Goal: Information Seeking & Learning: Learn about a topic

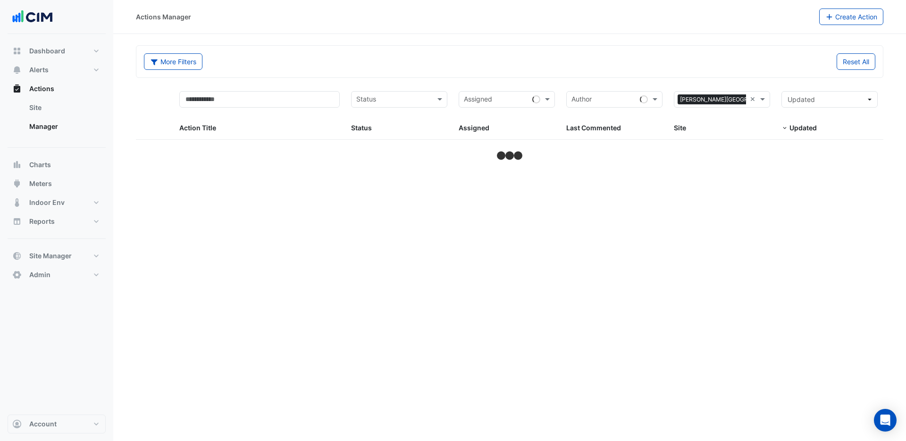
select select "***"
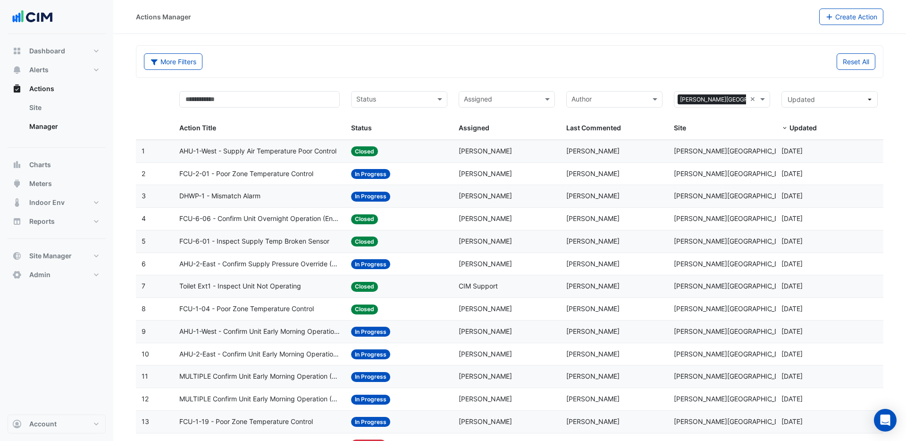
click at [281, 152] on span "AHU-1-West - Supply Air Temperature Poor Control" at bounding box center [257, 151] width 157 height 11
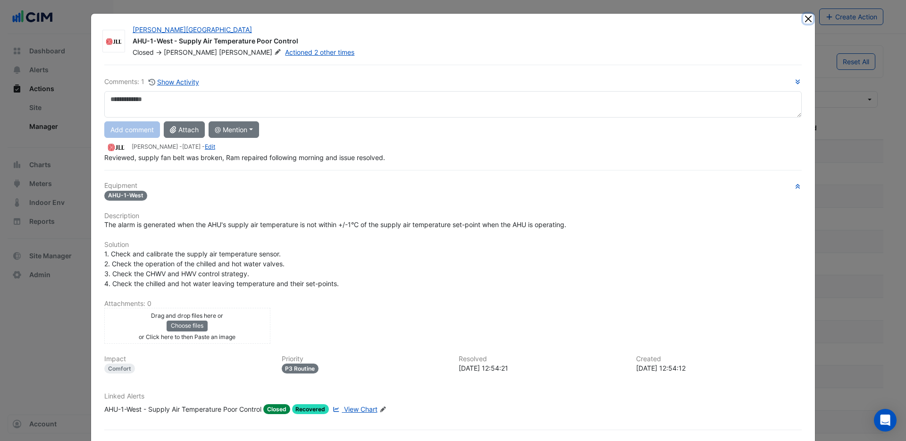
click at [806, 21] on button "Close" at bounding box center [808, 19] width 10 height 10
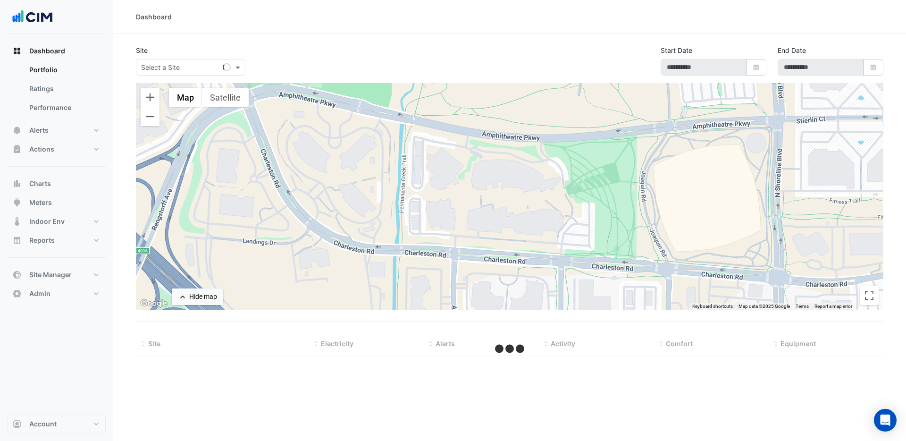
type input "**********"
select select "***"
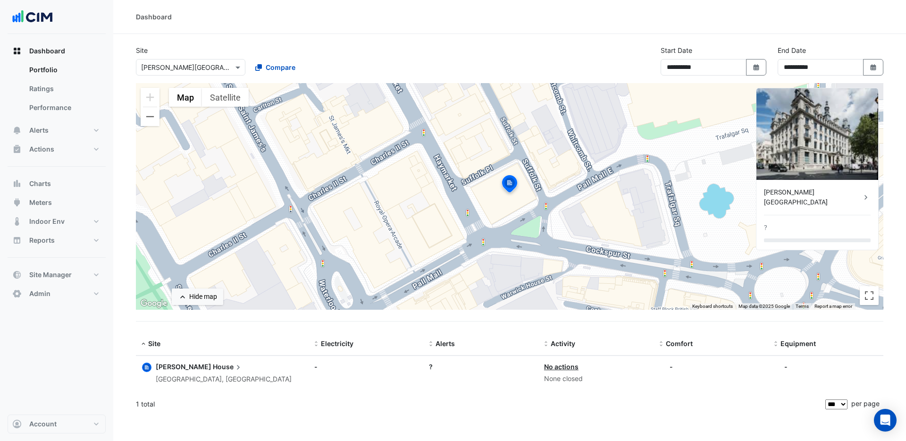
click at [232, 68] on div at bounding box center [190, 67] width 109 height 11
type input "****"
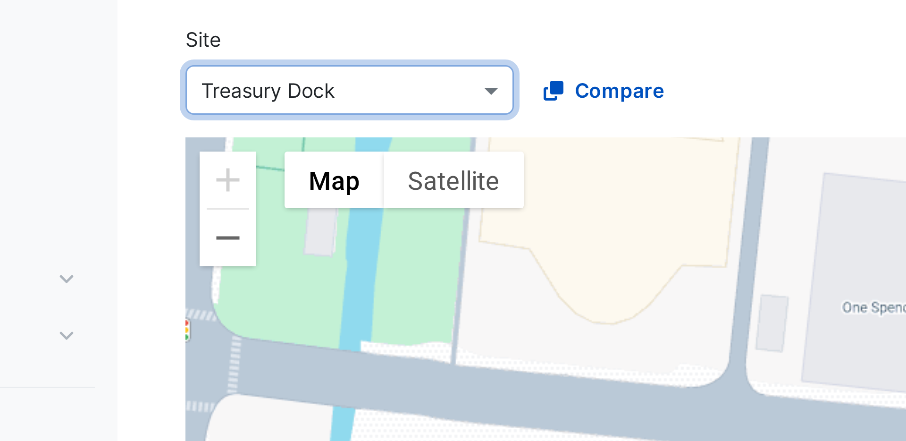
click at [333, 74] on div "Compare" at bounding box center [303, 67] width 113 height 17
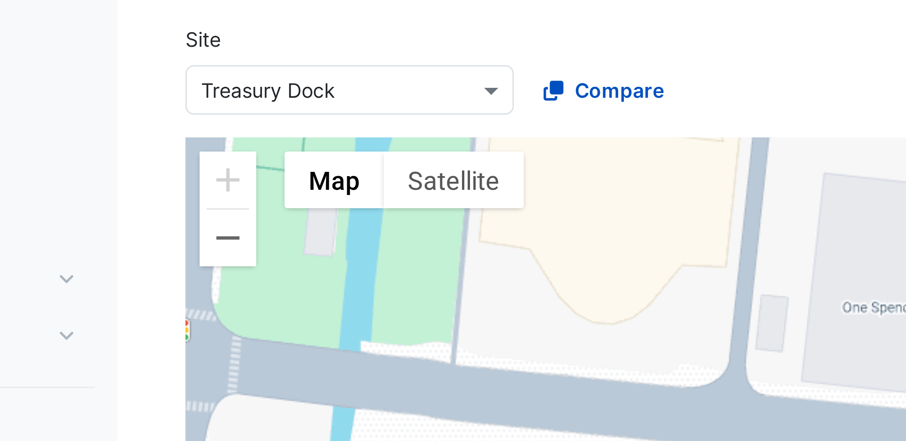
click at [333, 74] on div "Compare" at bounding box center [303, 67] width 113 height 17
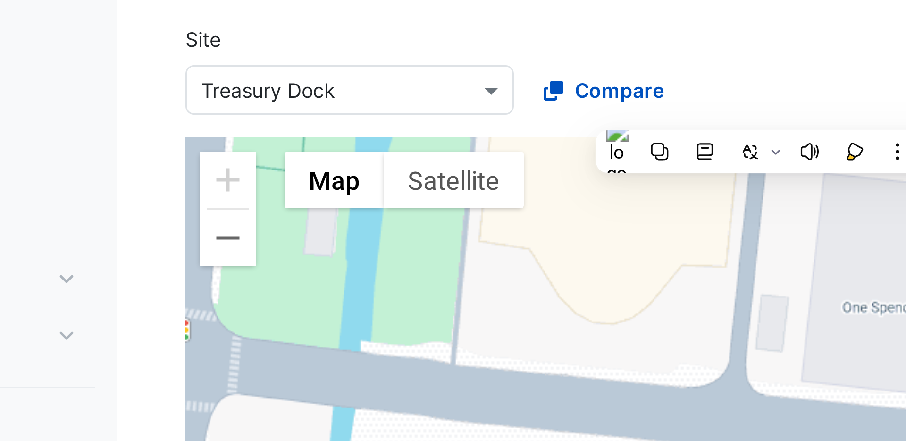
click at [294, 56] on div "× Treasury Dock Compare" at bounding box center [247, 65] width 227 height 20
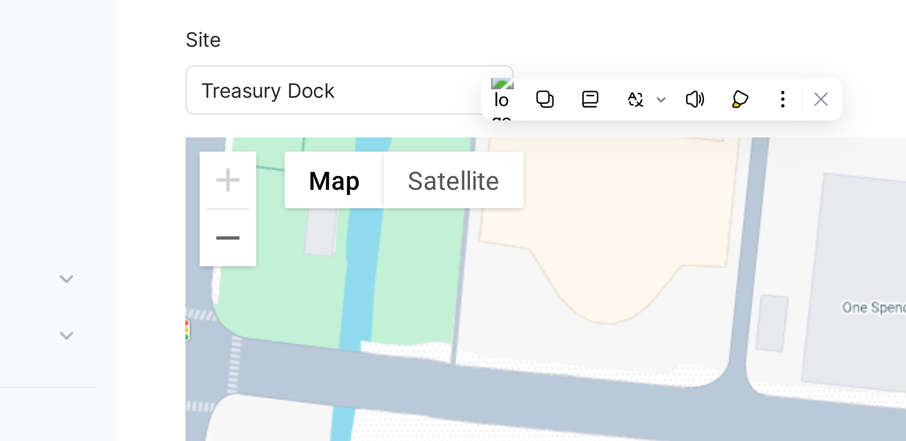
click at [294, 48] on div "Site × Treasury Dock Compare" at bounding box center [247, 60] width 234 height 30
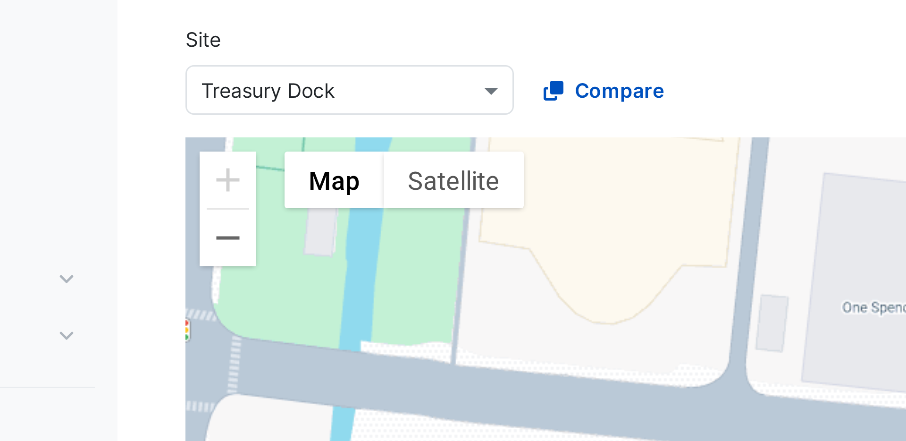
click at [294, 48] on div "Site × Treasury Dock Compare" at bounding box center [247, 60] width 234 height 30
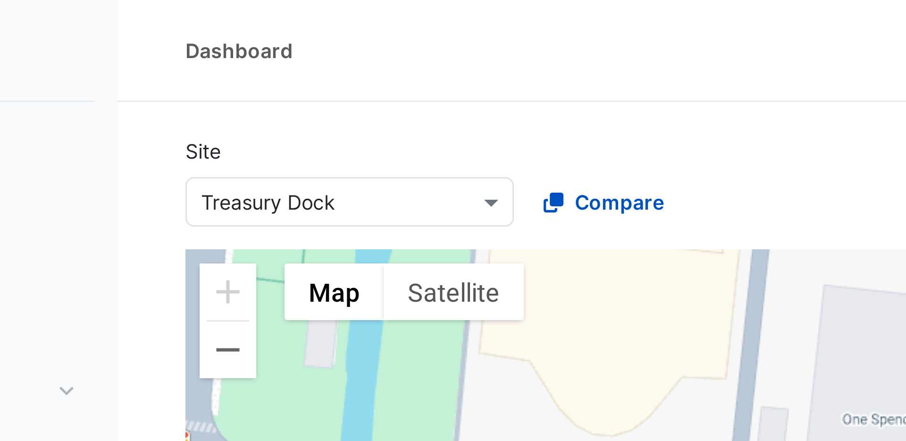
click at [123, 5] on div "Dashboard" at bounding box center [509, 17] width 793 height 34
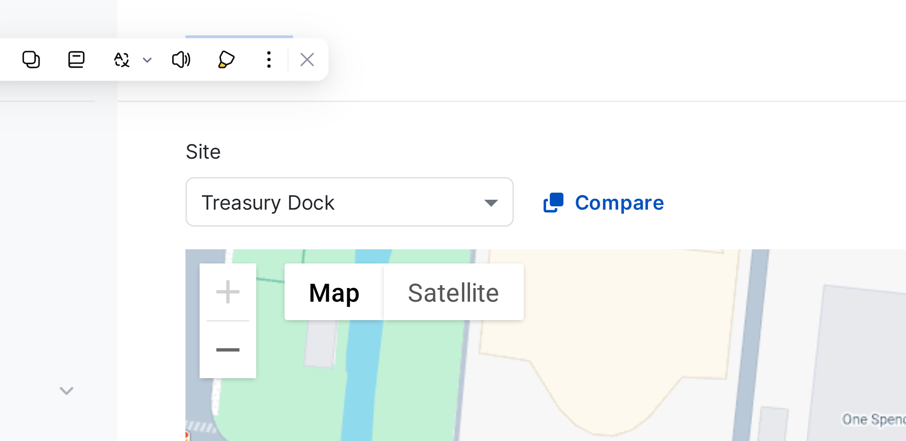
click at [336, 20] on div "Dashboard" at bounding box center [509, 17] width 747 height 10
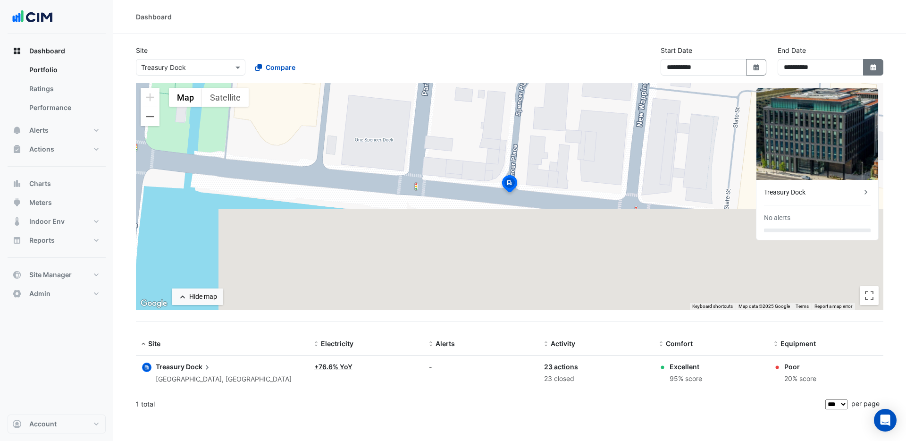
click at [878, 72] on button "Select Date" at bounding box center [873, 67] width 21 height 17
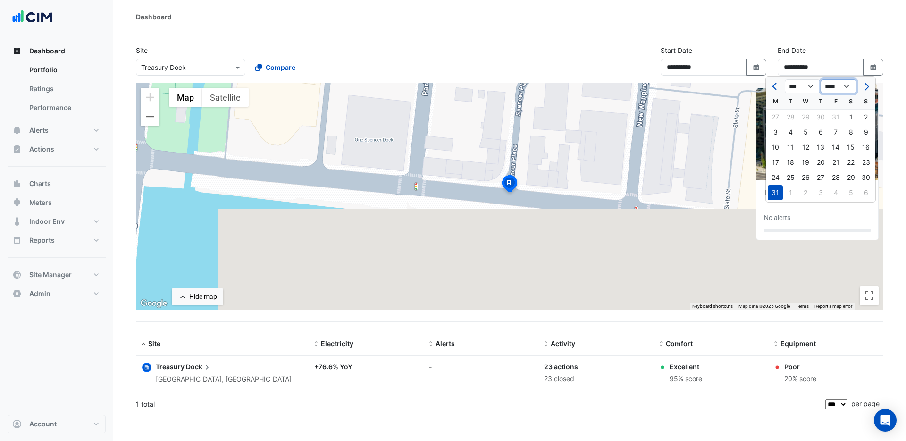
click at [849, 86] on select "**** **** **** **** **** **** **** **** **** **** **** **** ****" at bounding box center [839, 86] width 36 height 14
select select "****"
click at [821, 79] on select "**** **** **** **** **** **** **** **** **** **** **** **** ****" at bounding box center [839, 86] width 36 height 14
click at [813, 87] on select "*** *** *** *** *** *** *** *** *** *** *** ***" at bounding box center [803, 86] width 36 height 14
select select "**"
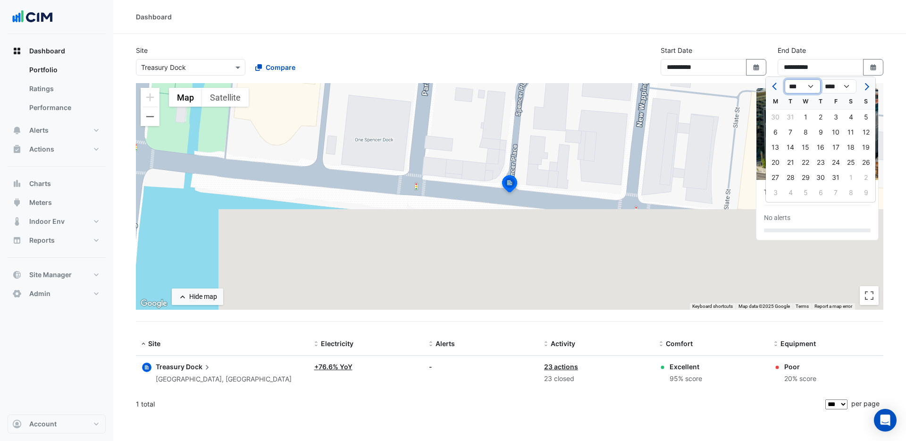
click at [785, 79] on select "*** *** *** *** *** *** *** *** *** *** *** ***" at bounding box center [803, 86] width 36 height 14
click at [854, 120] on div "4" at bounding box center [850, 116] width 15 height 15
type input "**********"
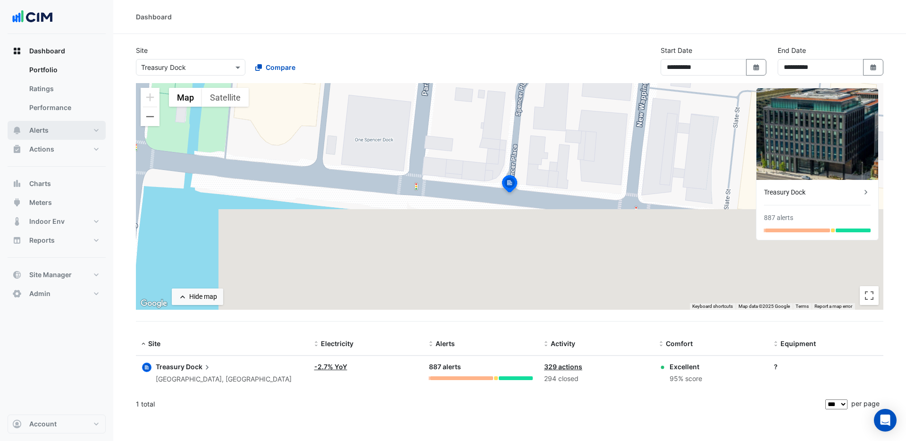
click at [47, 129] on span "Alerts" at bounding box center [38, 130] width 19 height 9
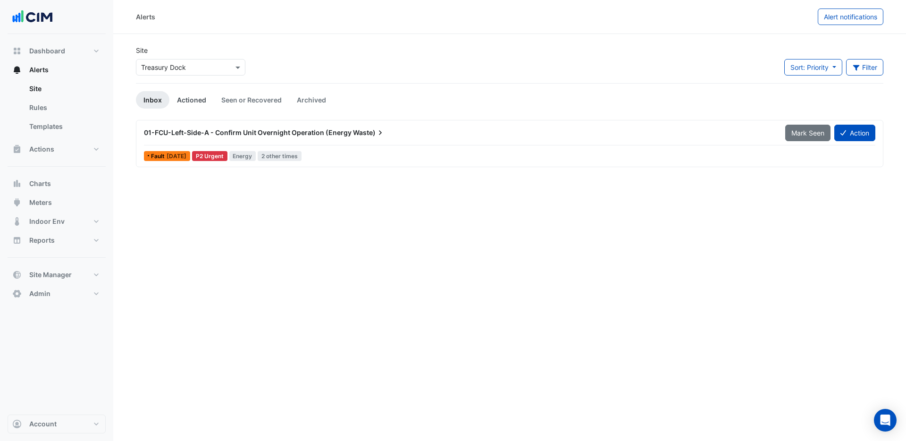
click at [194, 99] on link "Actioned" at bounding box center [191, 99] width 44 height 17
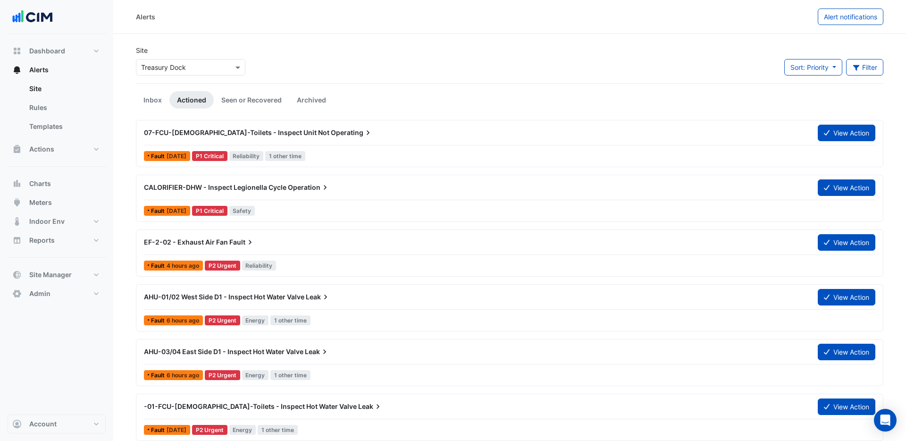
click at [198, 244] on span "EF-2-02 - Exhaust Air Fan" at bounding box center [186, 242] width 84 height 8
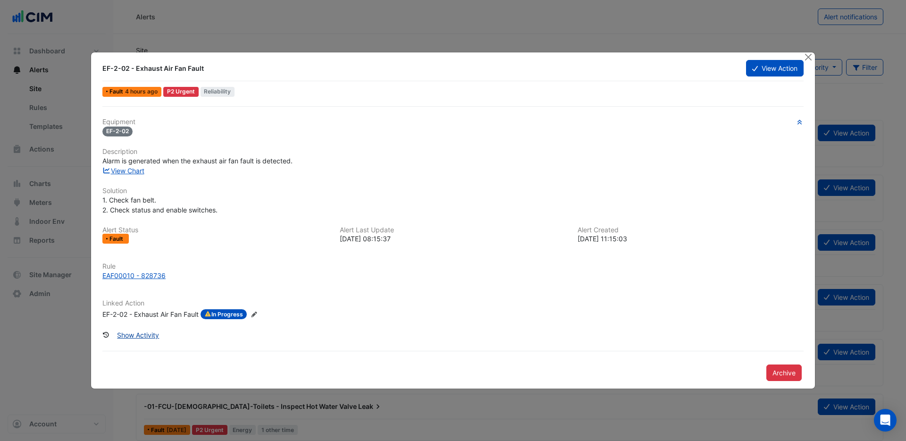
click at [153, 335] on button "Show Activity" at bounding box center [138, 335] width 54 height 17
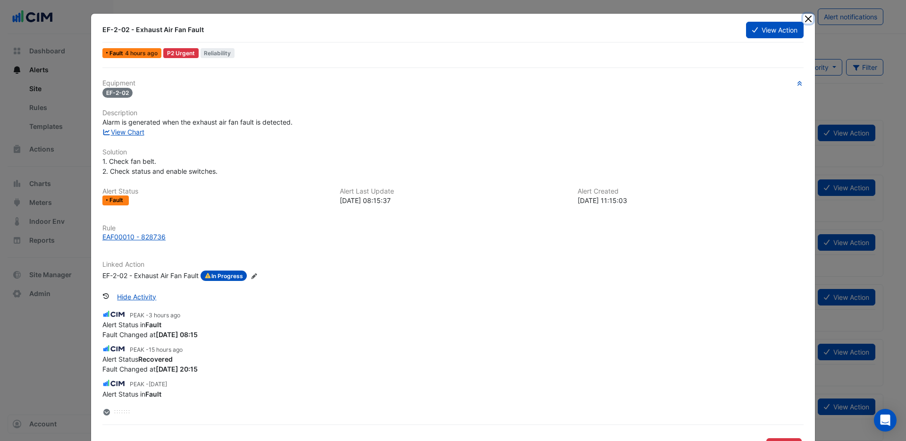
click at [807, 22] on button "Close" at bounding box center [808, 19] width 10 height 10
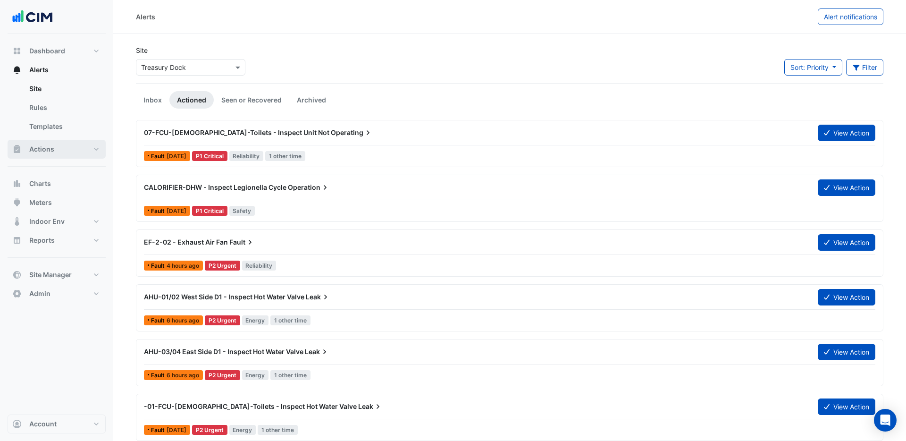
click at [50, 148] on span "Actions" at bounding box center [41, 148] width 25 height 9
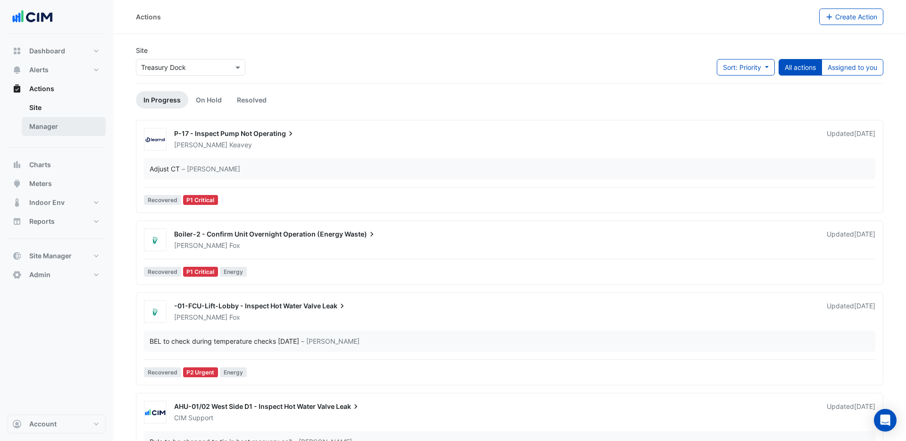
click at [46, 125] on link "Manager" at bounding box center [64, 126] width 84 height 19
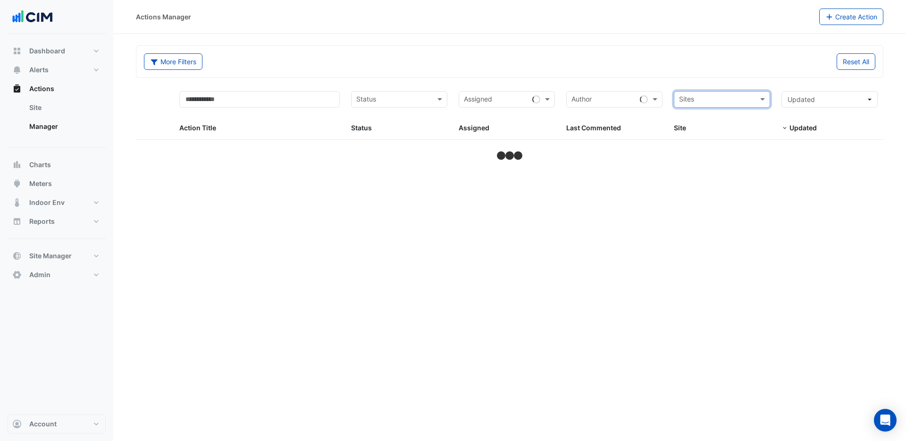
drag, startPoint x: 753, startPoint y: 101, endPoint x: 742, endPoint y: 101, distance: 10.9
click at [727, 99] on input "text" at bounding box center [716, 100] width 75 height 11
type input "****"
select select "***"
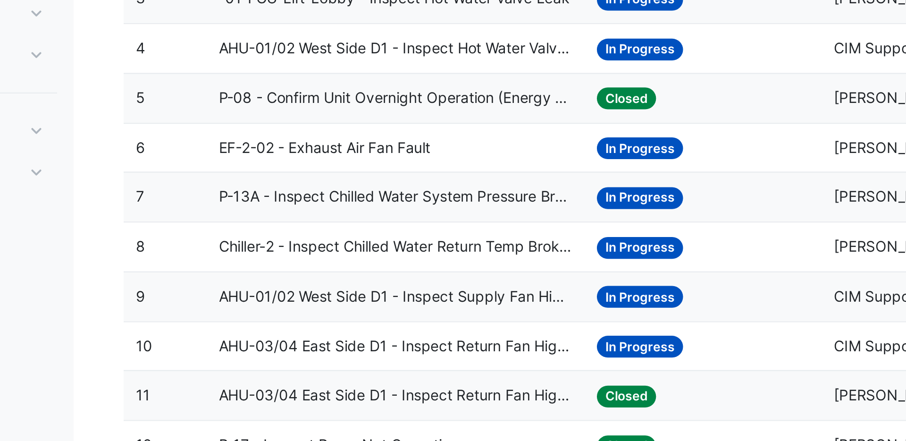
scroll to position [24, 0]
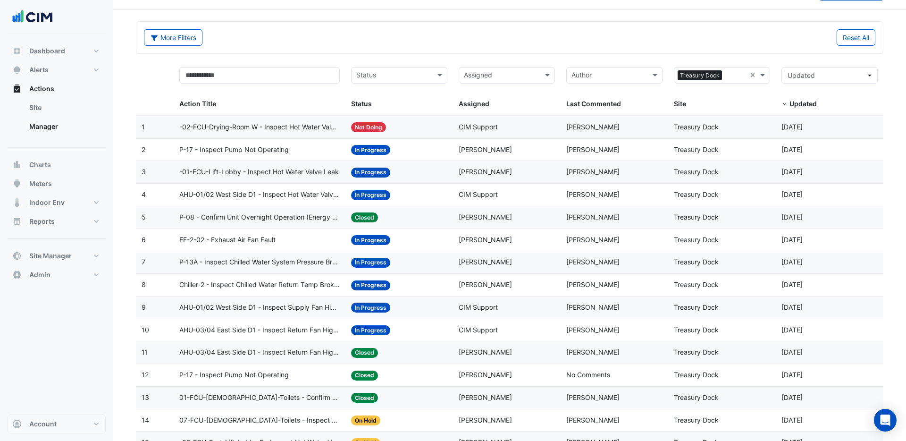
click at [202, 238] on span "EF-2-02 - Exhaust Air Fan Fault" at bounding box center [227, 240] width 96 height 11
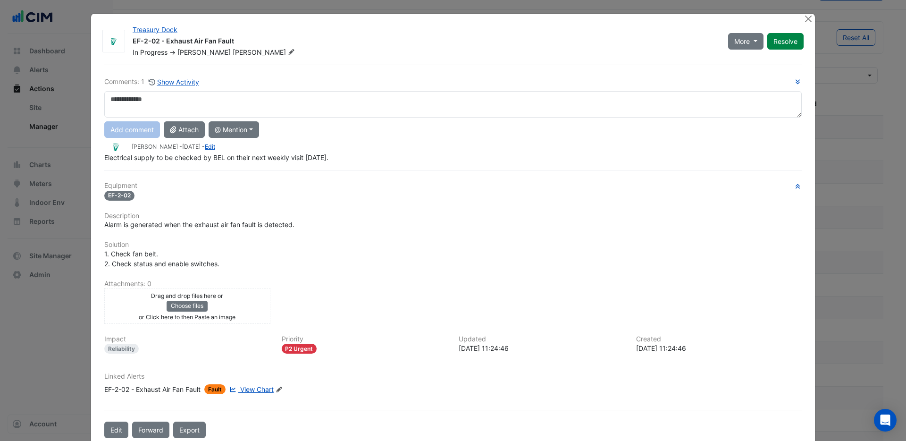
click at [271, 388] on span "View Chart" at bounding box center [257, 389] width 34 height 8
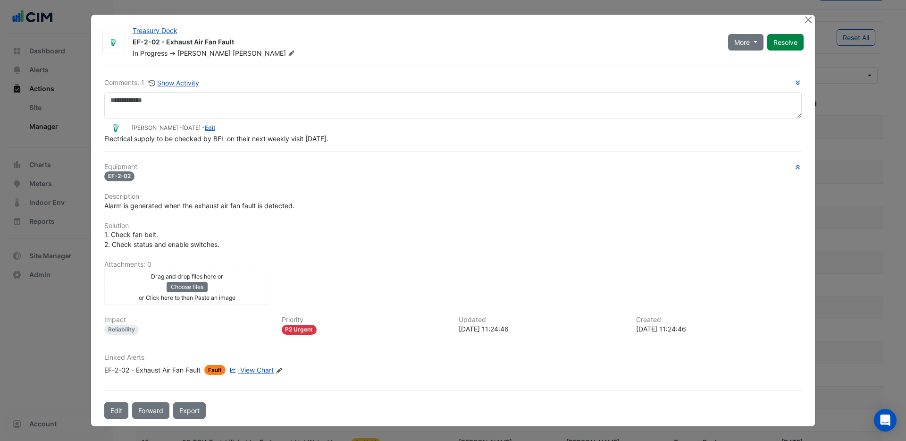
drag, startPoint x: 67, startPoint y: 114, endPoint x: 66, endPoint y: 103, distance: 11.0
click at [67, 113] on ngb-modal-window "Treasury Dock EF-2-02 - Exhaust Air Fan Fault In Progress -> Robbie Downer More…" at bounding box center [453, 220] width 906 height 441
click at [49, 73] on ngb-modal-window "Treasury Dock EF-2-02 - Exhaust Air Fan Fault In Progress -> Robbie Downer More…" at bounding box center [453, 220] width 906 height 441
drag, startPoint x: 808, startPoint y: 22, endPoint x: 741, endPoint y: 24, distance: 67.0
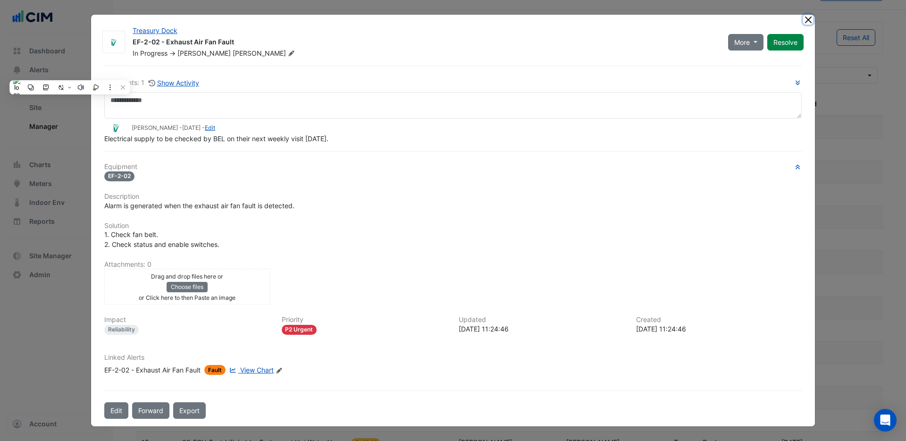
click at [808, 23] on button "Close" at bounding box center [808, 20] width 10 height 10
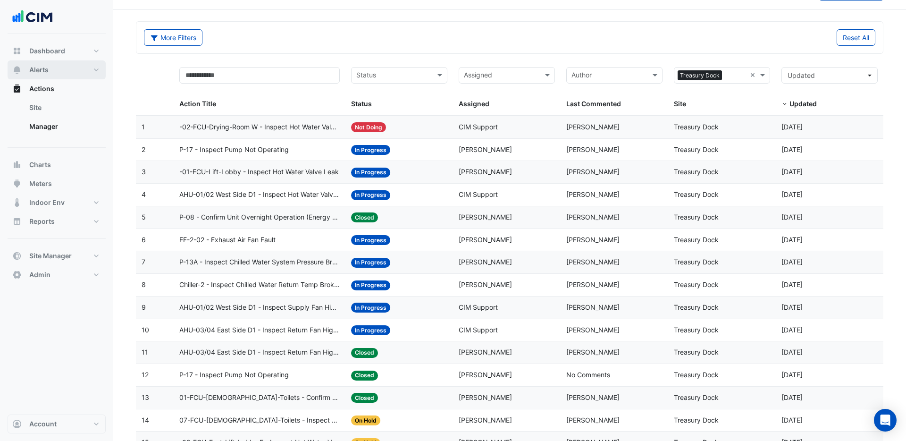
click at [45, 67] on span "Alerts" at bounding box center [38, 69] width 19 height 9
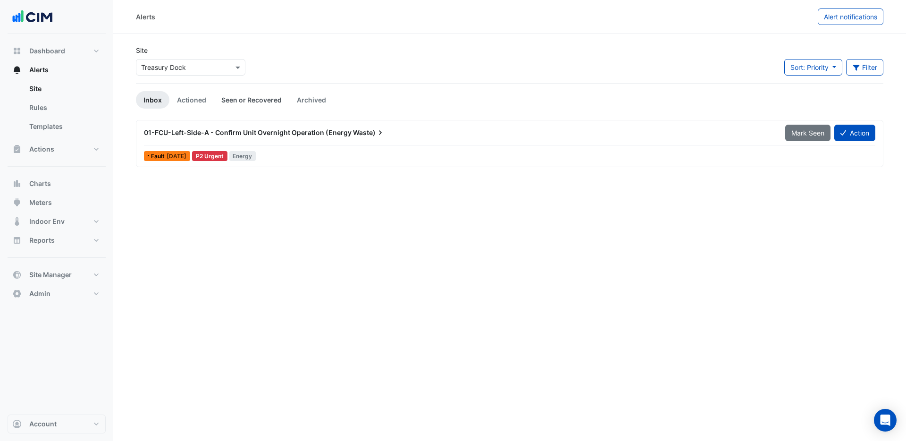
click at [252, 99] on link "Seen or Recovered" at bounding box center [252, 99] width 76 height 17
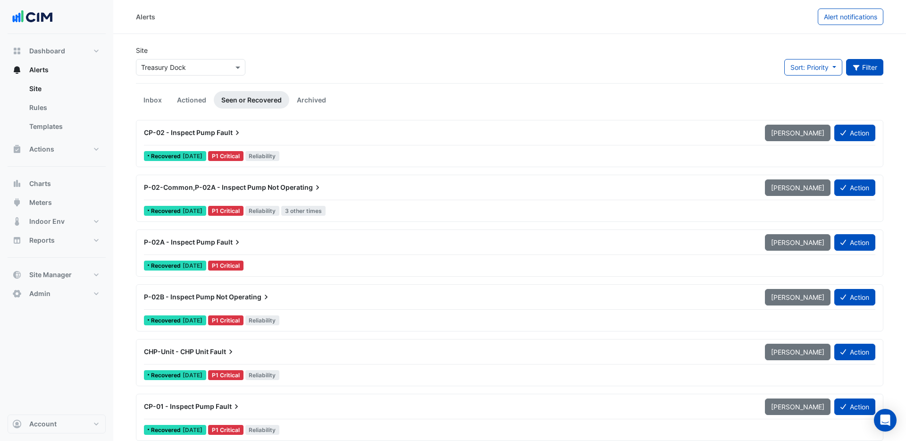
click at [860, 74] on button "Filter" at bounding box center [865, 67] width 38 height 17
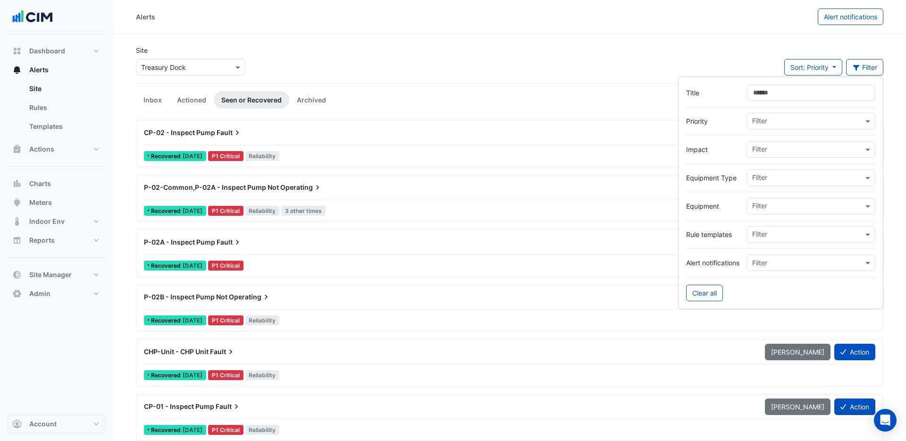
click at [830, 206] on input "text" at bounding box center [807, 207] width 111 height 10
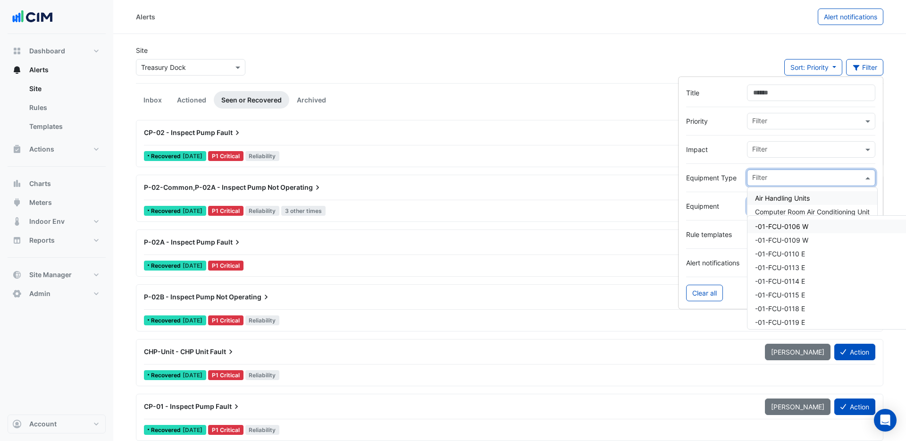
click at [826, 178] on input "text" at bounding box center [807, 179] width 111 height 10
click at [789, 226] on span "Exhaust Air Fans" at bounding box center [780, 225] width 51 height 8
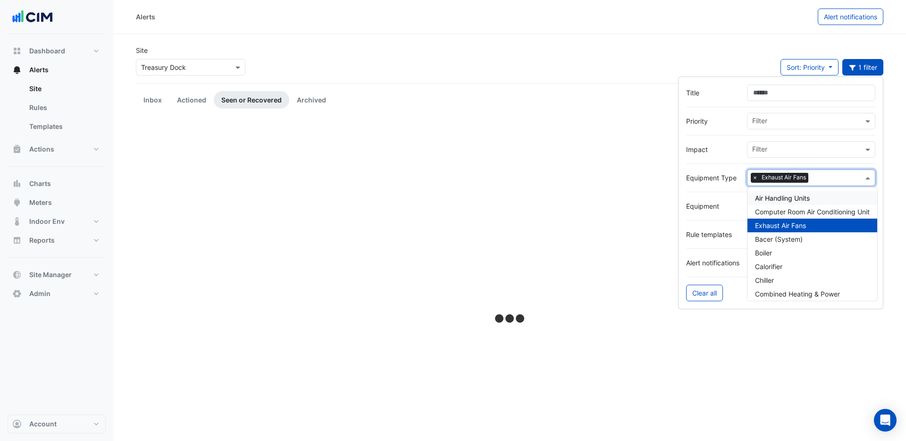
click at [829, 179] on input "text" at bounding box center [837, 179] width 51 height 10
click at [704, 186] on div at bounding box center [780, 192] width 189 height 12
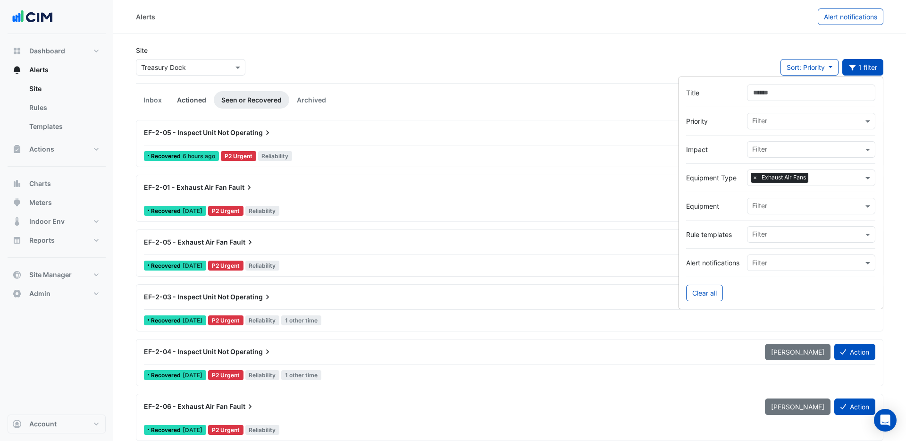
click at [184, 100] on link "Actioned" at bounding box center [191, 99] width 44 height 17
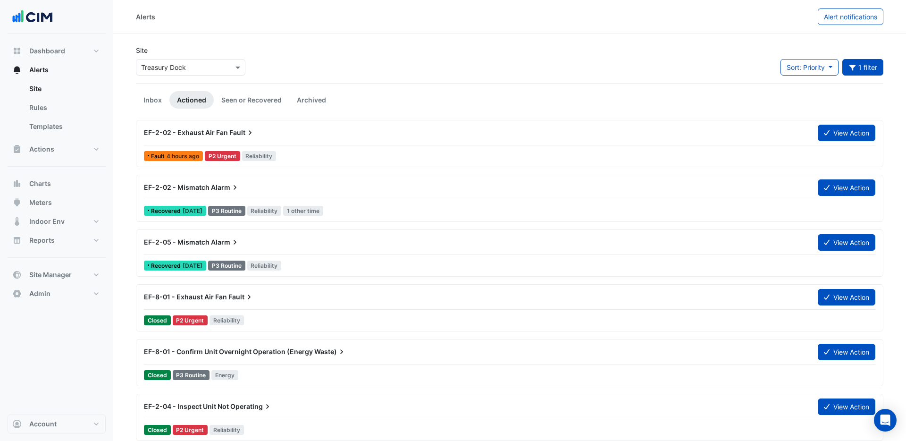
click at [218, 245] on span "Alarm" at bounding box center [225, 241] width 29 height 9
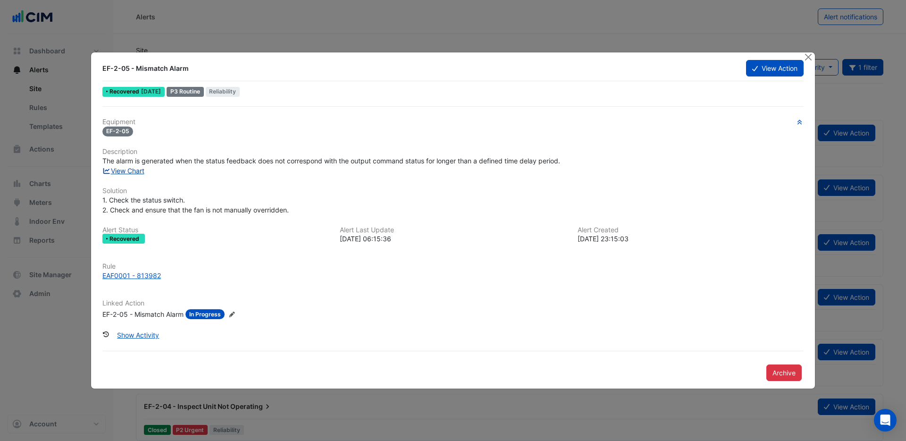
click at [129, 168] on link "View Chart" at bounding box center [123, 171] width 42 height 8
click at [138, 276] on div "EAF0001 - 813982" at bounding box center [131, 275] width 59 height 10
click at [776, 72] on button "View Action" at bounding box center [775, 68] width 58 height 17
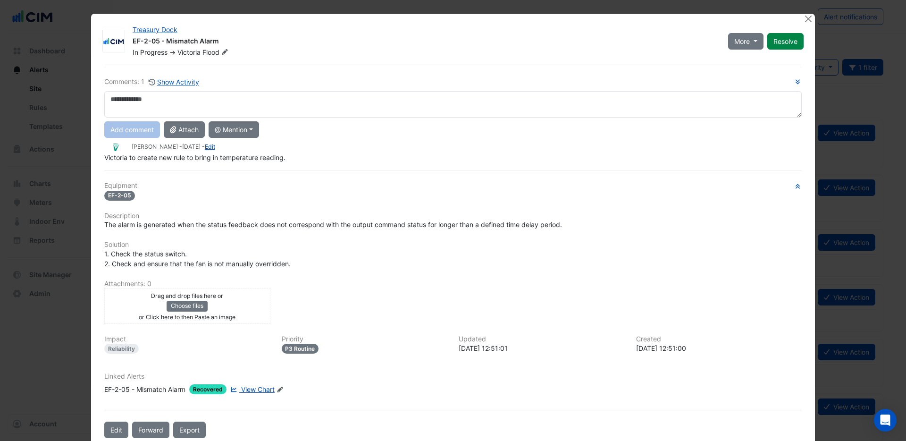
click at [166, 105] on textarea at bounding box center [452, 104] width 697 height 26
click at [812, 19] on button "Close" at bounding box center [808, 19] width 10 height 10
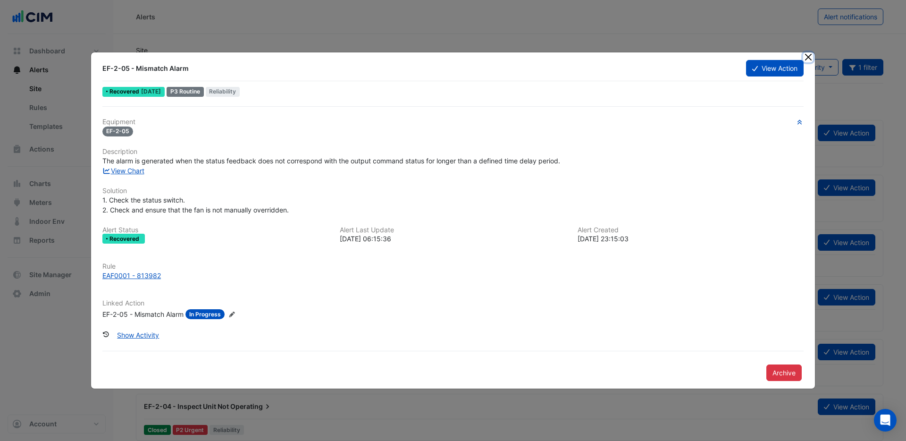
click at [809, 57] on button "Close" at bounding box center [808, 57] width 10 height 10
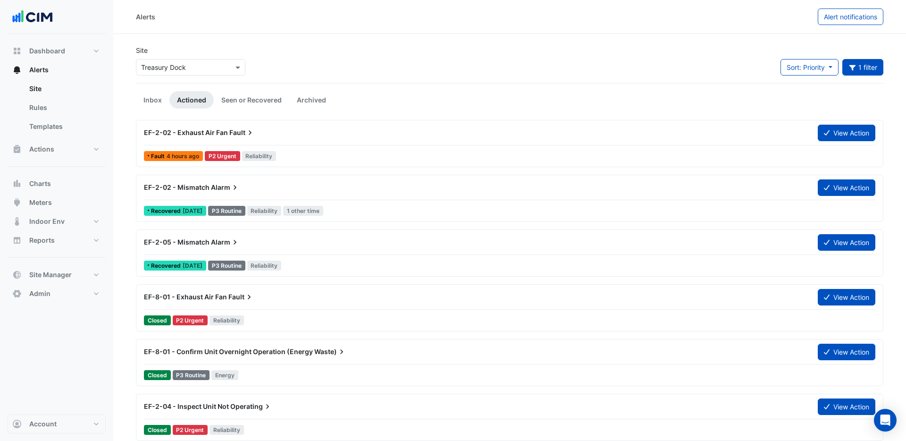
click at [224, 132] on span "EF-2-02 - Exhaust Air Fan" at bounding box center [186, 132] width 84 height 8
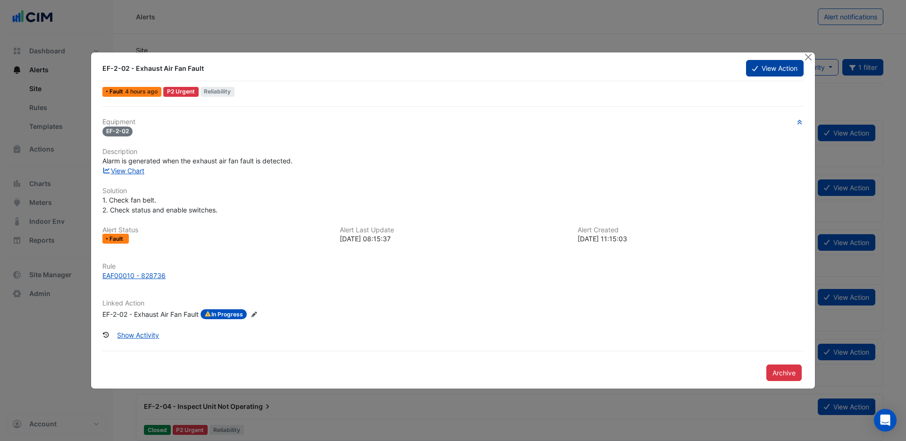
click at [754, 67] on icon at bounding box center [755, 68] width 6 height 7
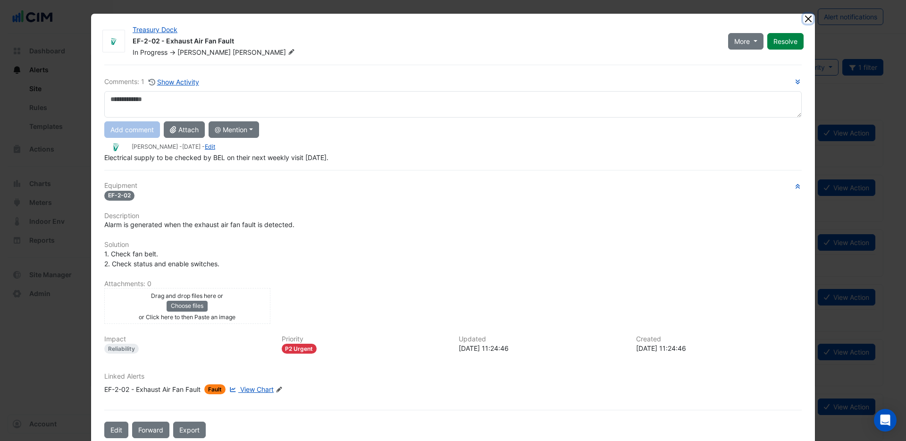
click at [811, 19] on button "Close" at bounding box center [808, 19] width 10 height 10
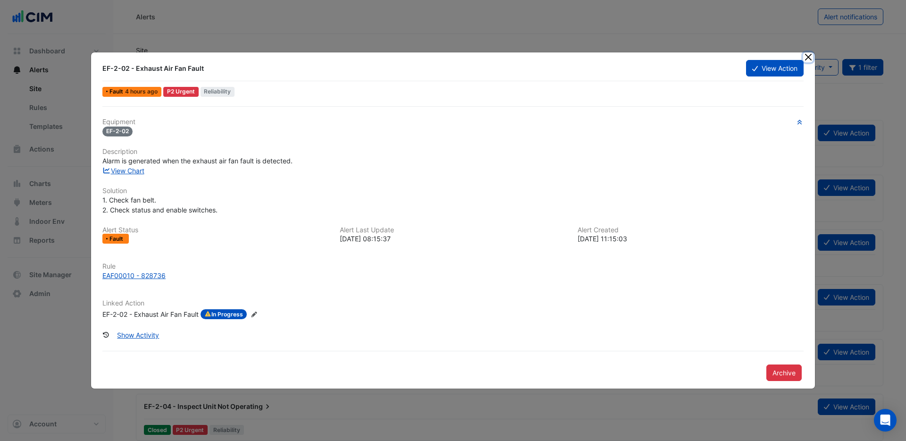
click at [810, 59] on button "Close" at bounding box center [808, 57] width 10 height 10
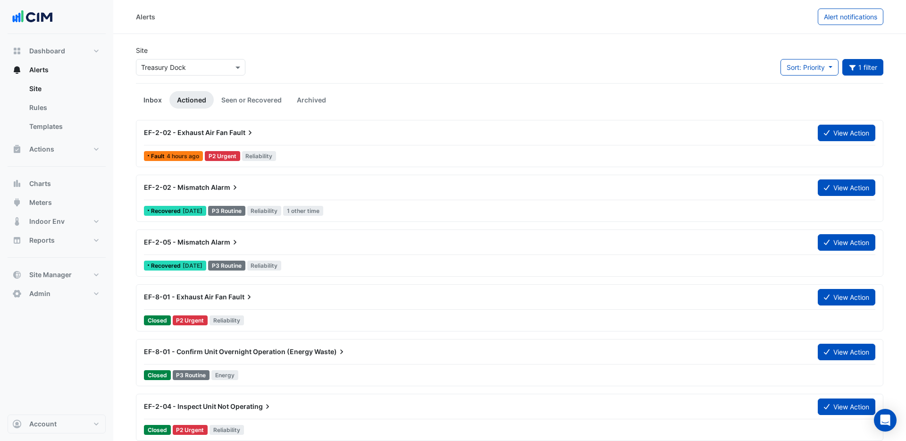
click at [153, 97] on link "Inbox" at bounding box center [153, 99] width 34 height 17
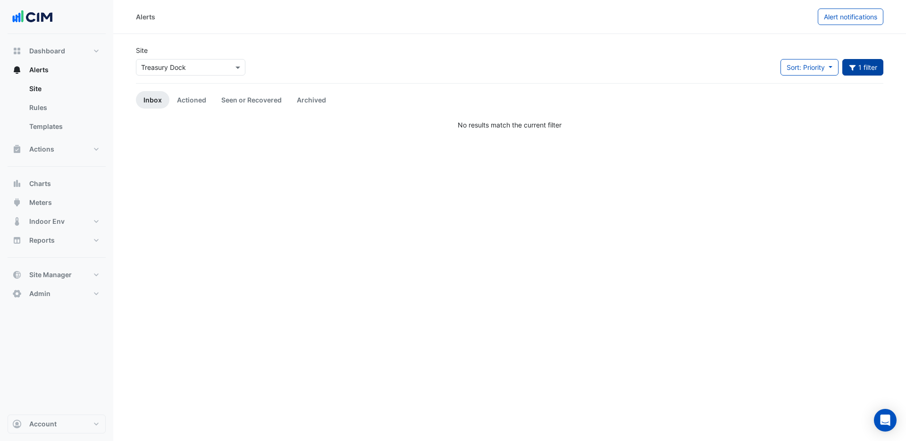
click at [862, 68] on button "1 filter" at bounding box center [863, 67] width 42 height 17
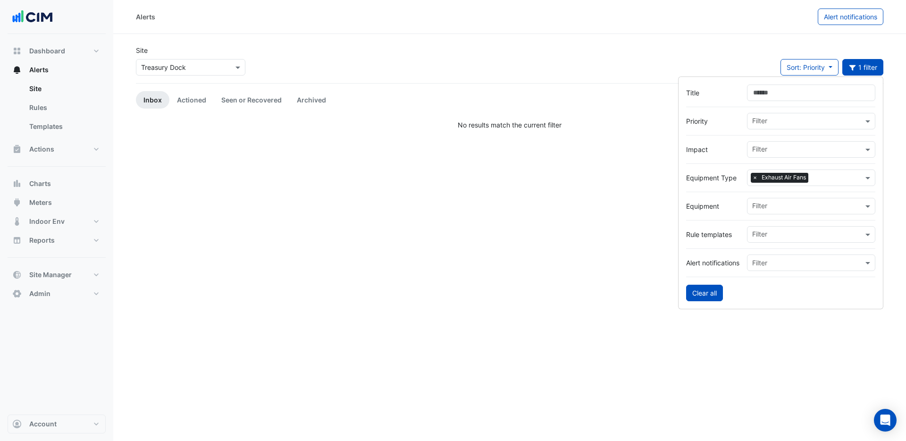
click at [705, 288] on button "Clear all" at bounding box center [704, 293] width 37 height 17
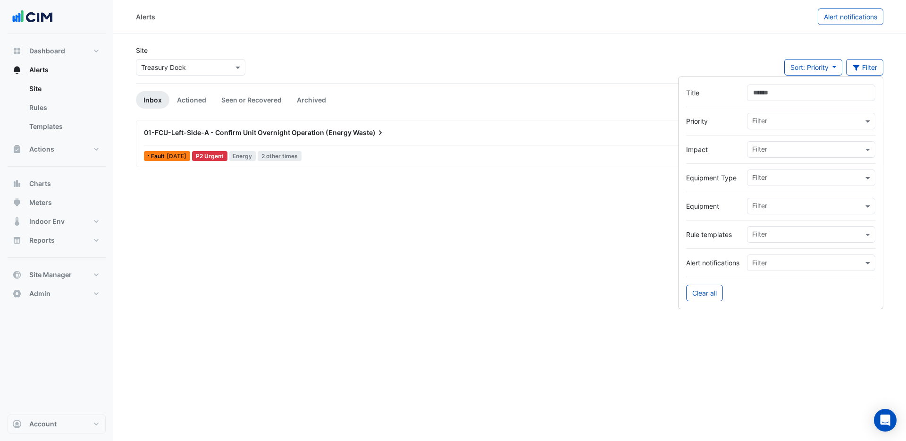
click at [226, 135] on span "01-FCU-Left-Side-A - Confirm Unit Overnight Operation (Energy" at bounding box center [248, 132] width 208 height 8
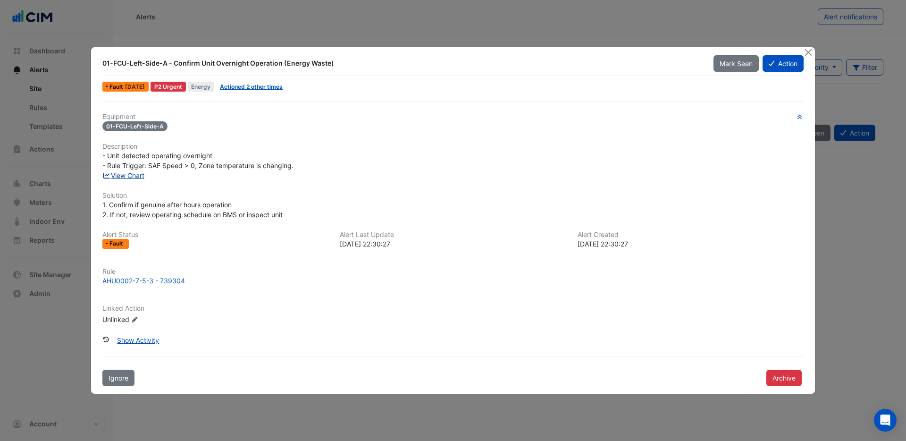
click at [139, 178] on link "View Chart" at bounding box center [123, 175] width 42 height 8
click at [811, 55] on button "Close" at bounding box center [808, 52] width 10 height 10
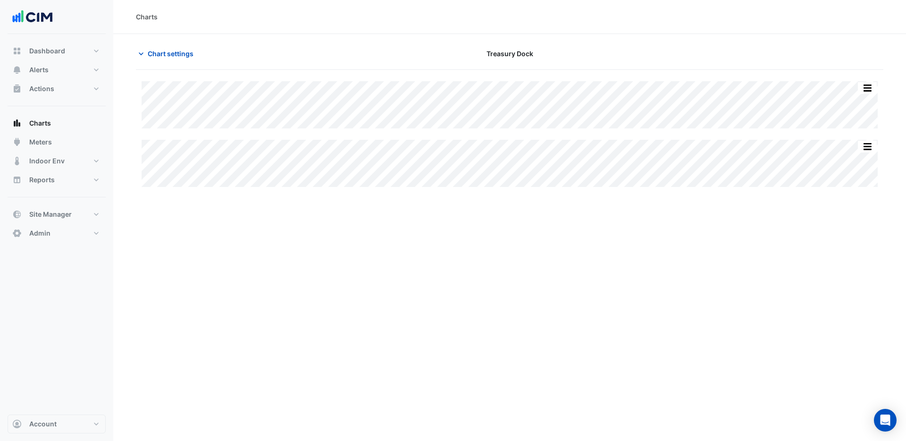
type input "**********"
click at [166, 53] on span "Chart settings" at bounding box center [171, 54] width 46 height 10
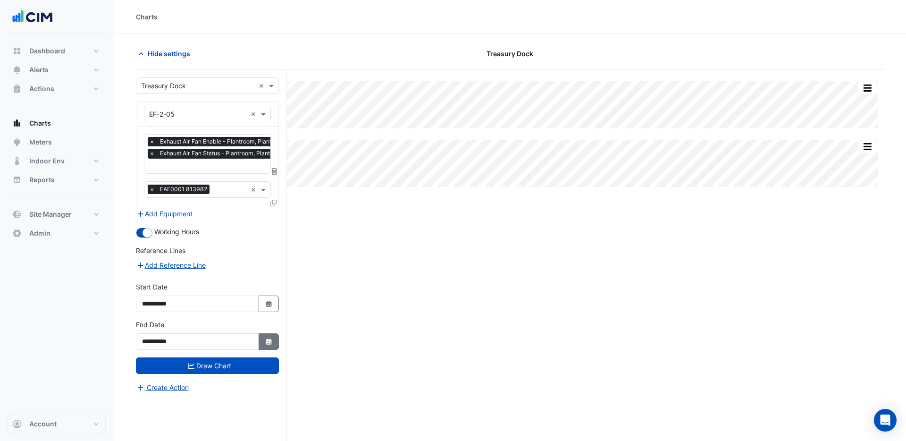
click at [271, 341] on icon "Select Date" at bounding box center [269, 341] width 8 height 7
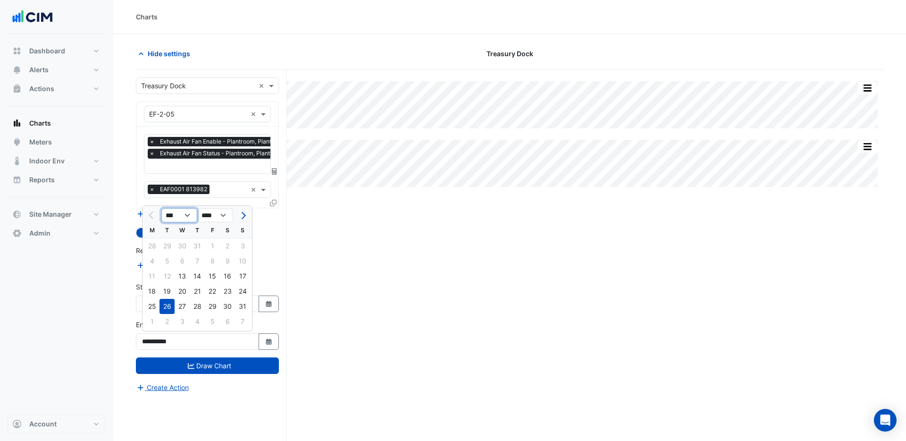
click at [193, 215] on select "*** *** *** *** ***" at bounding box center [179, 215] width 36 height 14
select select "**"
click at [161, 208] on select "*** *** *** *** ***" at bounding box center [179, 215] width 36 height 14
click at [223, 248] on div "4" at bounding box center [227, 245] width 15 height 15
type input "**********"
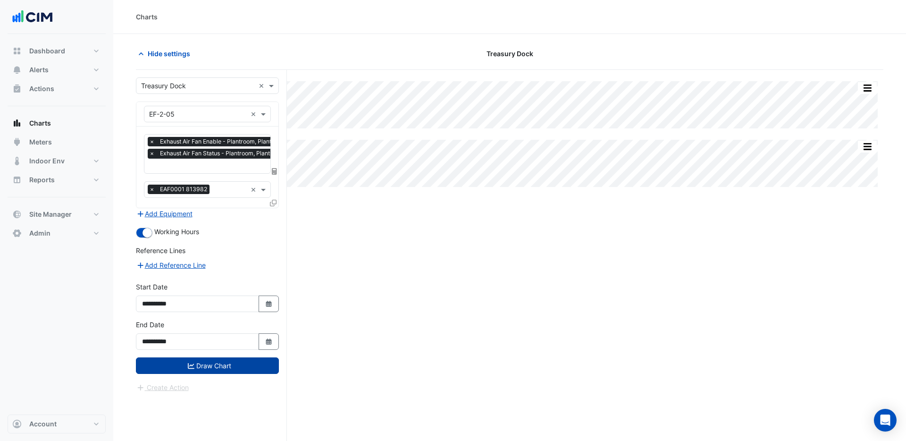
click at [220, 362] on button "Draw Chart" at bounding box center [207, 365] width 143 height 17
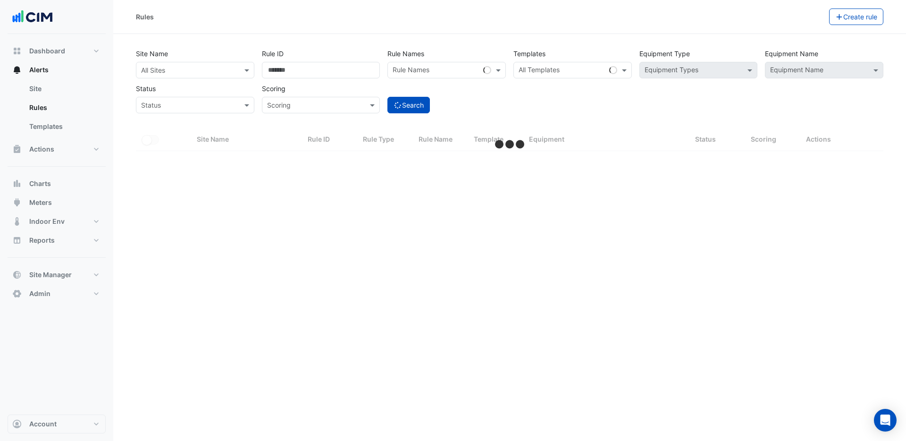
select select "***"
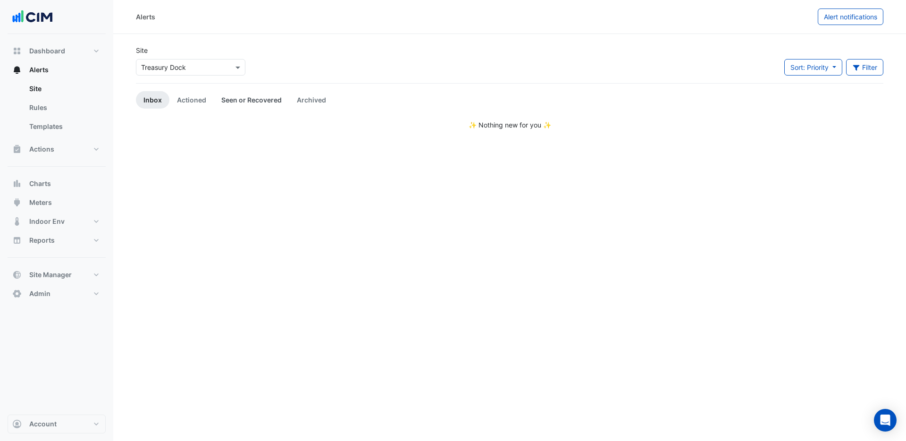
click at [248, 100] on link "Seen or Recovered" at bounding box center [252, 99] width 76 height 17
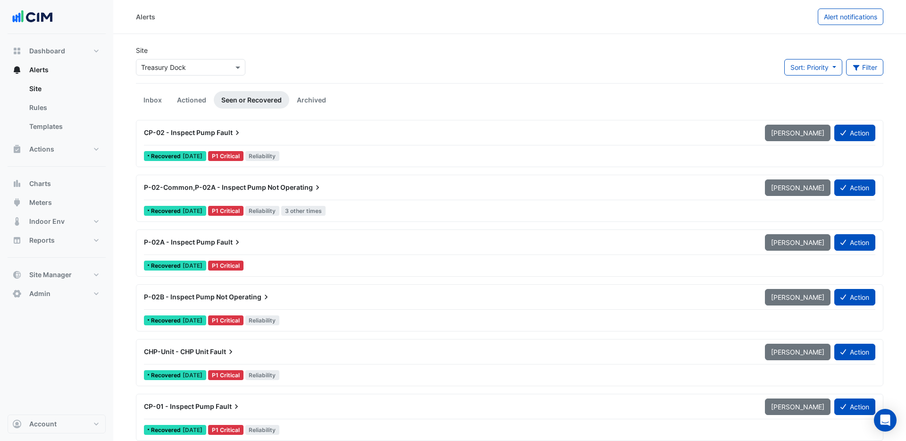
click at [233, 250] on div "P-02A - Inspect Pump Fault" at bounding box center [448, 242] width 621 height 17
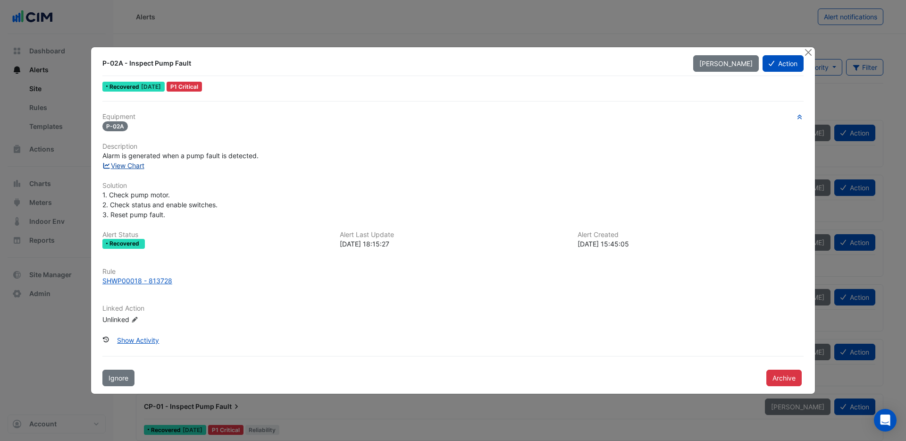
click at [140, 164] on link "View Chart" at bounding box center [123, 165] width 42 height 8
click at [810, 55] on button "Close" at bounding box center [808, 52] width 10 height 10
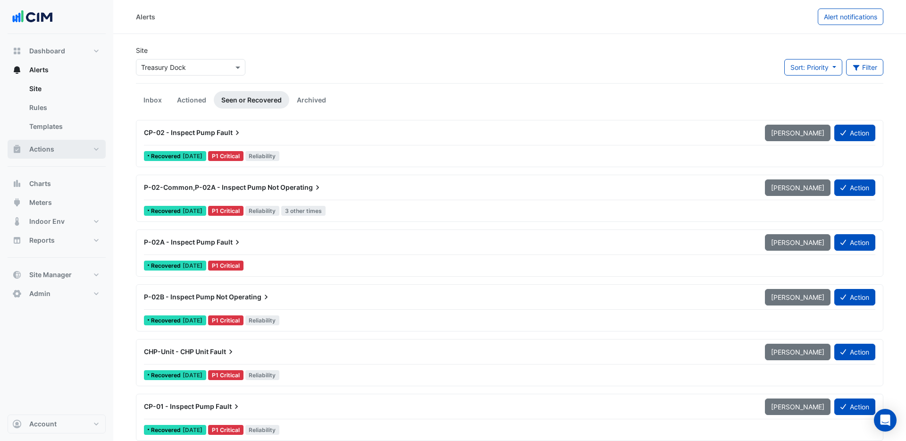
click at [40, 148] on span "Actions" at bounding box center [41, 148] width 25 height 9
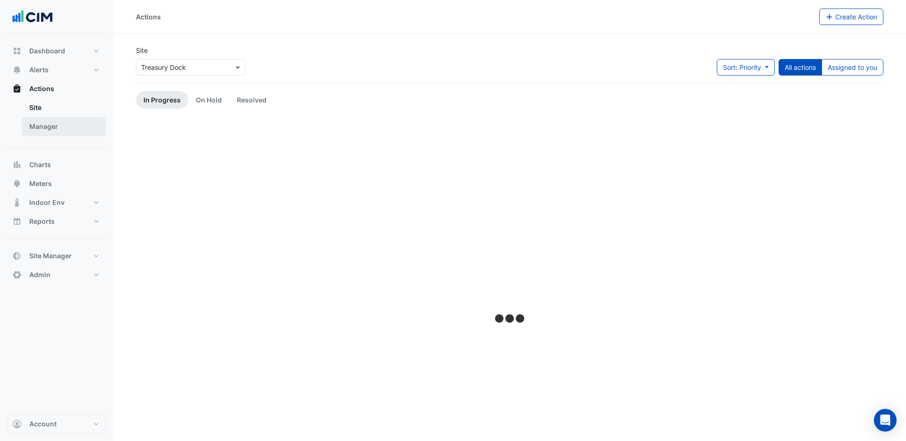
click at [45, 126] on link "Manager" at bounding box center [64, 126] width 84 height 19
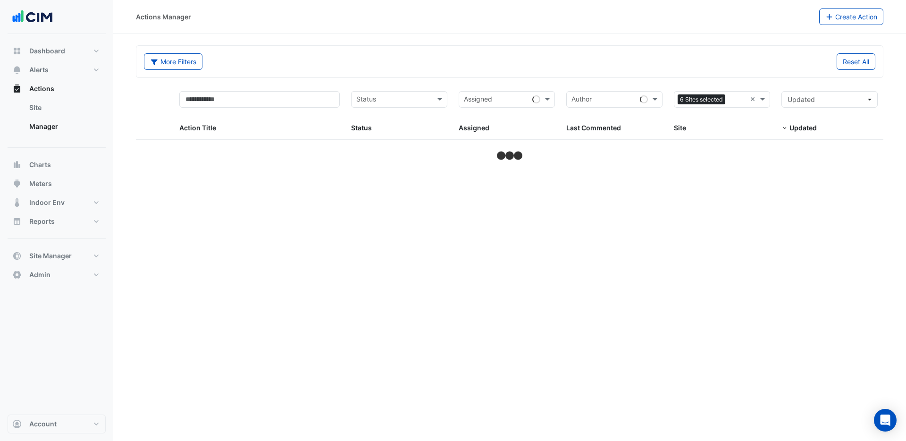
select select "***"
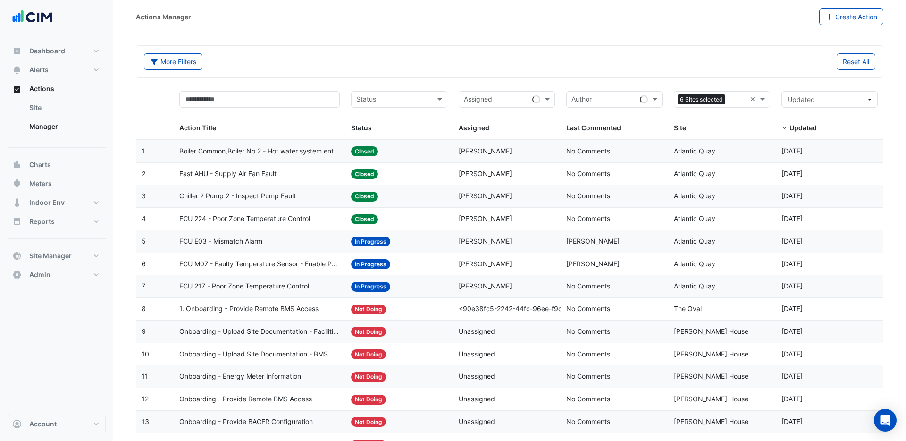
drag, startPoint x: 752, startPoint y: 100, endPoint x: 738, endPoint y: 100, distance: 14.2
click at [734, 100] on input "text" at bounding box center [716, 100] width 75 height 11
type input "****"
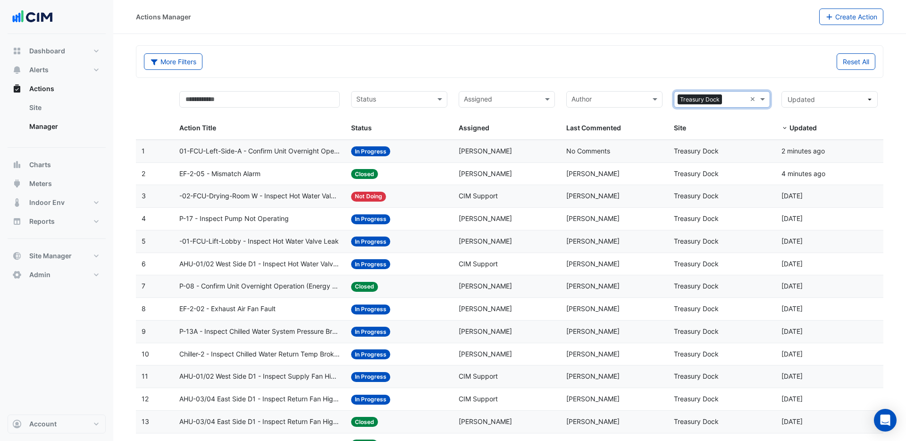
click at [495, 101] on input "text" at bounding box center [501, 100] width 75 height 11
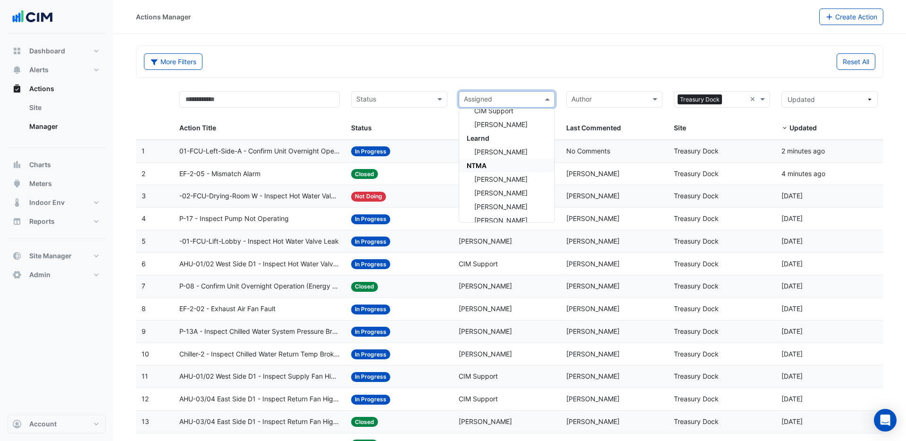
scroll to position [118, 0]
click at [502, 151] on span "Brian Keavey" at bounding box center [500, 153] width 53 height 8
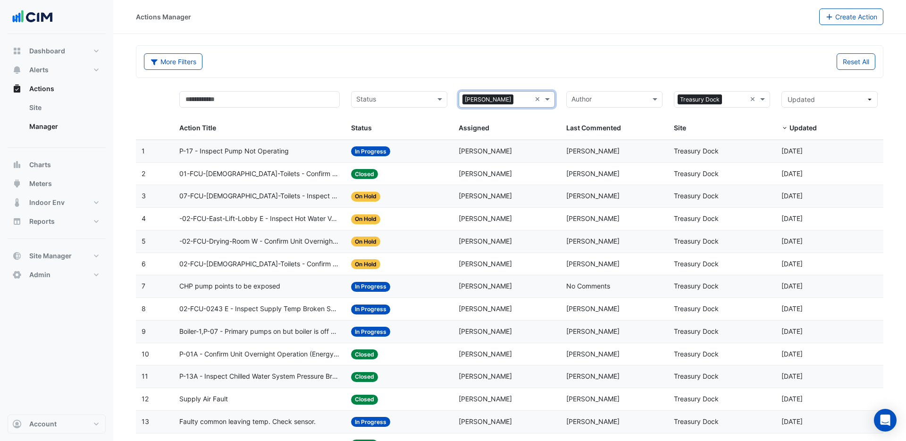
click at [243, 286] on span "CHP pump points to be exposed" at bounding box center [229, 286] width 101 height 11
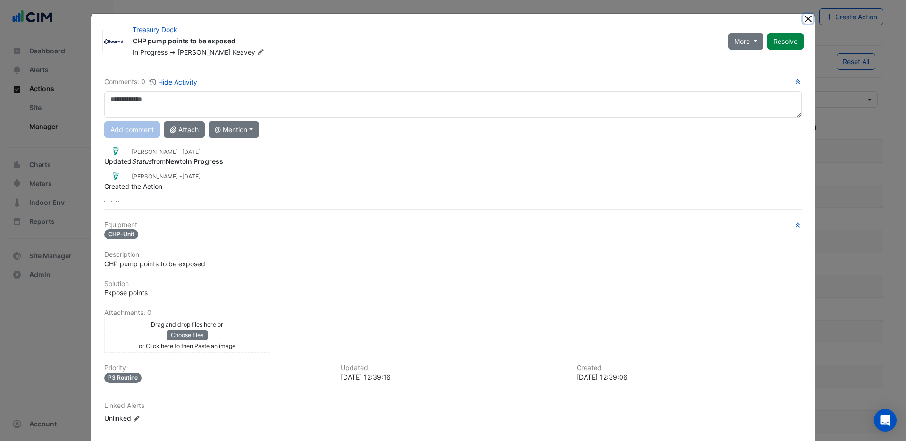
click at [809, 20] on button "Close" at bounding box center [808, 19] width 10 height 10
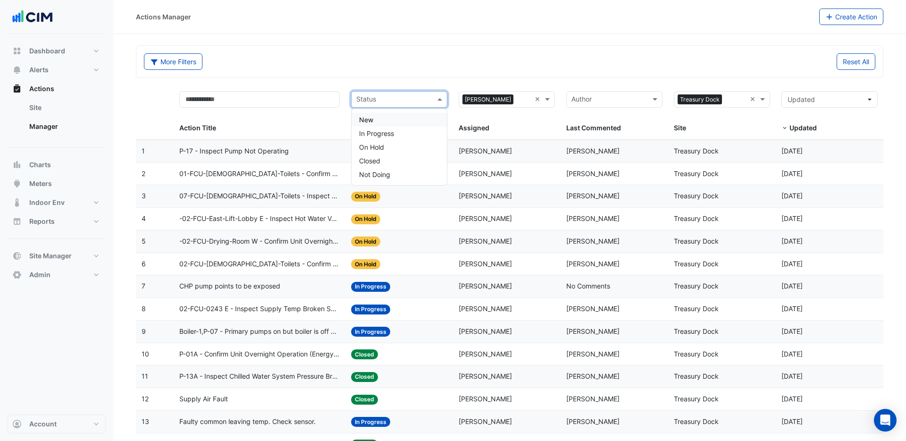
click at [385, 100] on input "text" at bounding box center [393, 100] width 75 height 11
drag, startPoint x: 375, startPoint y: 119, endPoint x: 378, endPoint y: 110, distance: 9.3
click at [376, 118] on div "New" at bounding box center [399, 120] width 95 height 14
click at [383, 100] on input "text" at bounding box center [400, 100] width 48 height 11
click at [381, 133] on span "In Progress" at bounding box center [376, 133] width 35 height 8
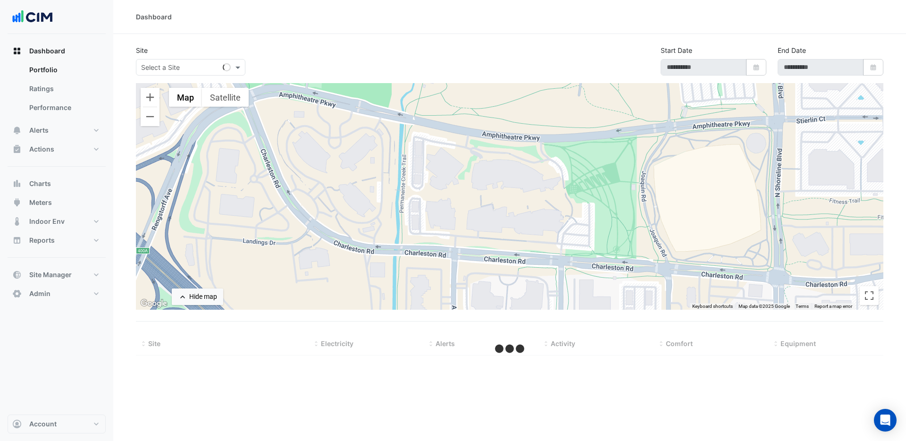
type input "**********"
select select "***"
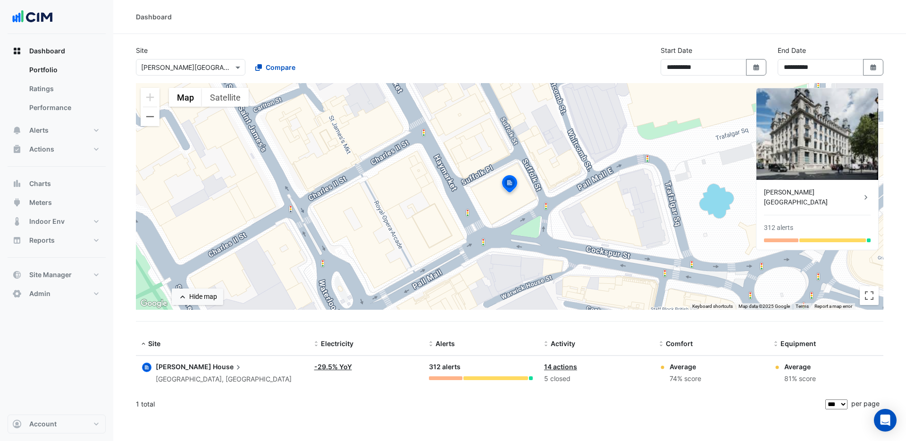
click at [848, 194] on div "[PERSON_NAME][GEOGRAPHIC_DATA]" at bounding box center [812, 197] width 97 height 20
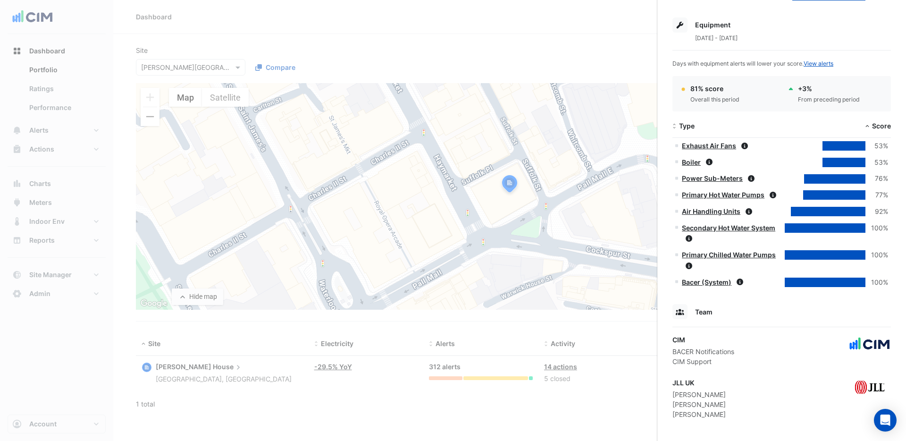
scroll to position [393, 0]
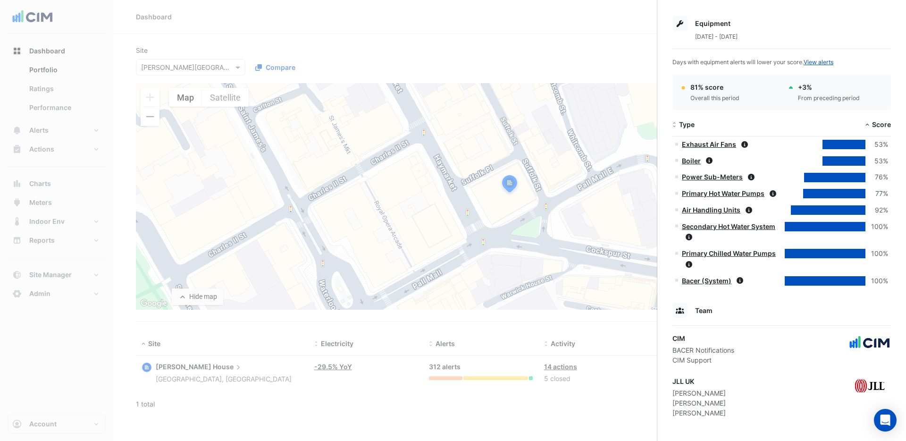
click at [724, 146] on link "Exhaust Air Fans" at bounding box center [709, 144] width 54 height 8
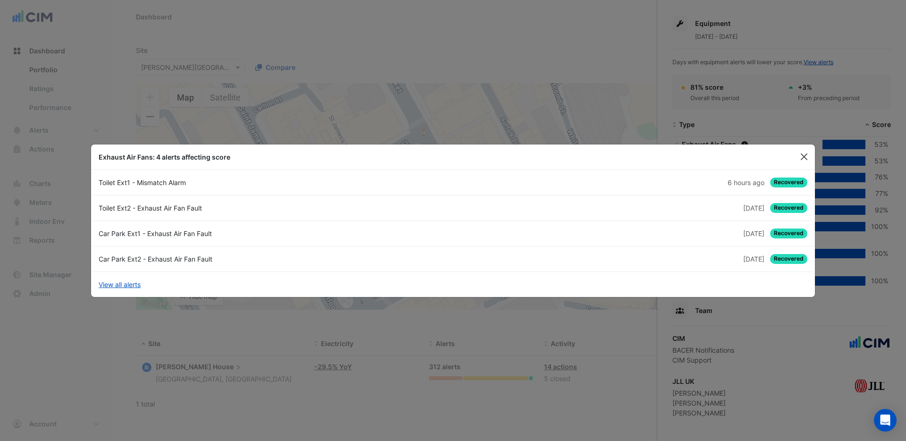
click at [803, 154] on button "Close" at bounding box center [804, 157] width 14 height 14
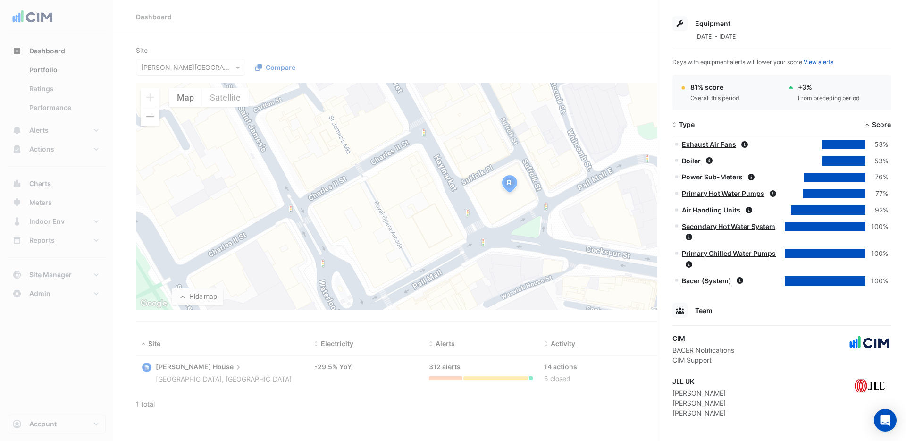
scroll to position [396, 0]
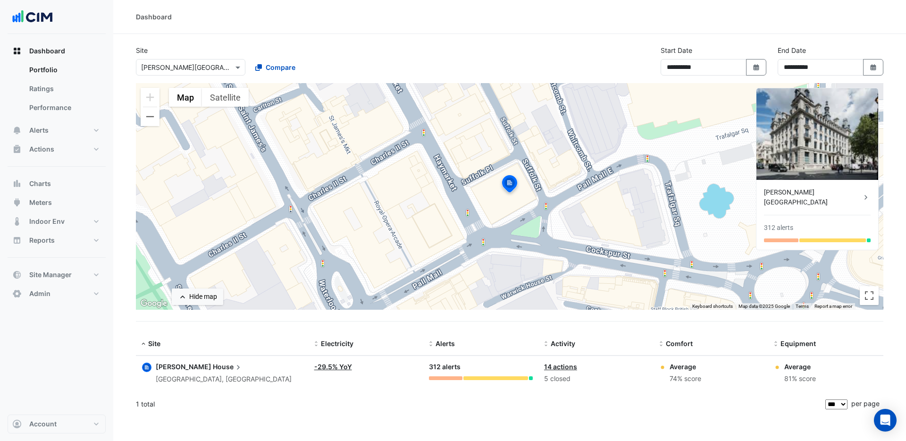
click at [264, 338] on ngb-offcanvas-backdrop at bounding box center [453, 220] width 906 height 441
click at [45, 132] on span "Alerts" at bounding box center [38, 130] width 19 height 9
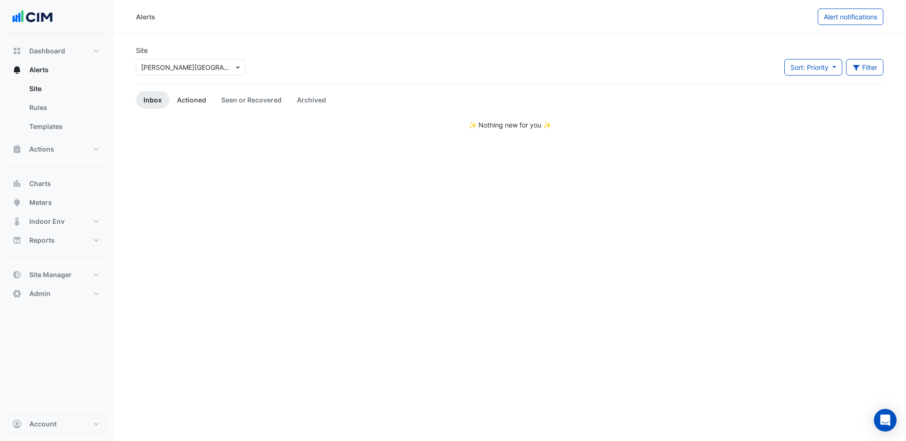
click at [191, 102] on link "Actioned" at bounding box center [191, 99] width 44 height 17
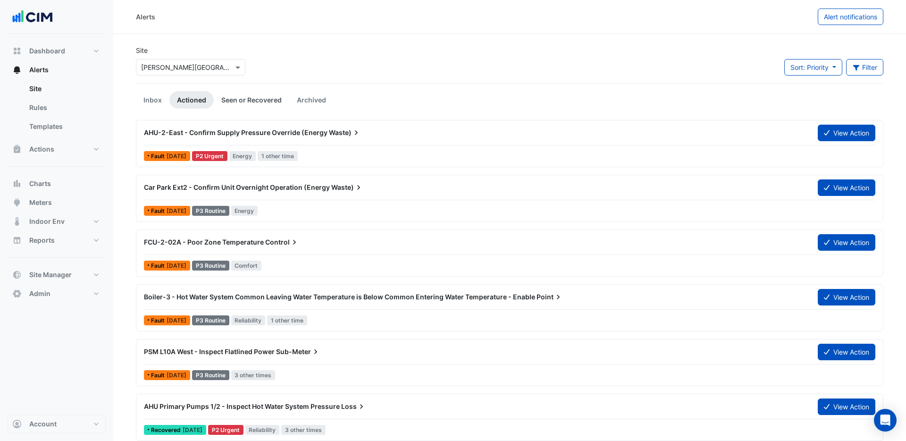
click at [259, 97] on link "Seen or Recovered" at bounding box center [252, 99] width 76 height 17
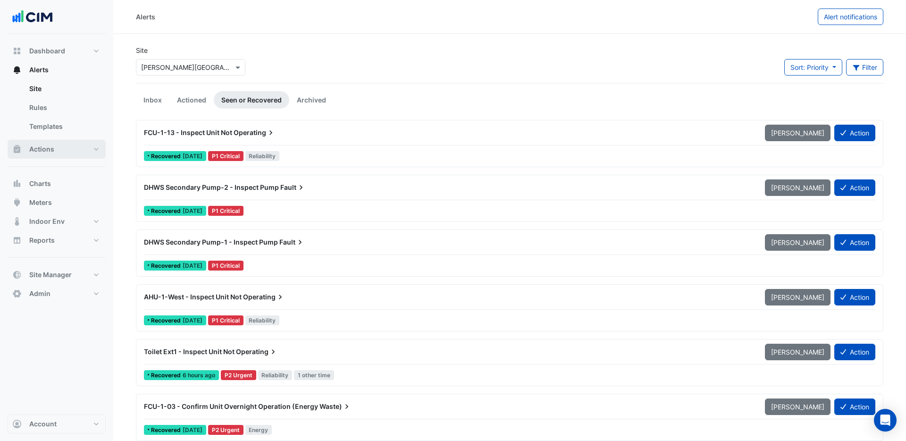
click at [45, 151] on span "Actions" at bounding box center [41, 148] width 25 height 9
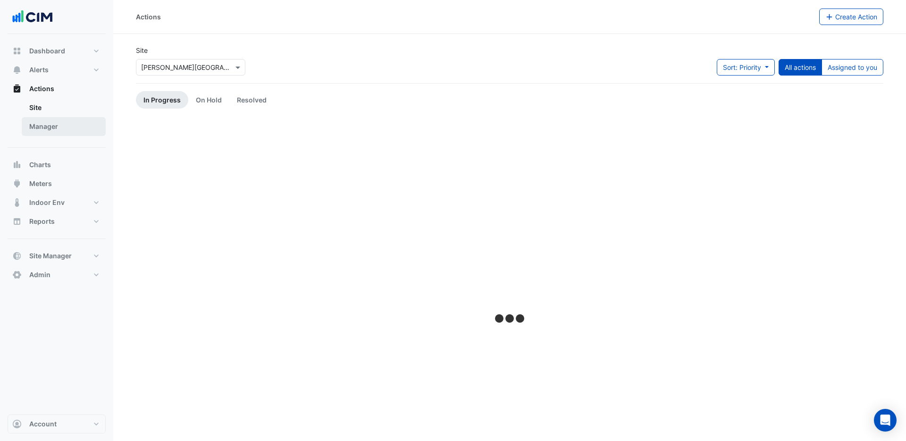
click at [46, 127] on link "Manager" at bounding box center [64, 126] width 84 height 19
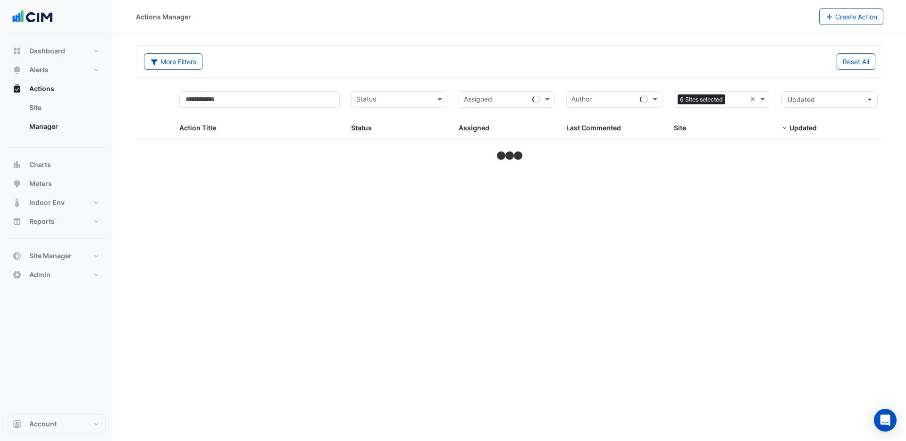
select select "***"
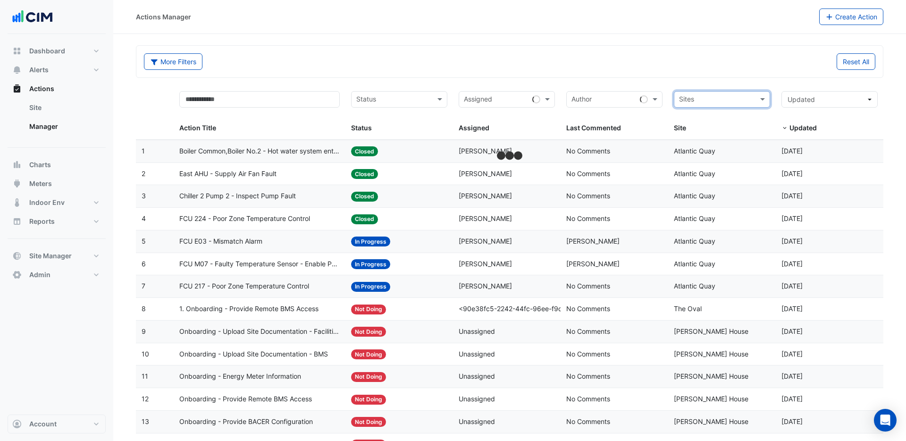
click at [717, 97] on input "text" at bounding box center [716, 100] width 75 height 11
type input "********"
click at [697, 130] on span "[PERSON_NAME][GEOGRAPHIC_DATA]" at bounding box center [748, 133] width 119 height 8
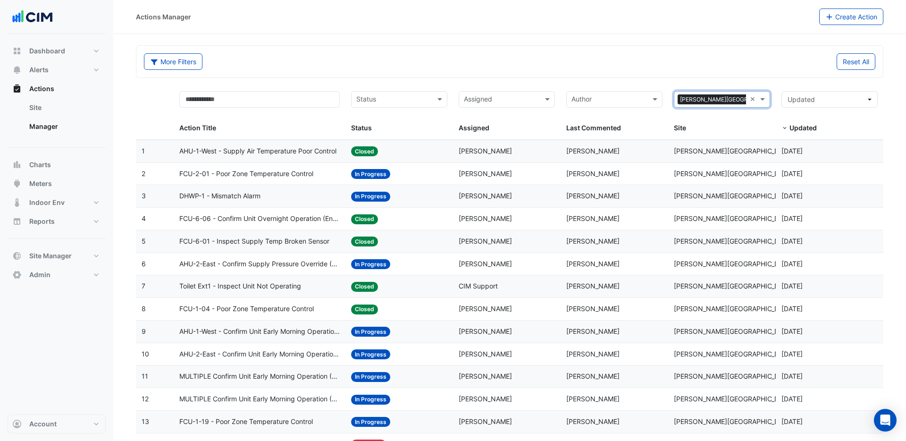
click at [407, 99] on input "text" at bounding box center [393, 100] width 75 height 11
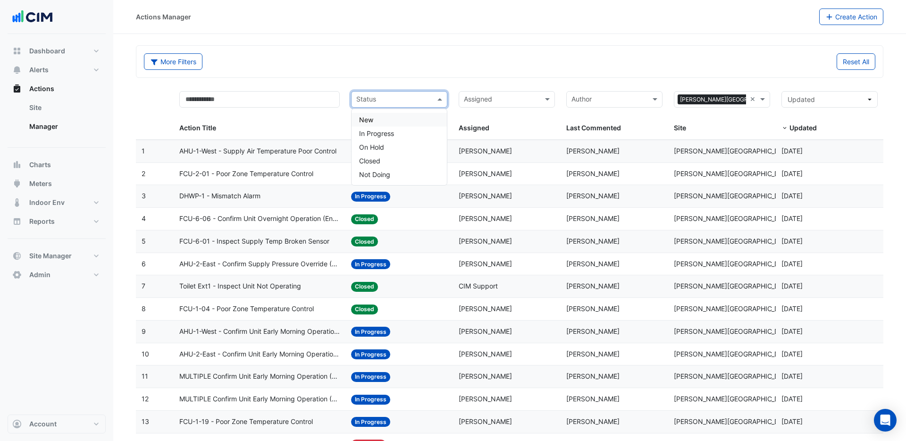
click at [363, 118] on span "New" at bounding box center [366, 120] width 14 height 8
drag, startPoint x: 397, startPoint y: 101, endPoint x: 388, endPoint y: 108, distance: 10.9
click at [397, 101] on input "text" at bounding box center [400, 100] width 48 height 11
click at [378, 130] on span "In Progress" at bounding box center [376, 133] width 35 height 8
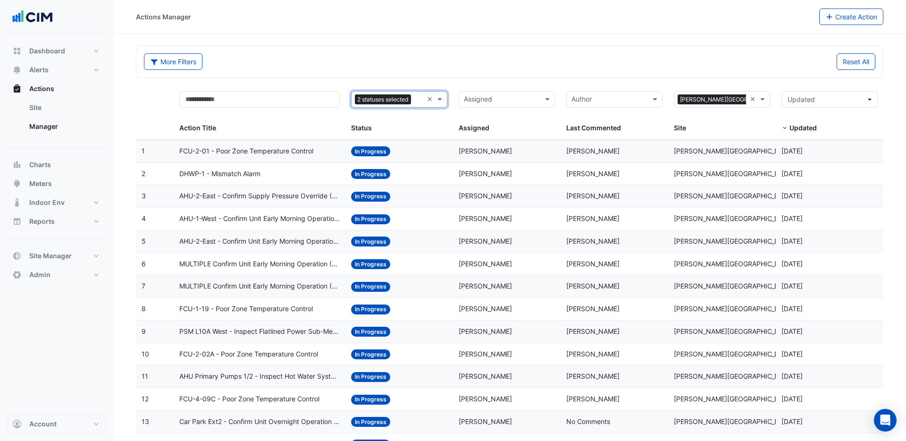
click at [271, 151] on span "FCU-2-01 - Poor Zone Temperature Control" at bounding box center [246, 151] width 134 height 11
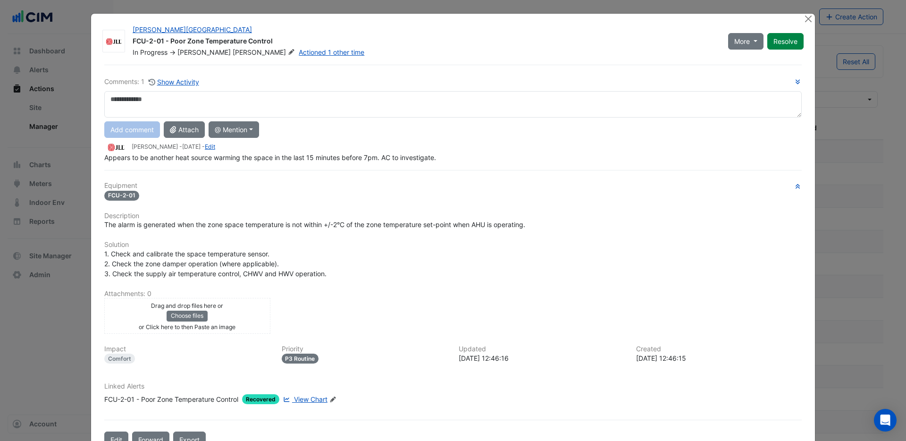
click at [316, 398] on span "View Chart" at bounding box center [311, 399] width 34 height 8
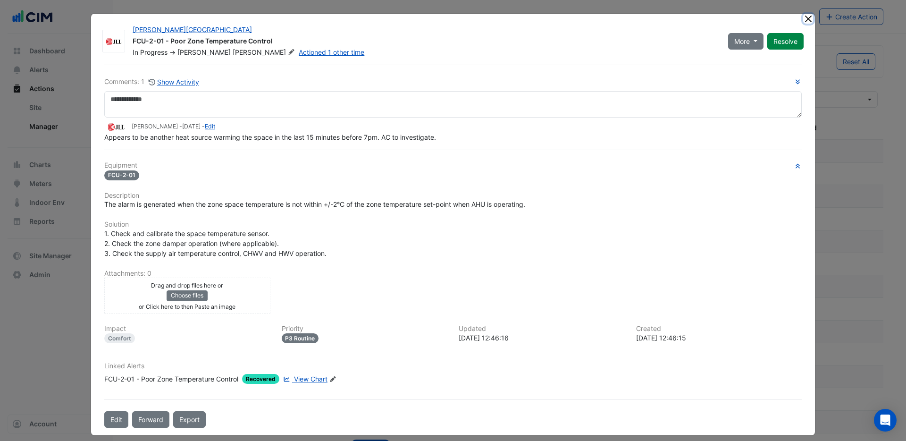
click at [810, 16] on button "Close" at bounding box center [808, 19] width 10 height 10
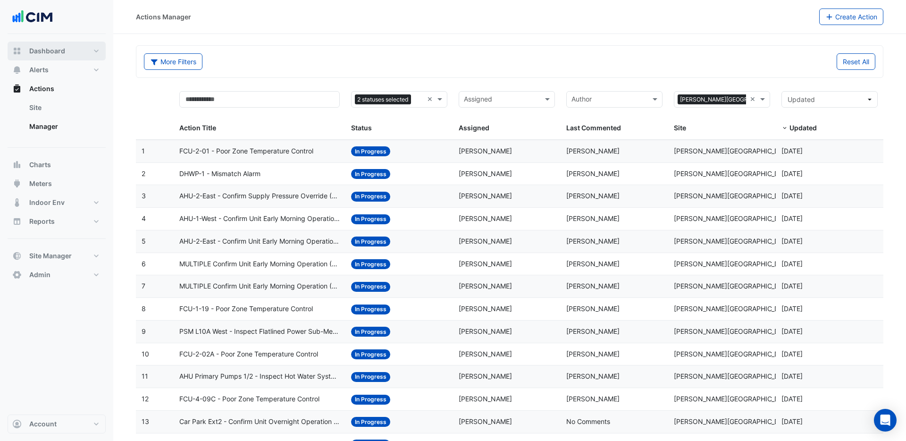
click at [39, 55] on span "Dashboard" at bounding box center [47, 50] width 36 height 9
select select "***"
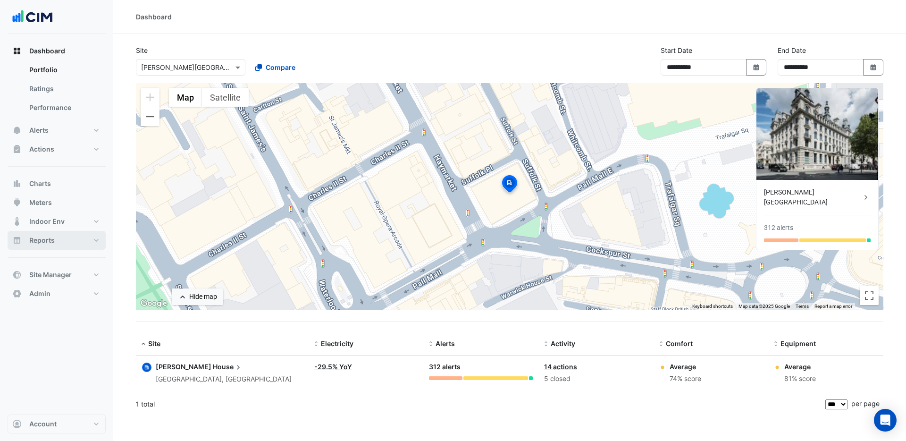
click at [57, 235] on button "Reports" at bounding box center [57, 240] width 98 height 19
select select "***"
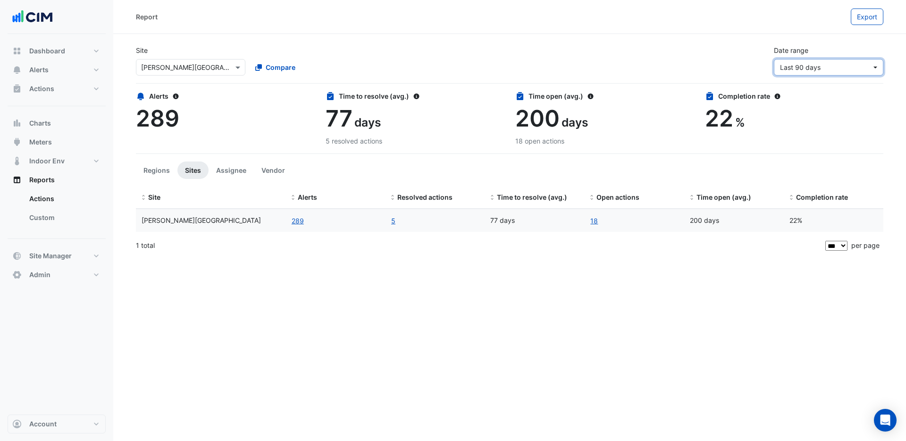
click at [866, 71] on span "Last 90 days" at bounding box center [826, 67] width 92 height 10
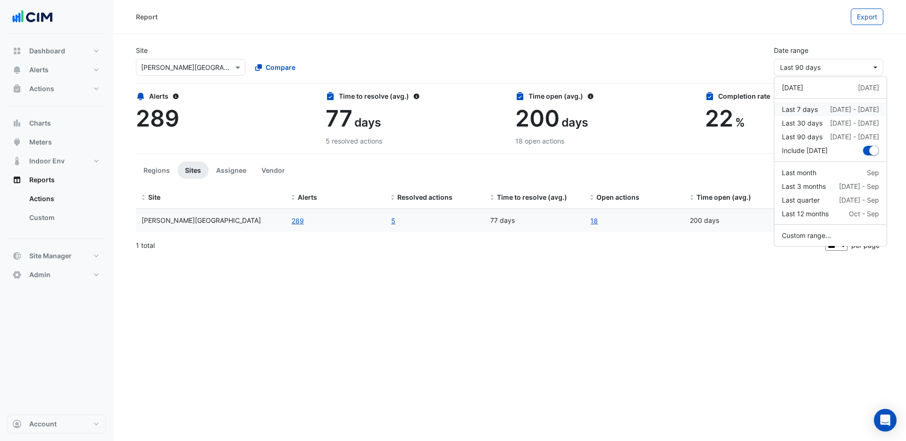
click at [804, 109] on div "Last 7 days" at bounding box center [800, 109] width 36 height 10
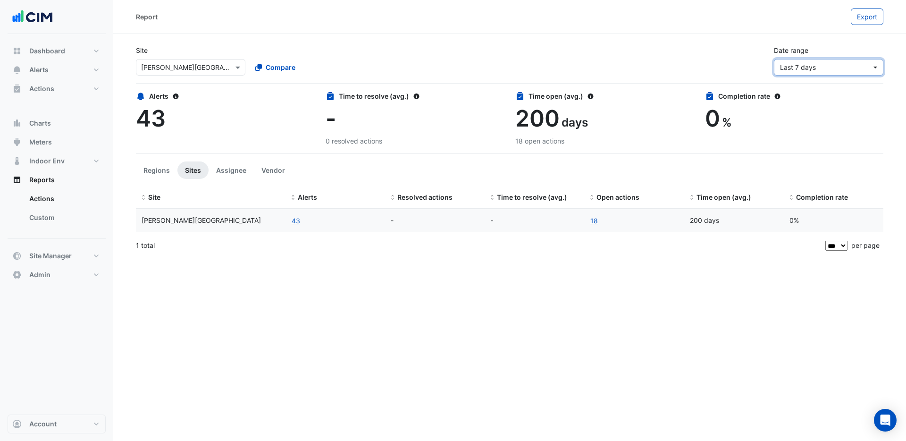
click at [833, 68] on span "Last 7 days" at bounding box center [826, 67] width 92 height 10
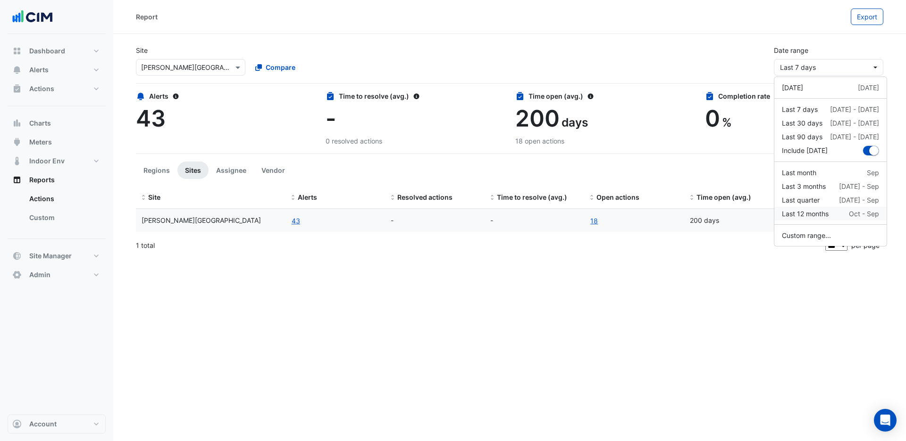
click at [815, 211] on div "Last 12 months" at bounding box center [805, 214] width 47 height 10
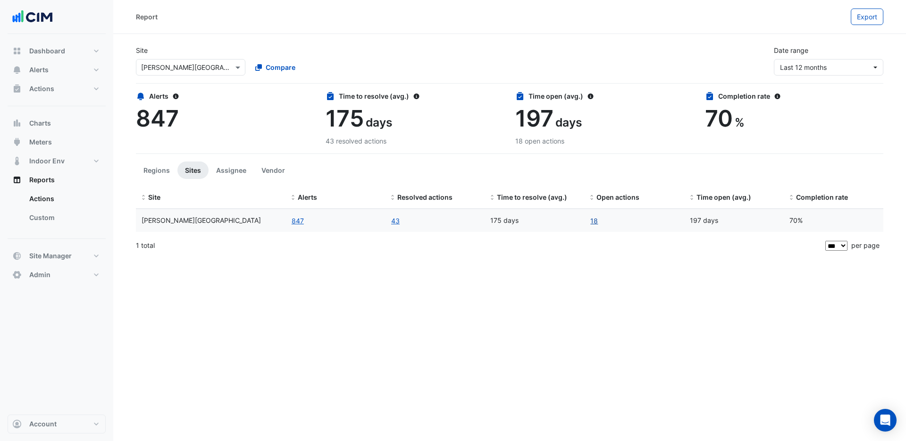
click at [594, 222] on link "18" at bounding box center [594, 220] width 8 height 11
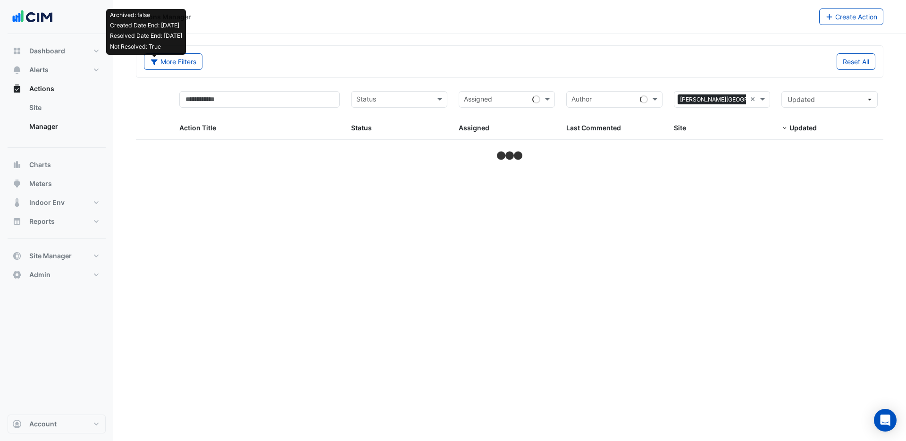
select select "***"
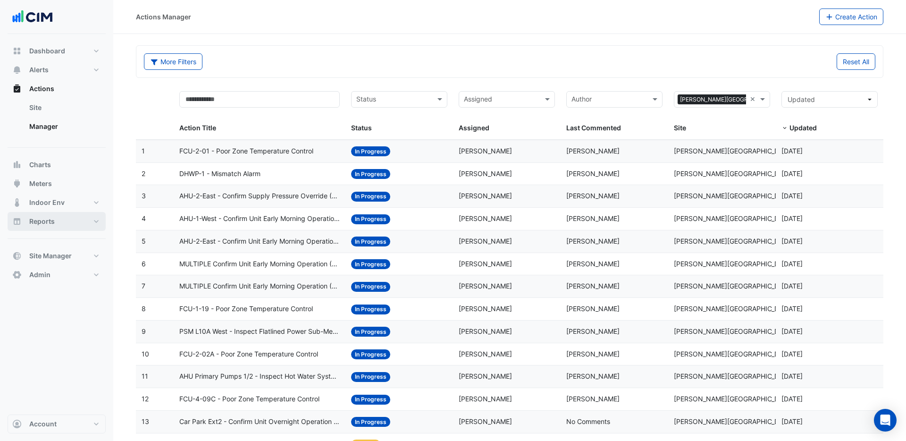
click at [57, 222] on button "Reports" at bounding box center [57, 221] width 98 height 19
select select "***"
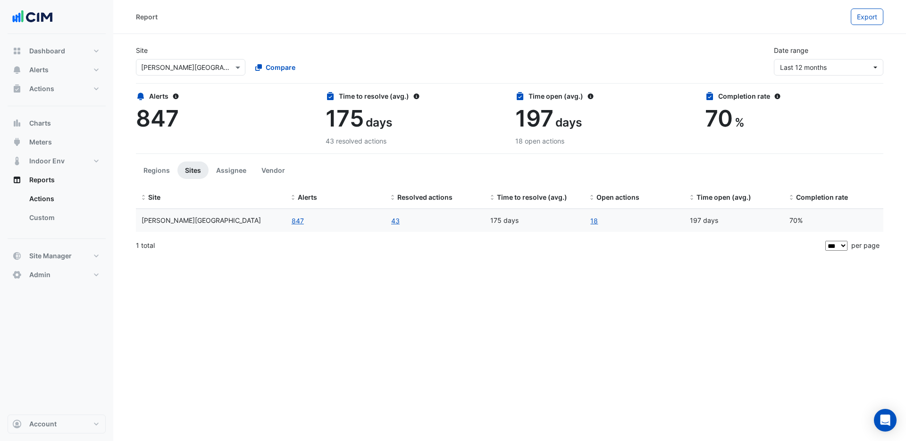
click at [594, 222] on link "18" at bounding box center [594, 220] width 8 height 11
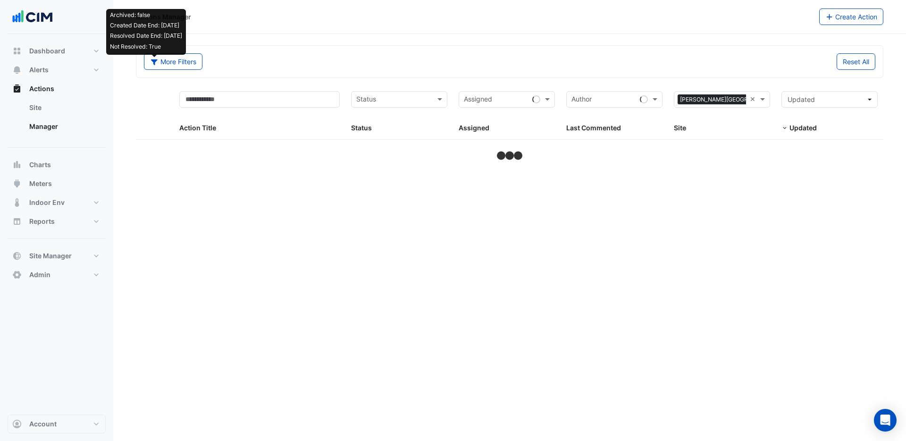
select select "***"
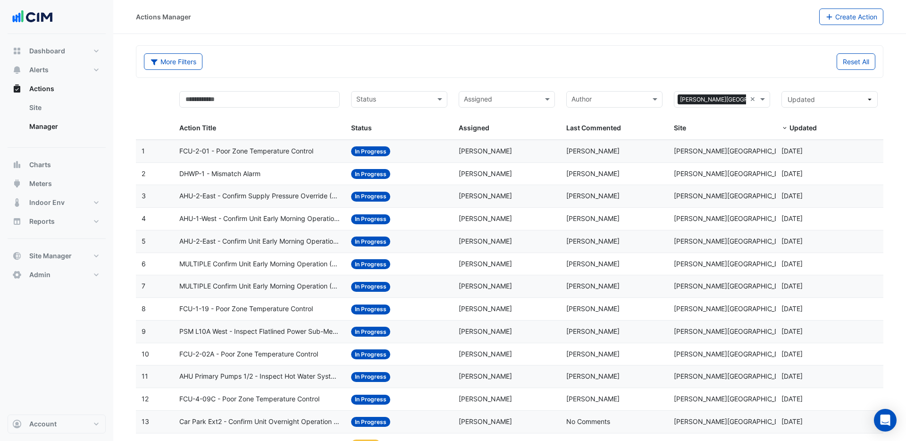
click at [277, 151] on span "FCU-2-01 - Poor Zone Temperature Control" at bounding box center [246, 151] width 134 height 11
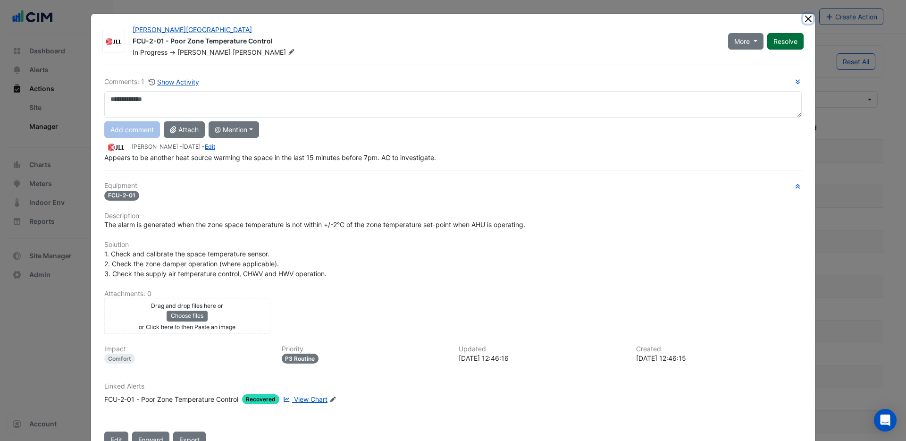
drag, startPoint x: 807, startPoint y: 21, endPoint x: 779, endPoint y: 30, distance: 29.7
click at [807, 21] on button "Close" at bounding box center [808, 19] width 10 height 10
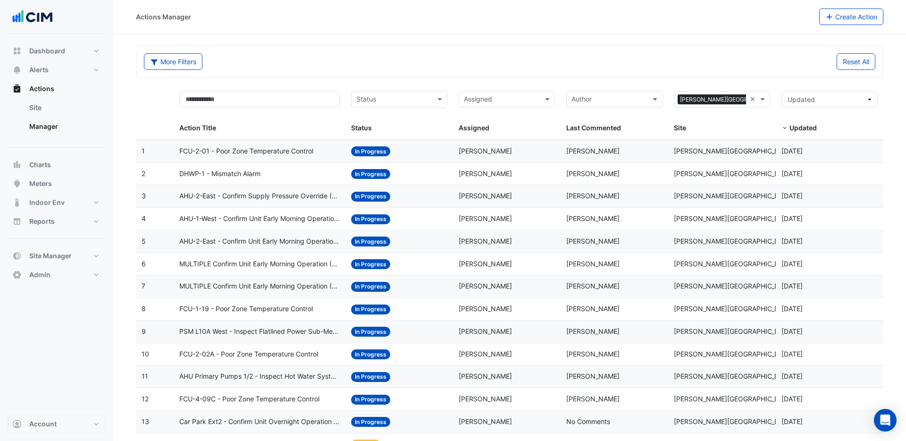
click at [275, 197] on span "AHU-2-East - Confirm Supply Pressure Override (Energy Waste)" at bounding box center [259, 196] width 161 height 11
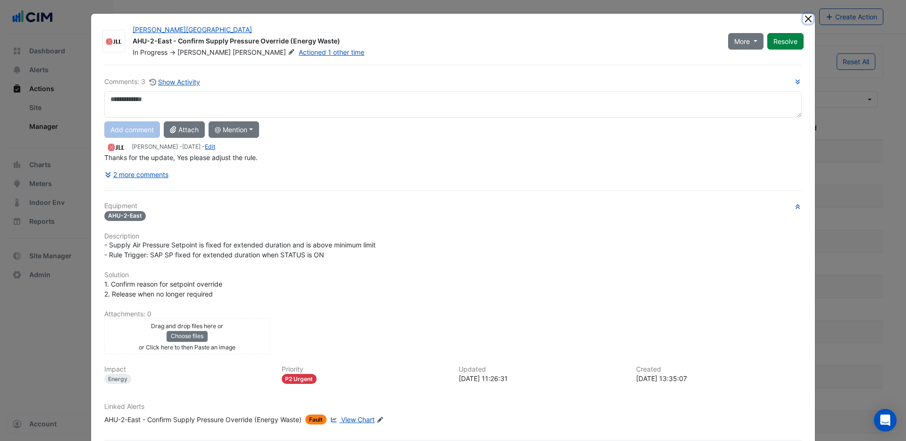
click at [806, 21] on button "Close" at bounding box center [808, 19] width 10 height 10
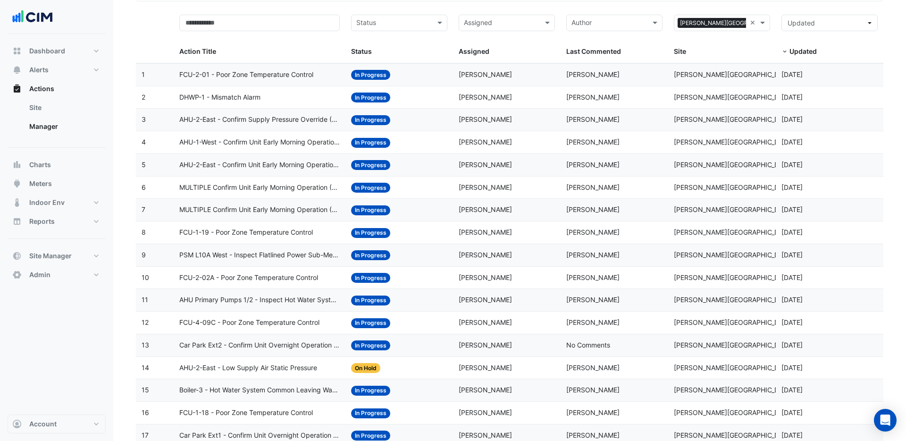
scroll to position [79, 0]
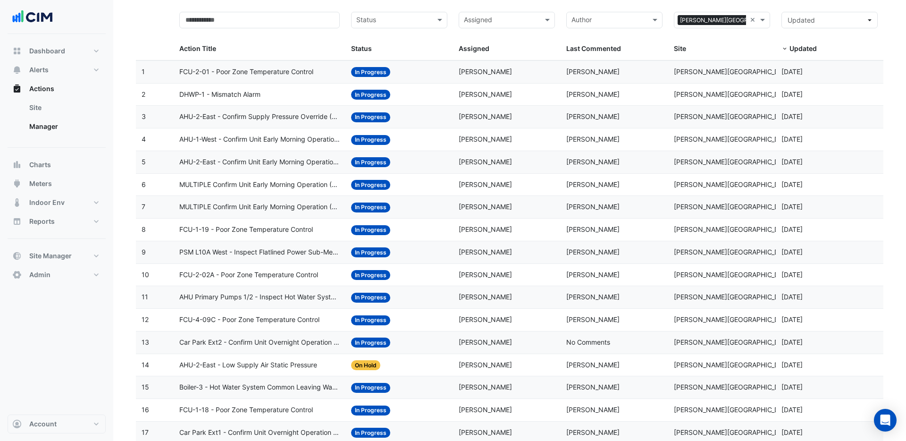
click at [269, 294] on span "AHU Primary Pumps 1/2 - Inspect Hot Water System Pressure Loss" at bounding box center [259, 297] width 161 height 11
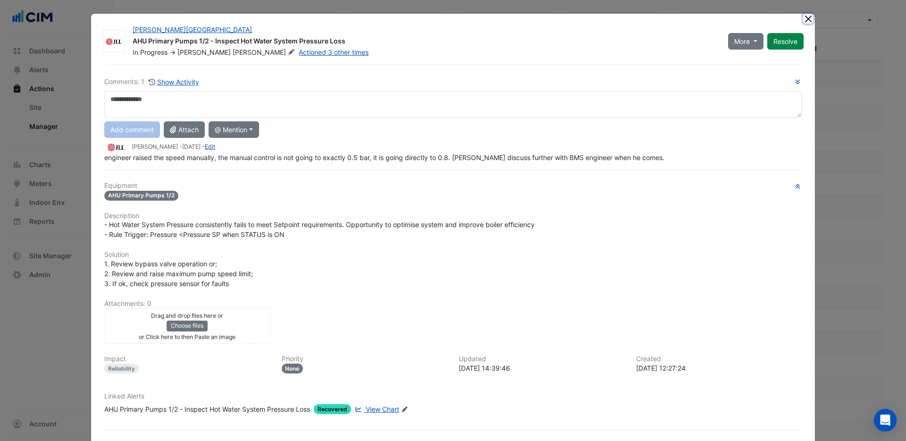
click at [809, 20] on button "Close" at bounding box center [808, 19] width 10 height 10
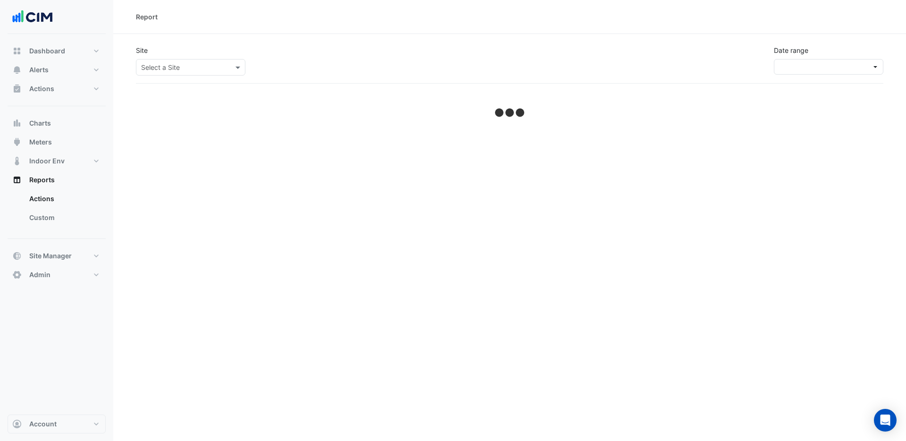
select select "***"
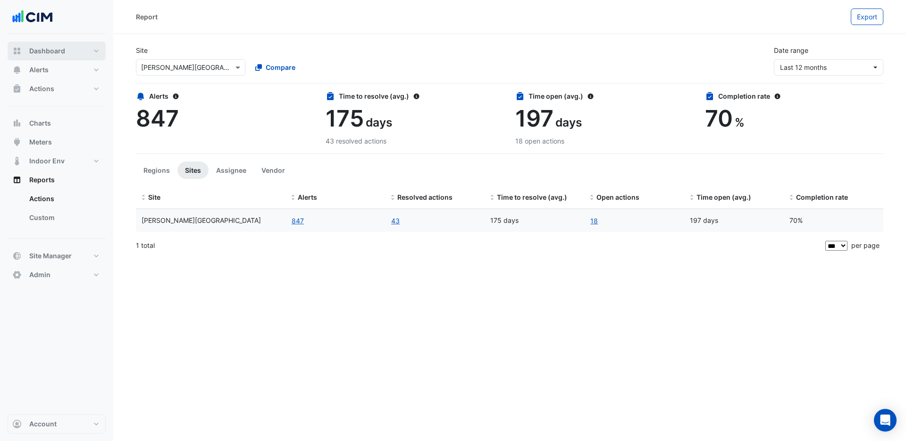
drag, startPoint x: 36, startPoint y: 54, endPoint x: 34, endPoint y: 59, distance: 6.3
click at [36, 54] on span "Dashboard" at bounding box center [47, 50] width 36 height 9
select select "***"
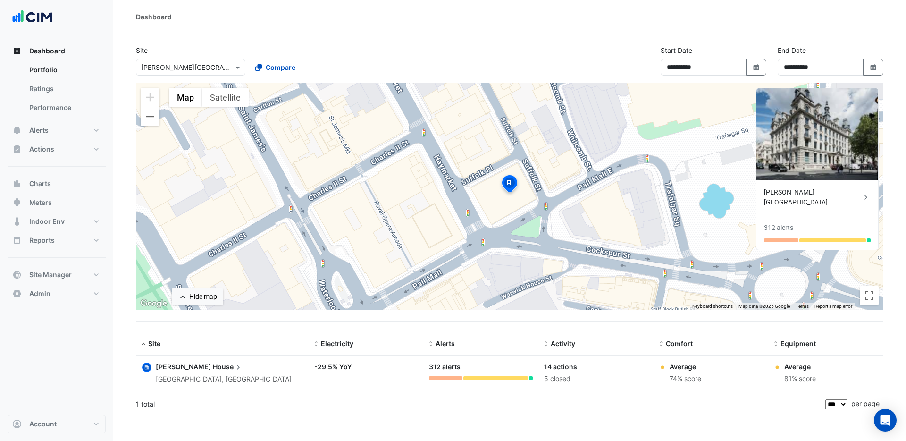
click at [856, 188] on div "[PERSON_NAME][GEOGRAPHIC_DATA]" at bounding box center [812, 197] width 97 height 20
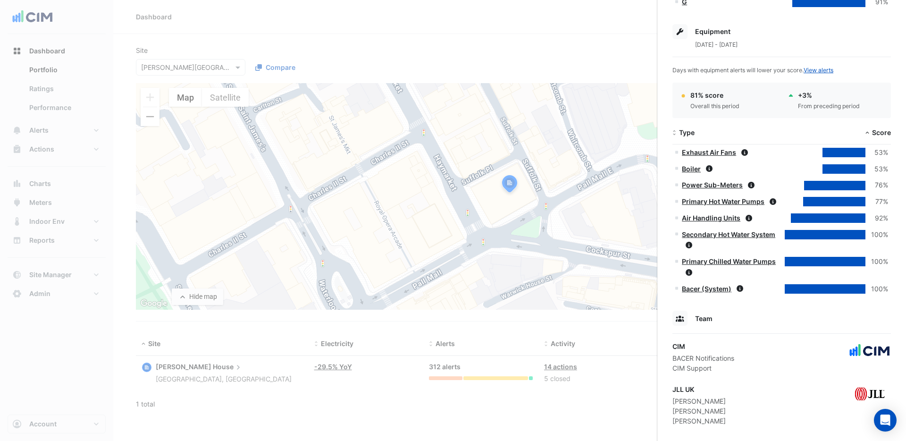
scroll to position [396, 0]
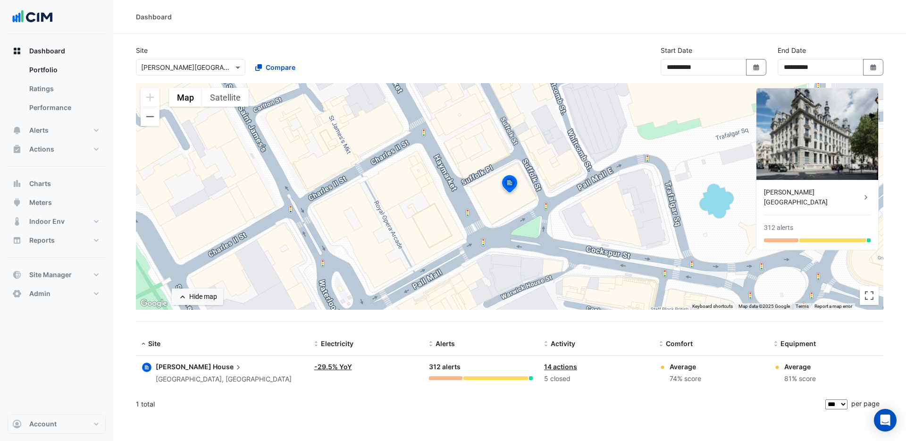
click at [364, 397] on ngb-offcanvas-backdrop at bounding box center [453, 220] width 906 height 441
click at [49, 242] on span "Reports" at bounding box center [41, 239] width 25 height 9
select select "***"
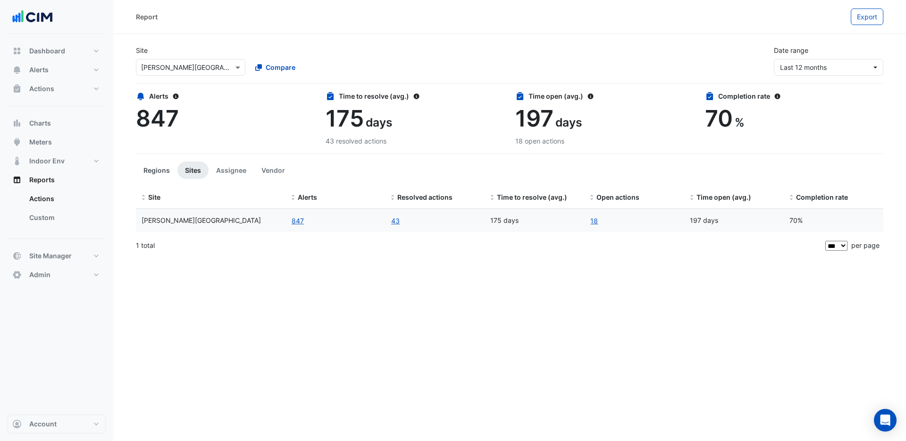
click at [153, 168] on button "Regions" at bounding box center [157, 169] width 42 height 17
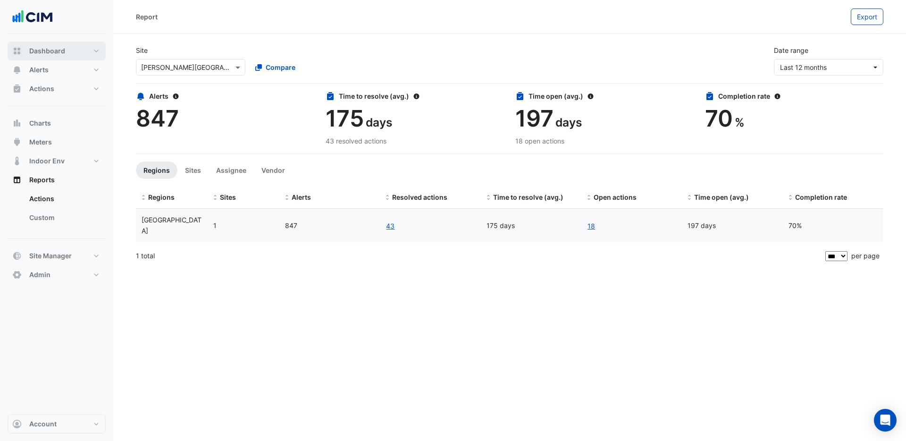
click at [58, 49] on span "Dashboard" at bounding box center [47, 50] width 36 height 9
select select "***"
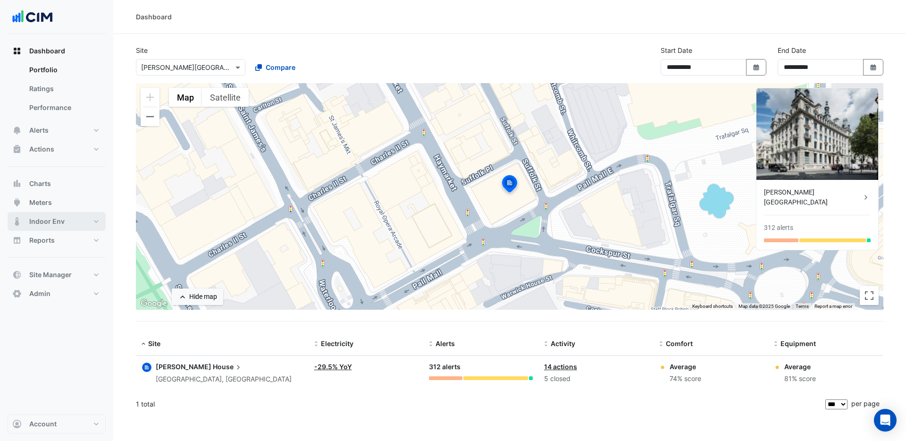
click at [58, 220] on span "Indoor Env" at bounding box center [46, 221] width 35 height 9
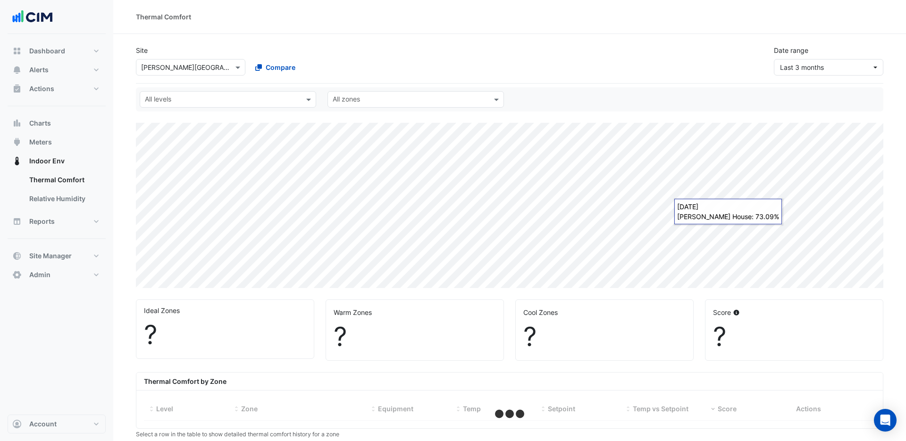
select select "***"
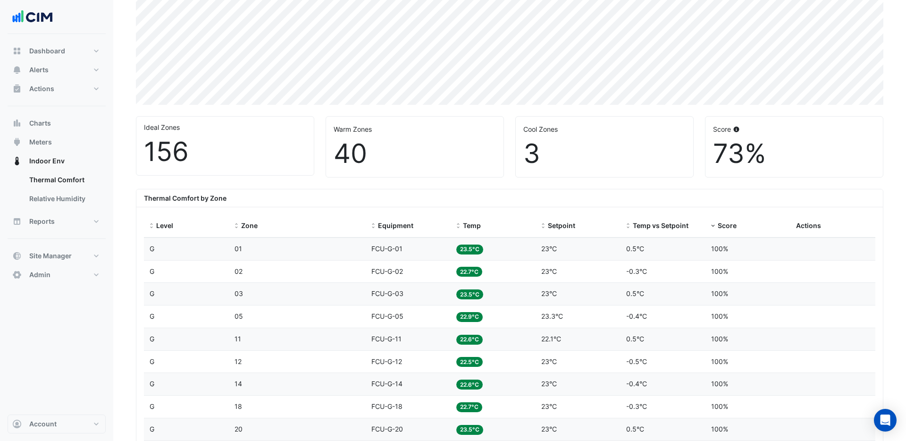
scroll to position [192, 0]
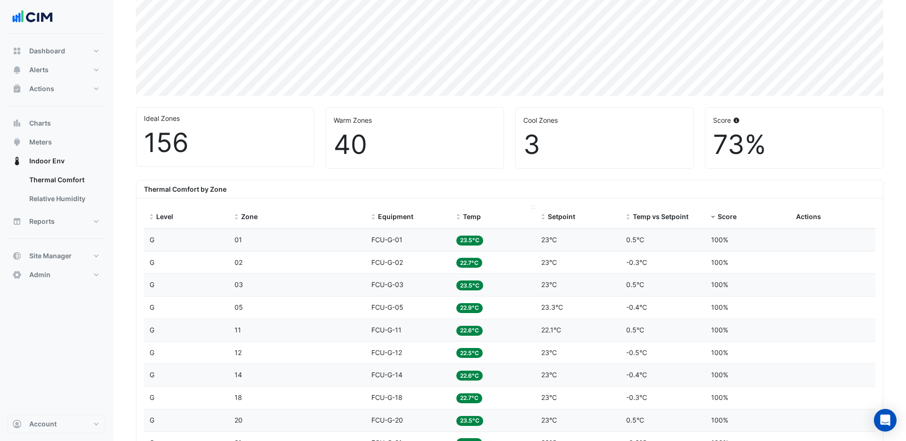
click at [467, 216] on span "Temp" at bounding box center [472, 216] width 18 height 8
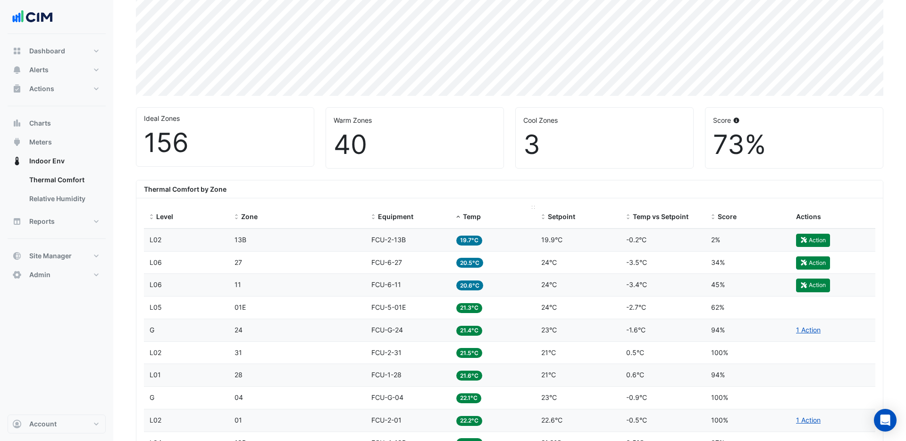
click at [470, 217] on span "Temp" at bounding box center [472, 216] width 18 height 8
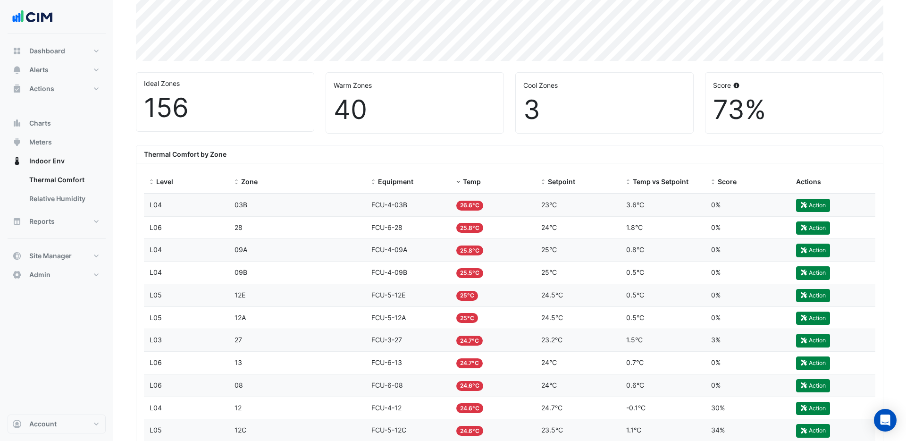
scroll to position [200, 0]
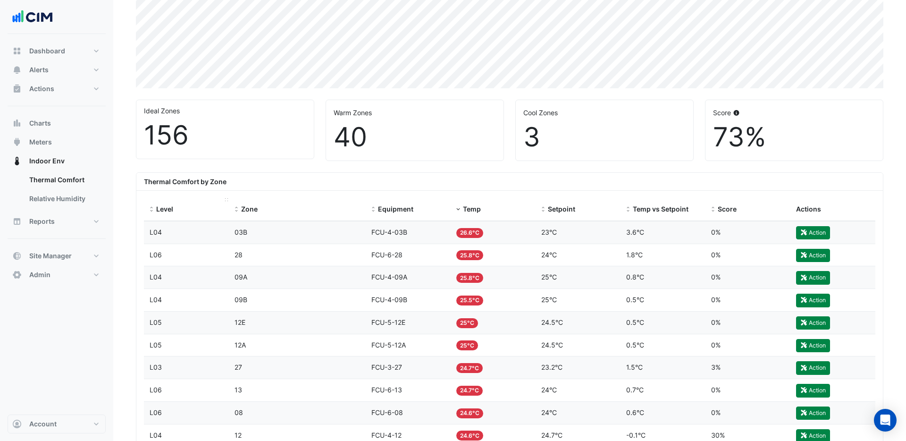
click at [162, 209] on span "Level" at bounding box center [164, 209] width 17 height 8
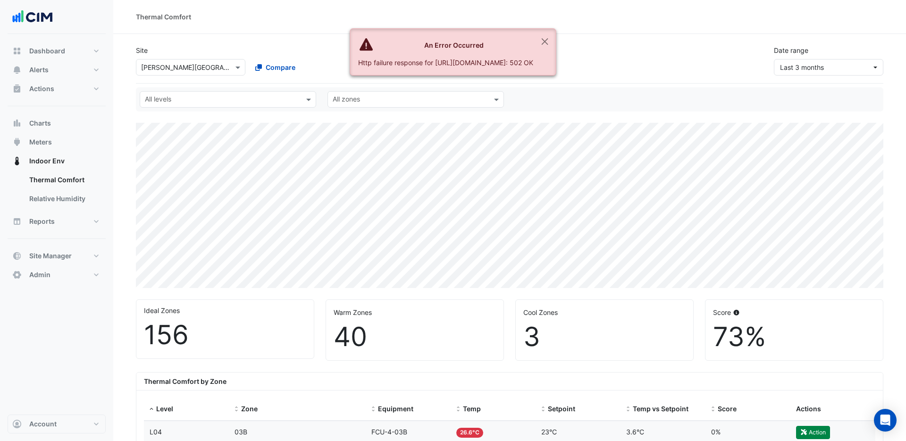
click at [216, 101] on input "text" at bounding box center [222, 100] width 155 height 10
click at [160, 133] on div "L01" at bounding box center [163, 133] width 31 height 10
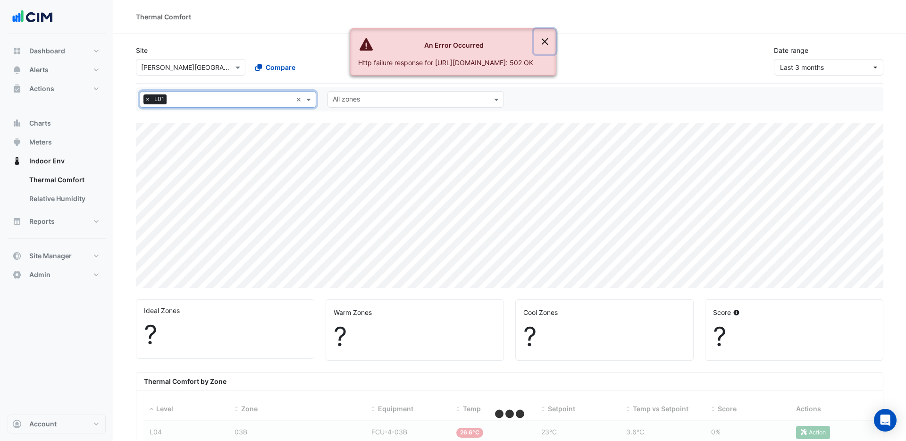
click at [556, 41] on button "Close" at bounding box center [545, 41] width 22 height 25
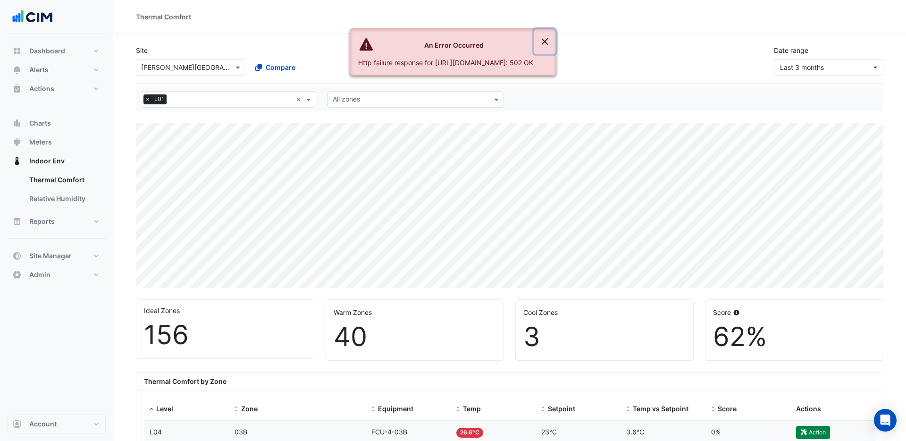
click at [556, 43] on button "Close" at bounding box center [545, 41] width 22 height 25
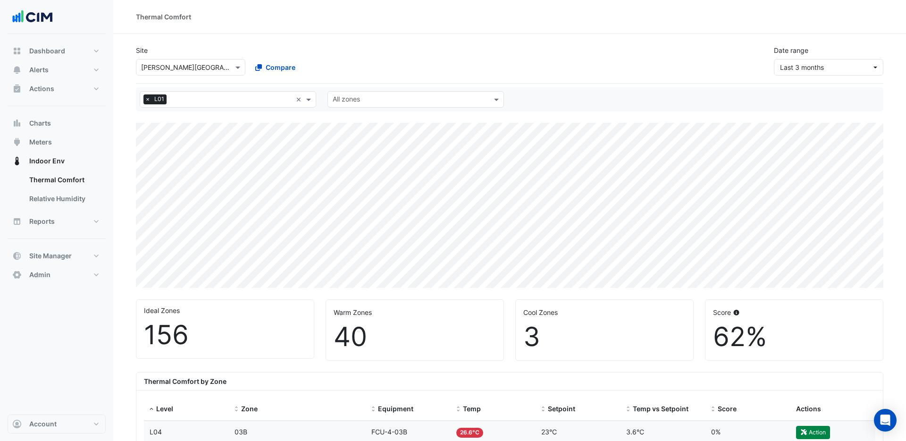
click at [148, 98] on span "×" at bounding box center [147, 98] width 8 height 9
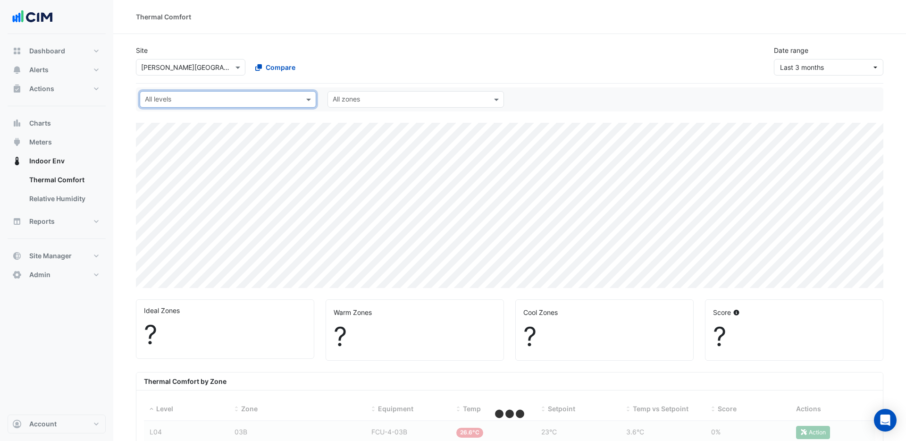
click at [260, 97] on input "text" at bounding box center [222, 100] width 155 height 10
click at [161, 134] on div "L01" at bounding box center [163, 133] width 31 height 10
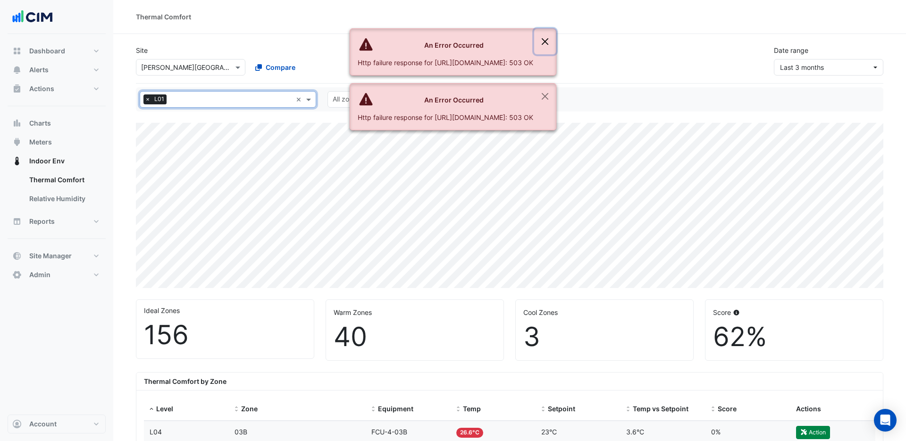
click at [556, 41] on button "Close" at bounding box center [545, 41] width 22 height 25
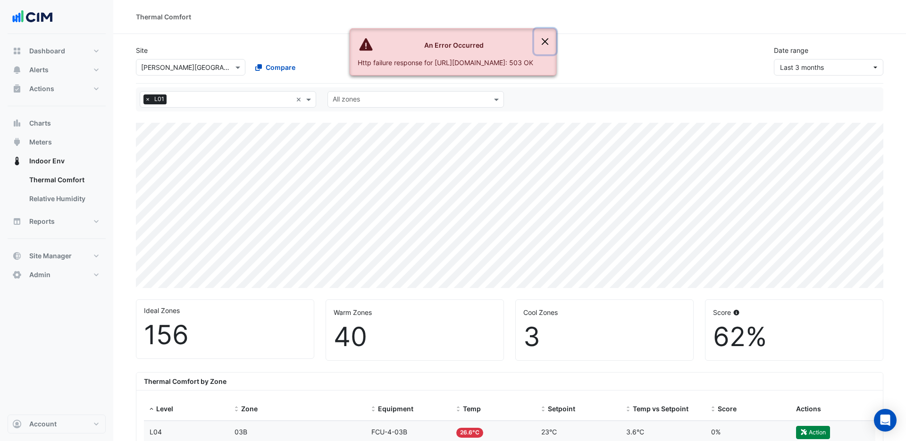
click at [556, 41] on button "Close" at bounding box center [545, 41] width 22 height 25
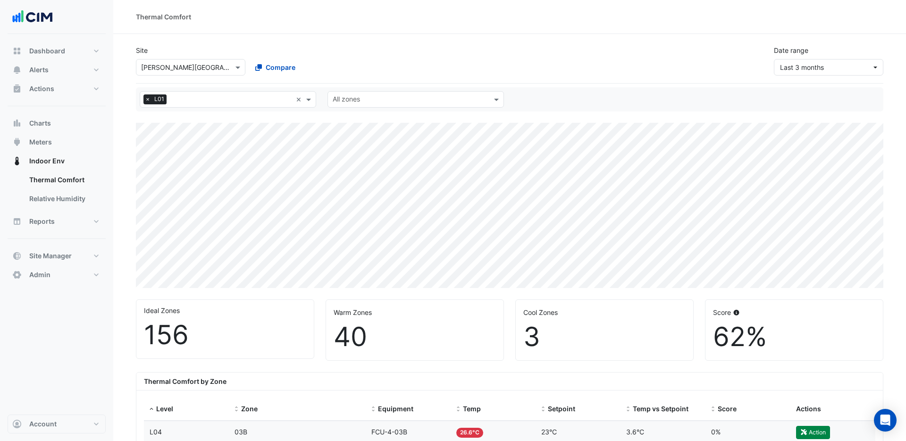
click at [240, 100] on input "text" at bounding box center [231, 100] width 122 height 10
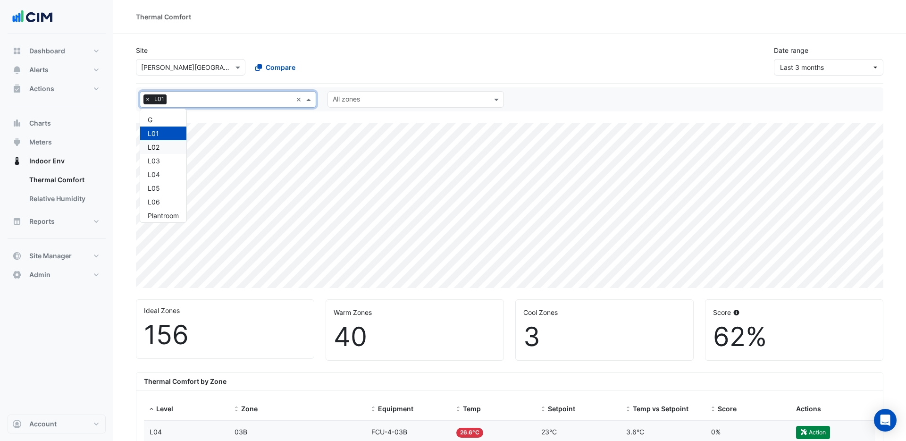
click at [154, 147] on div "L02" at bounding box center [163, 147] width 31 height 10
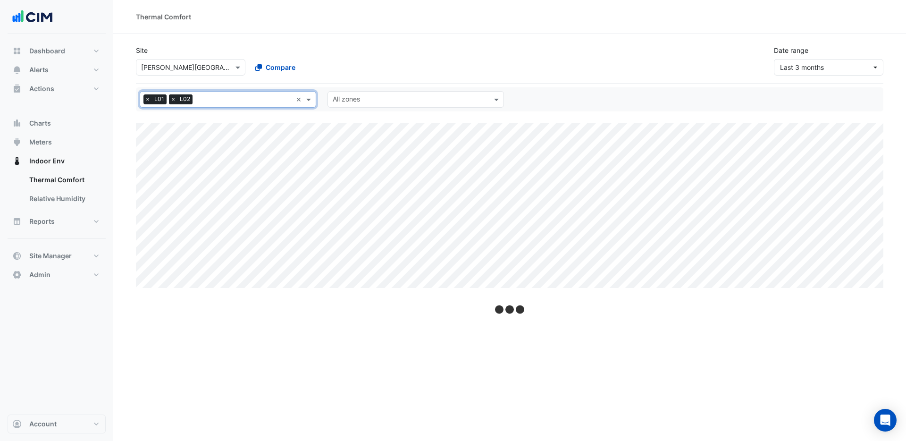
click at [146, 101] on span "×" at bounding box center [147, 98] width 8 height 9
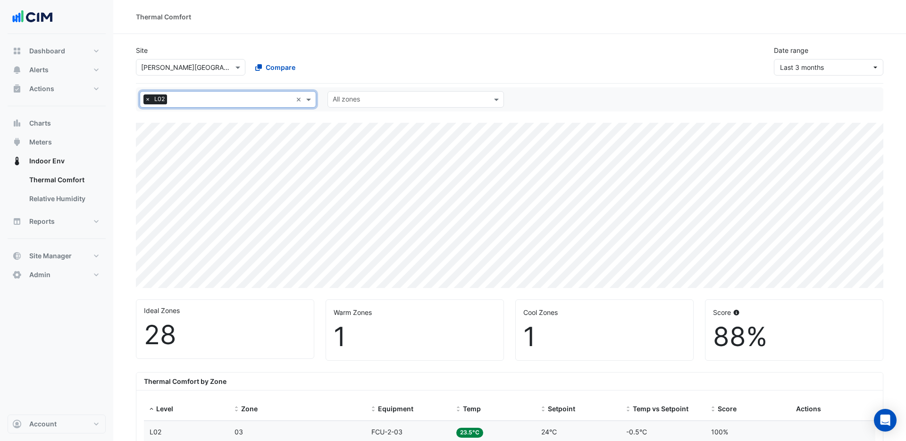
click at [200, 103] on input "text" at bounding box center [231, 100] width 121 height 10
click at [158, 131] on div "L01" at bounding box center [163, 133] width 31 height 10
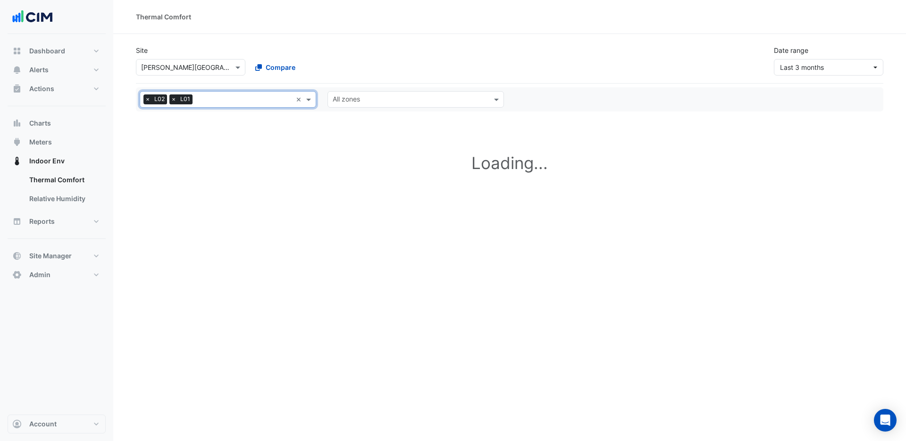
click at [148, 101] on span "×" at bounding box center [147, 98] width 8 height 9
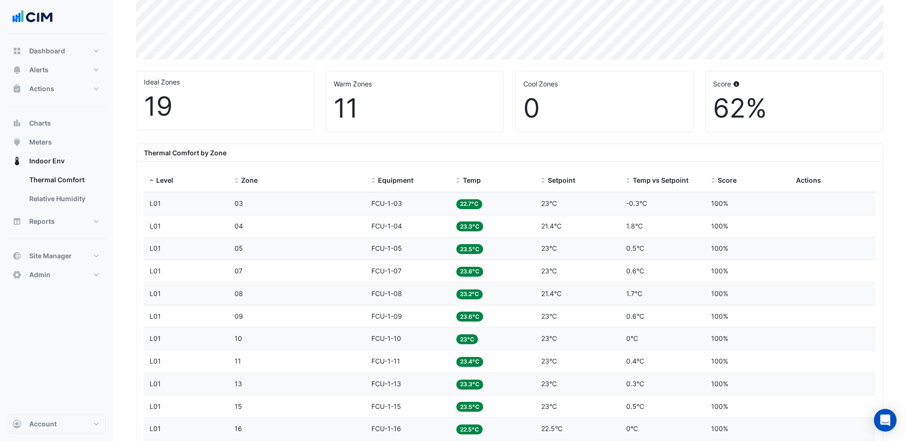
scroll to position [229, 0]
click at [472, 180] on span "Temp" at bounding box center [472, 180] width 18 height 8
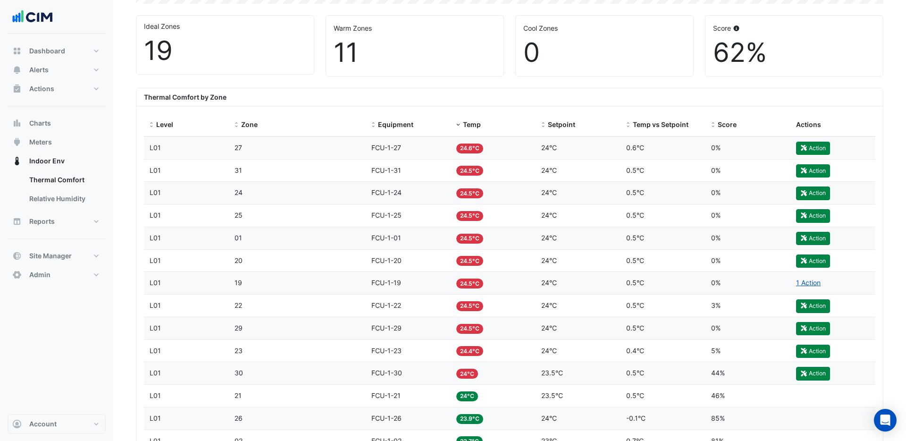
scroll to position [284, 0]
click at [43, 126] on span "Charts" at bounding box center [40, 122] width 22 height 9
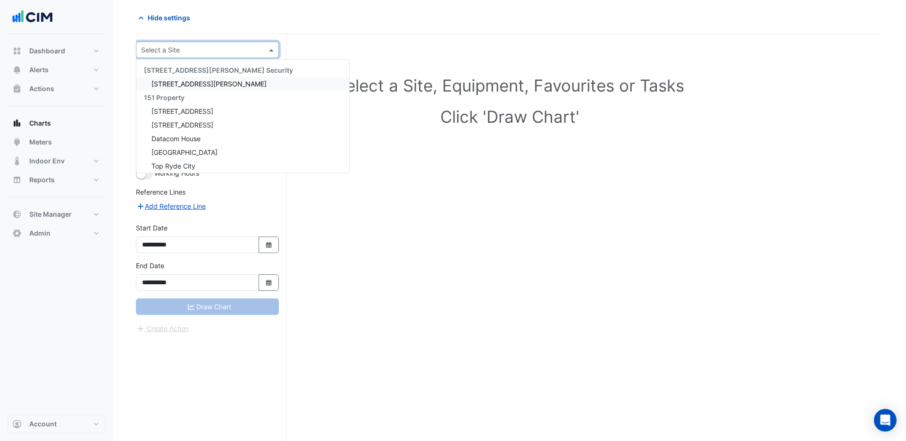
click at [201, 45] on input "text" at bounding box center [198, 50] width 114 height 10
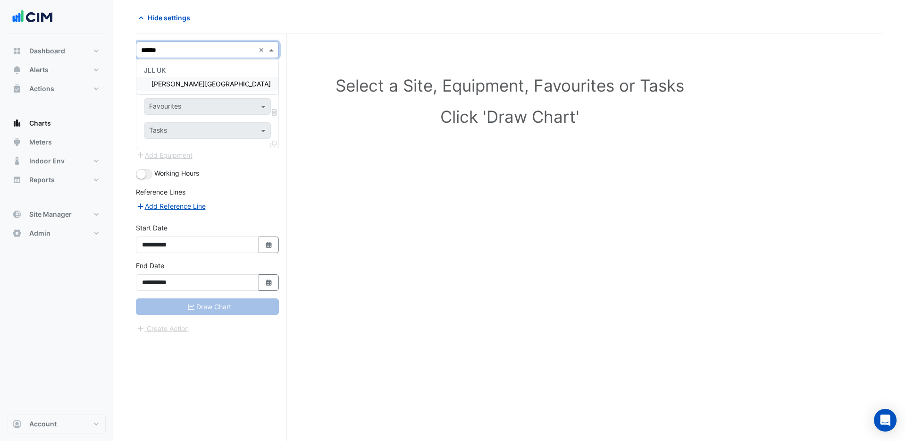
type input "*******"
click at [177, 86] on span "[PERSON_NAME][GEOGRAPHIC_DATA]" at bounding box center [210, 84] width 119 height 8
click at [189, 78] on input "text" at bounding box center [198, 79] width 98 height 10
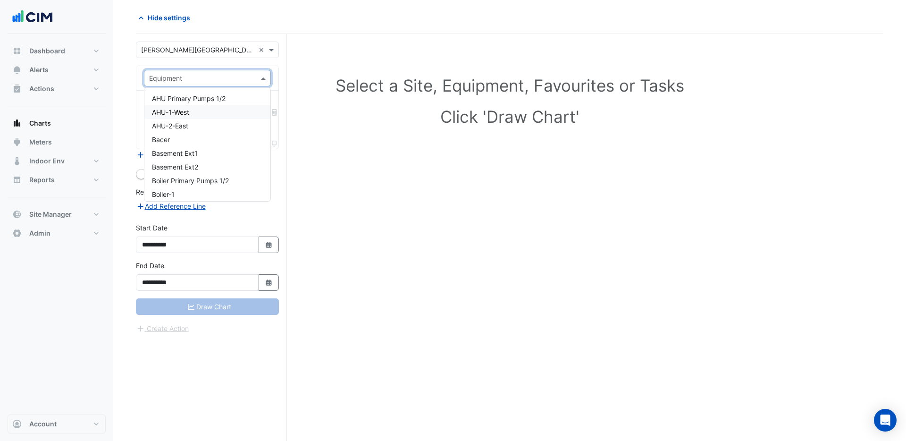
click at [184, 113] on span "AHU-1-West" at bounding box center [170, 112] width 37 height 8
click at [196, 108] on input "text" at bounding box center [196, 107] width 95 height 10
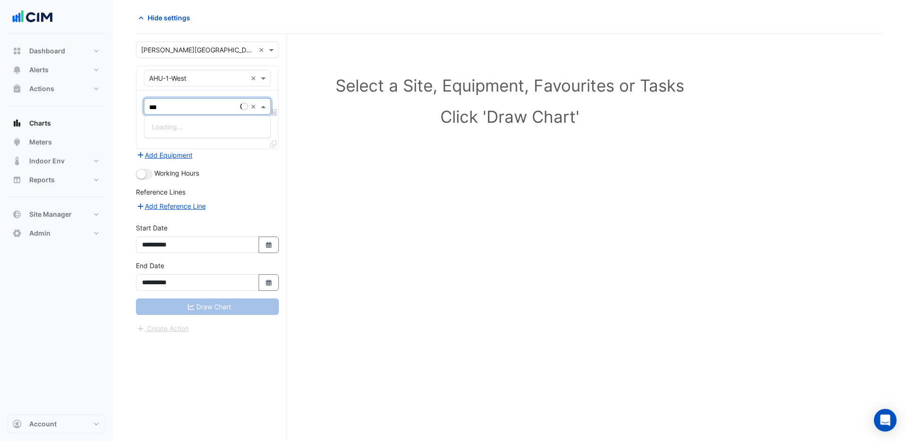
type input "****"
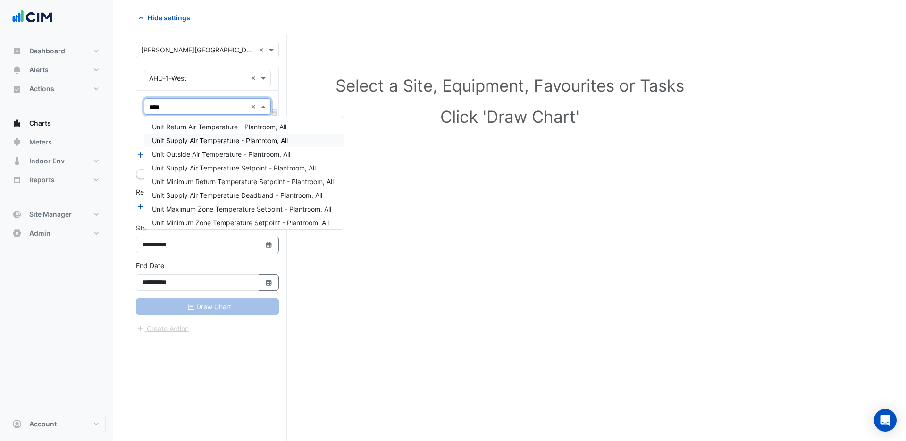
click at [195, 140] on span "Unit Supply Air Temperature - Plantroom, All" at bounding box center [220, 140] width 136 height 8
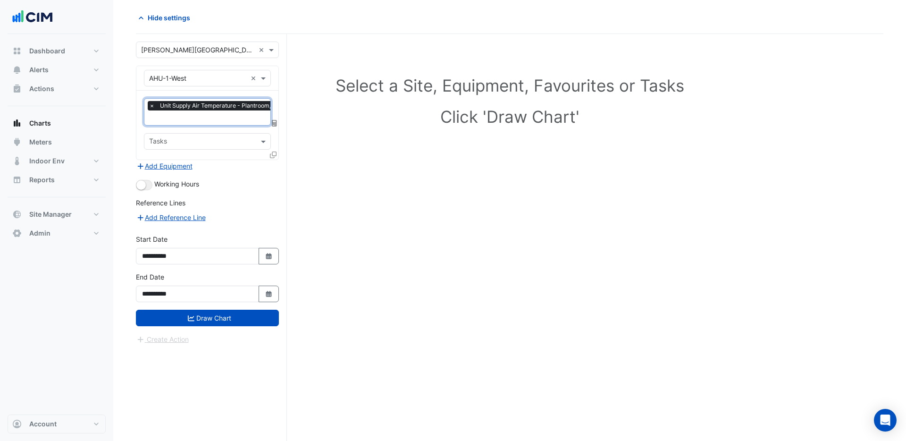
click at [200, 114] on input "text" at bounding box center [216, 119] width 134 height 10
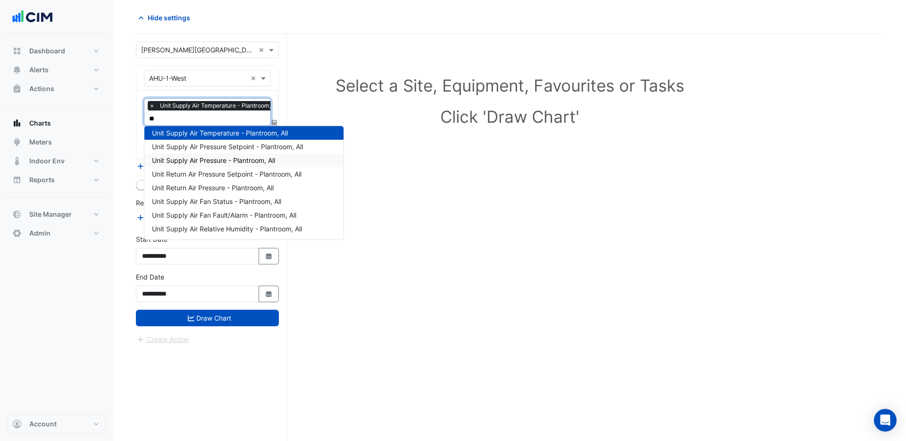
scroll to position [0, 0]
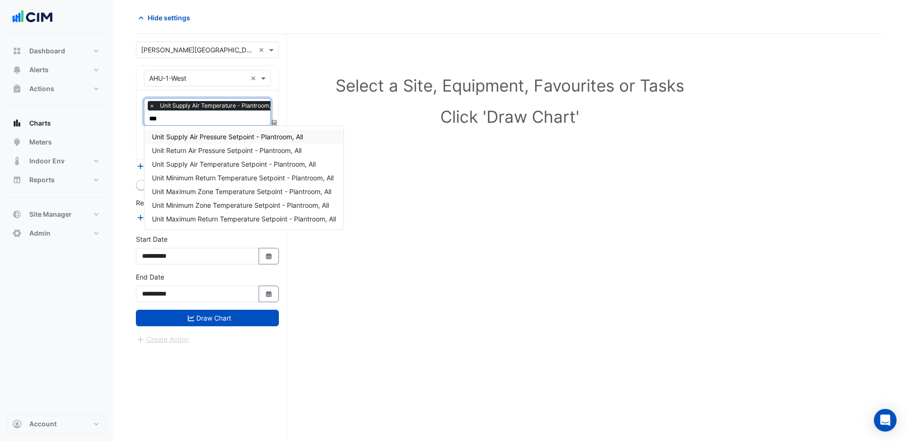
type input "****"
click at [208, 163] on span "Unit Supply Air Temperature Setpoint - Plantroom, All" at bounding box center [234, 164] width 164 height 8
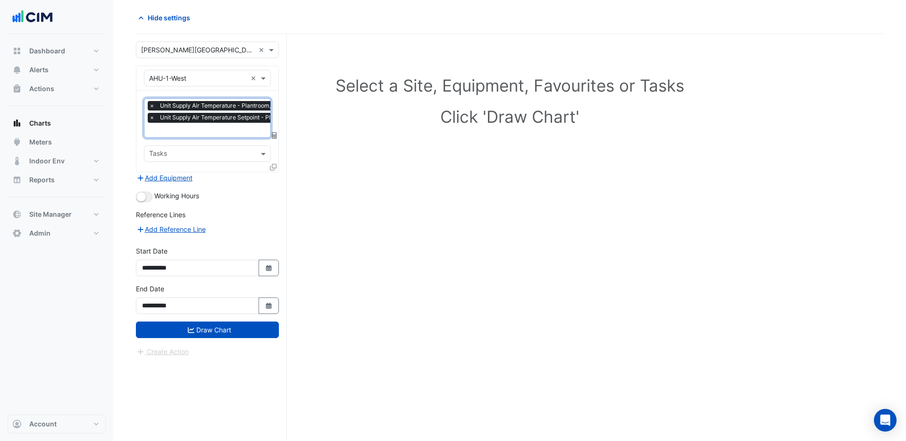
click at [273, 165] on icon at bounding box center [273, 167] width 7 height 7
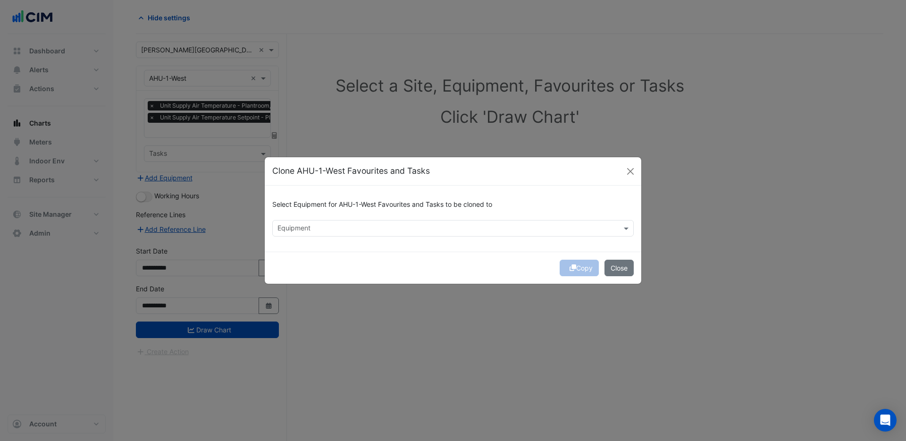
click at [329, 228] on input "text" at bounding box center [447, 229] width 340 height 10
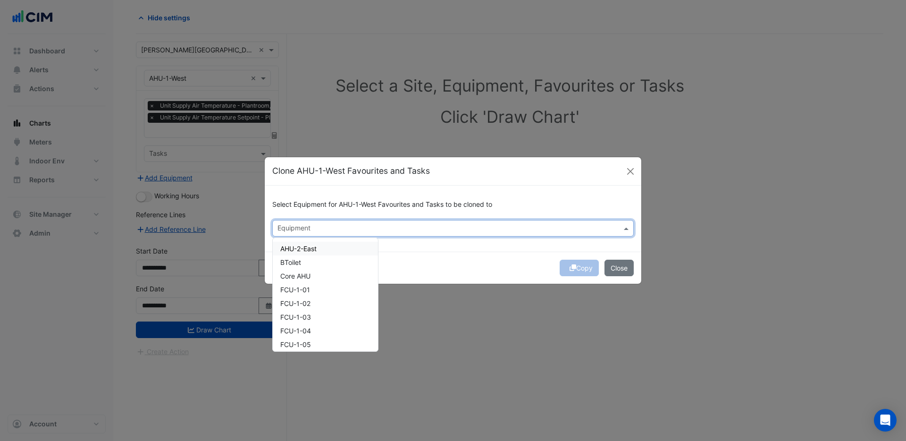
click at [303, 248] on span "AHU-2-East" at bounding box center [298, 248] width 36 height 8
click at [586, 270] on button "Copy" at bounding box center [579, 268] width 39 height 17
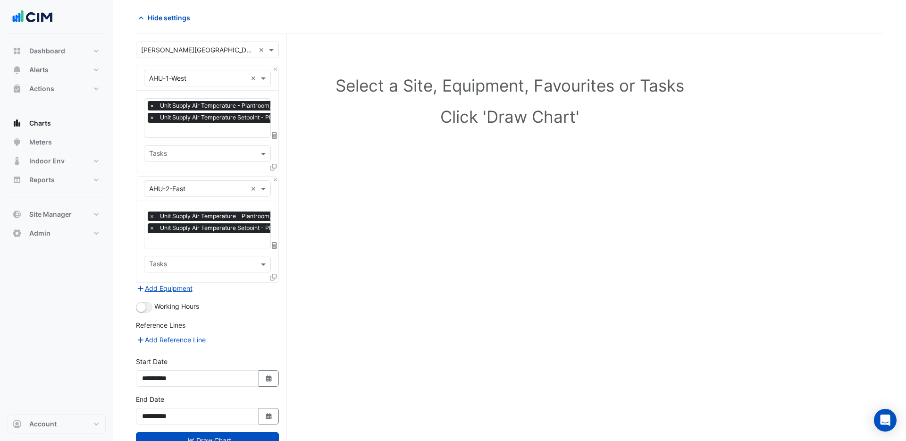
scroll to position [68, 0]
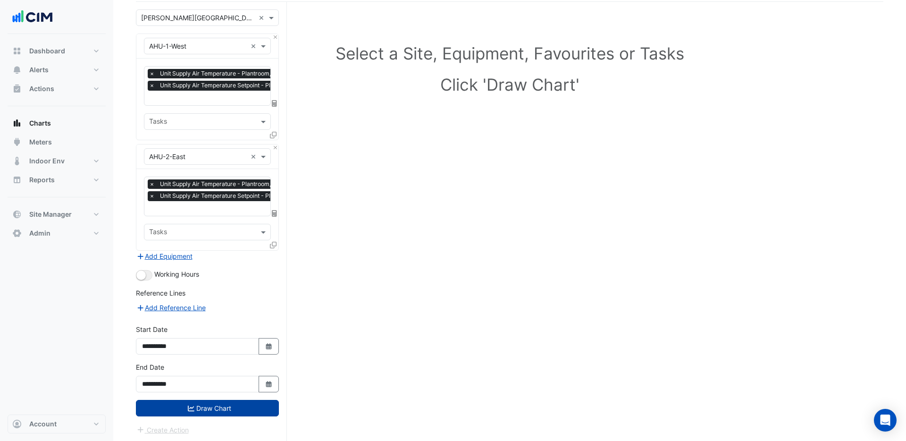
click at [232, 402] on button "Draw Chart" at bounding box center [207, 408] width 143 height 17
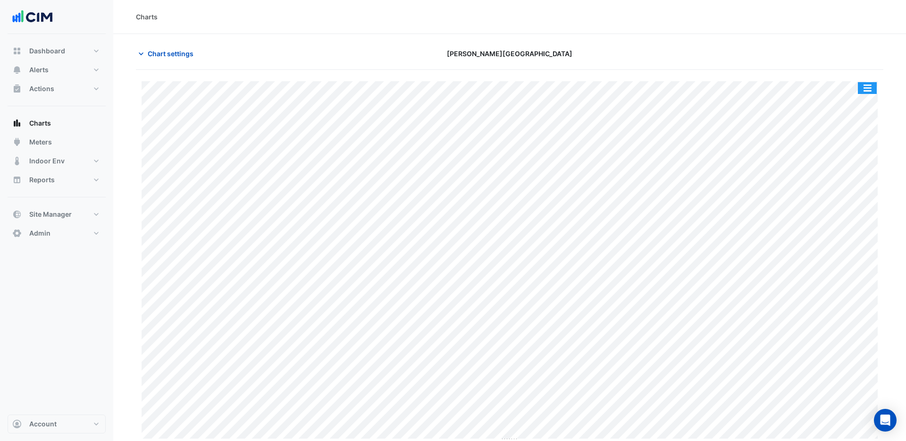
click at [867, 88] on button "button" at bounding box center [867, 88] width 19 height 12
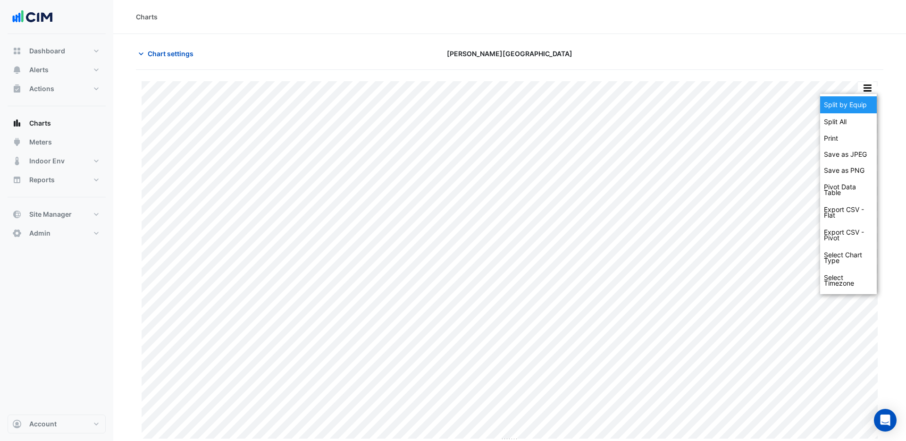
click at [840, 101] on div "Split by Equip" at bounding box center [848, 104] width 57 height 17
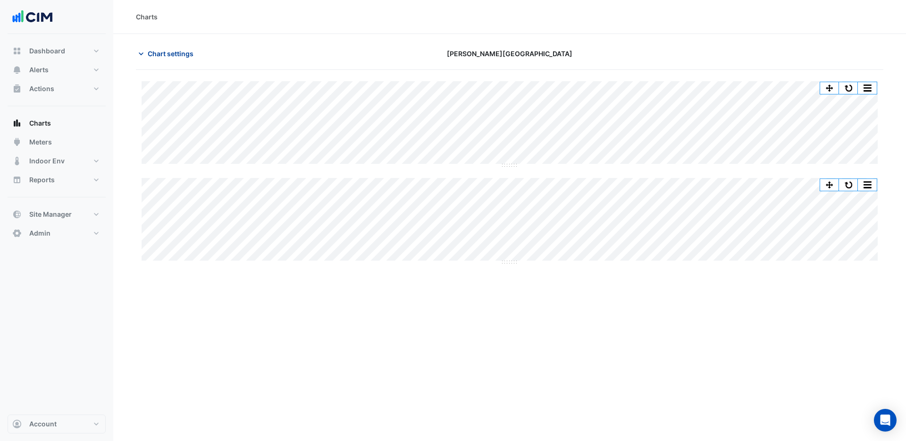
click at [175, 54] on span "Chart settings" at bounding box center [171, 54] width 46 height 10
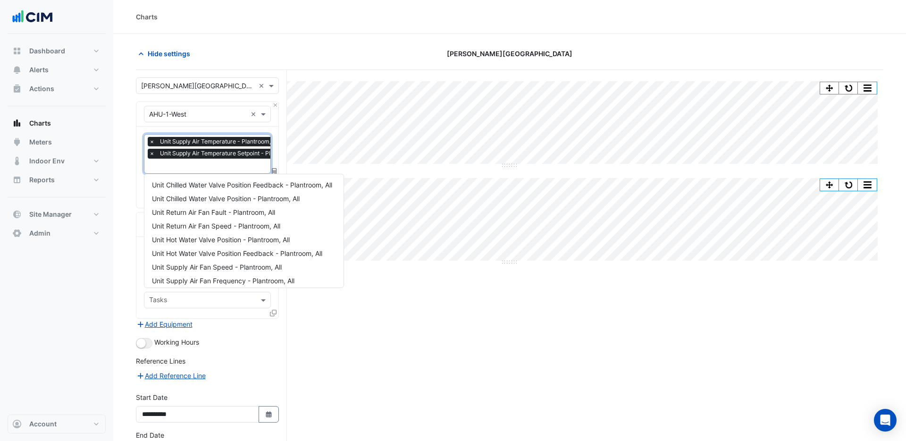
scroll to position [0, 5]
click at [191, 168] on input "text" at bounding box center [223, 167] width 158 height 10
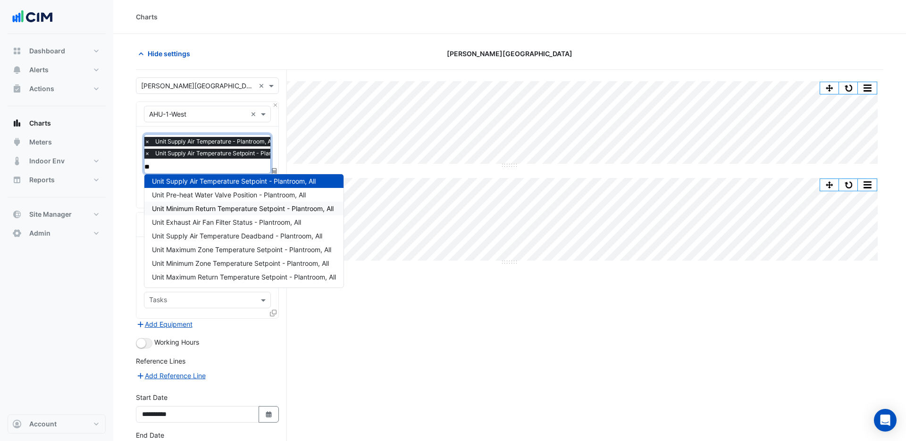
scroll to position [0, 0]
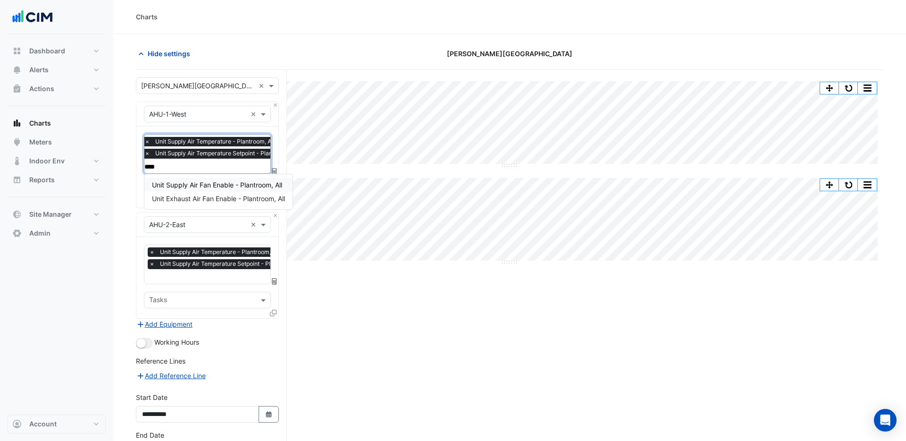
type input "*****"
click at [176, 185] on span "Unit Supply Air Fan Enable - Plantroom, All" at bounding box center [217, 185] width 130 height 8
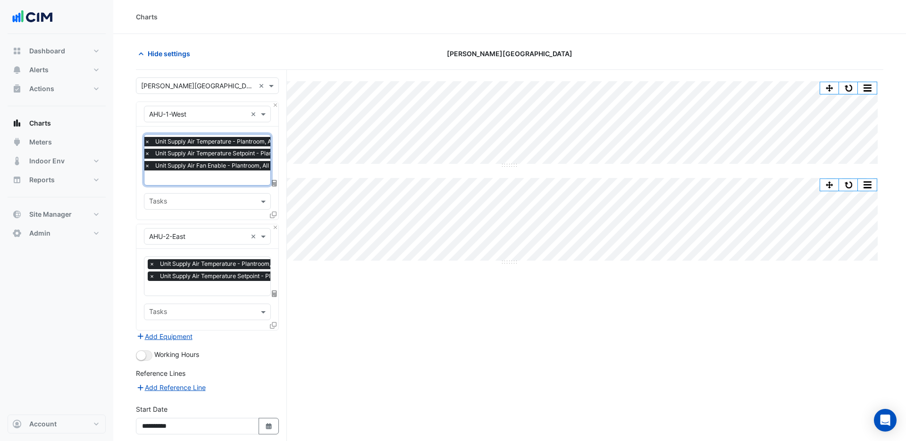
click at [179, 176] on input "text" at bounding box center [223, 179] width 158 height 10
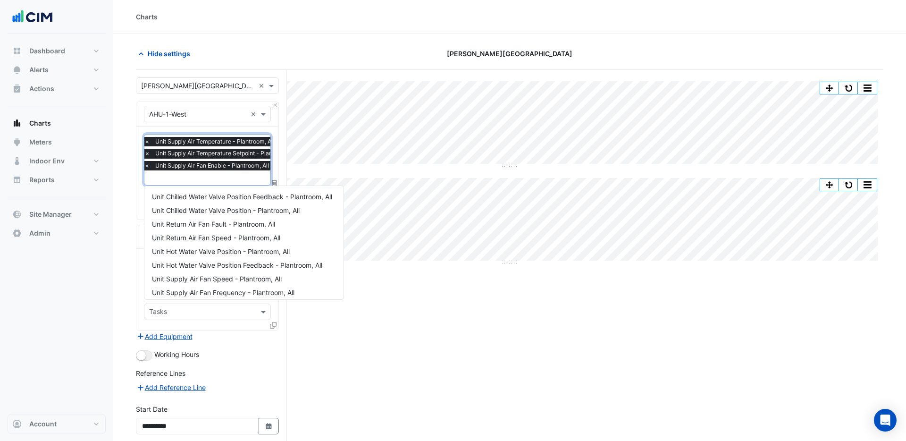
scroll to position [113, 0]
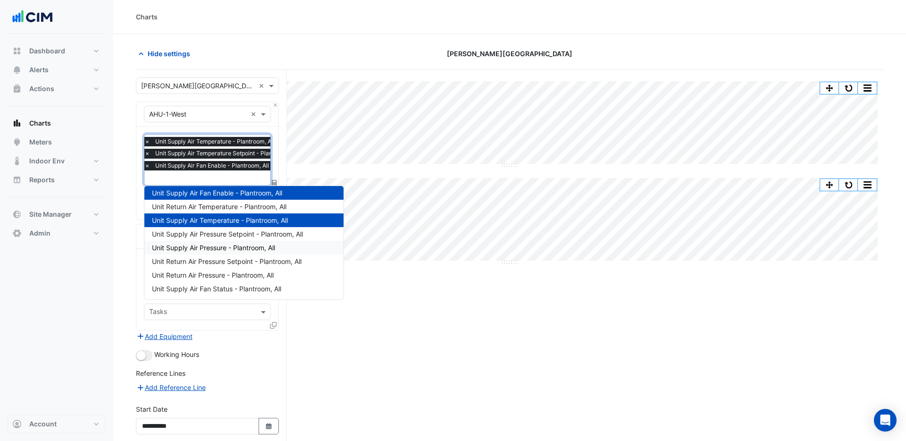
click at [219, 248] on span "Unit Supply Air Pressure - Plantroom, All" at bounding box center [213, 248] width 123 height 8
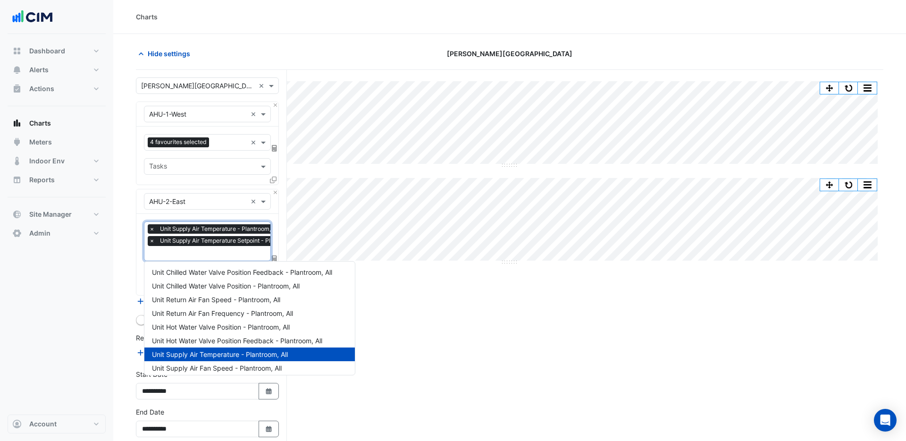
scroll to position [0, 5]
click at [211, 253] on input "text" at bounding box center [223, 254] width 158 height 10
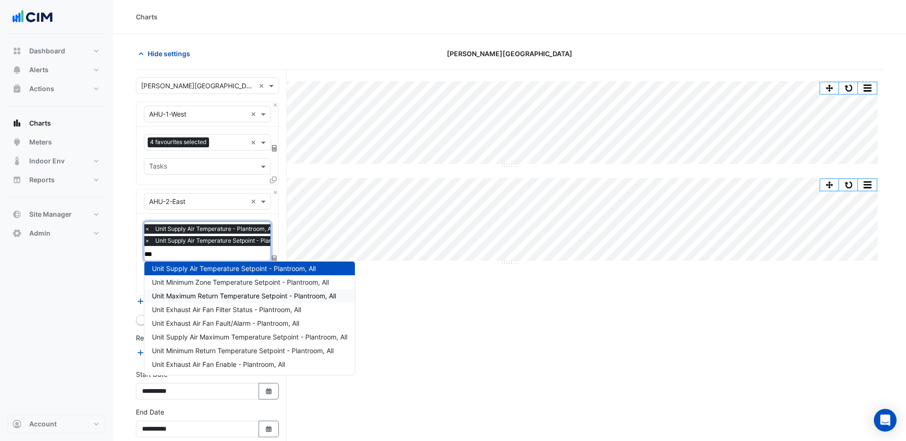
scroll to position [0, 0]
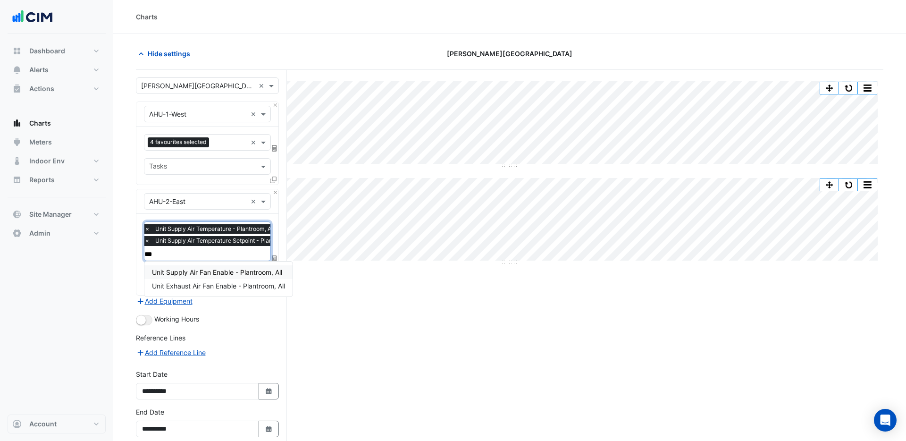
type input "****"
click at [193, 272] on span "Unit Supply Air Fan Enable - Plantroom, All" at bounding box center [217, 272] width 130 height 8
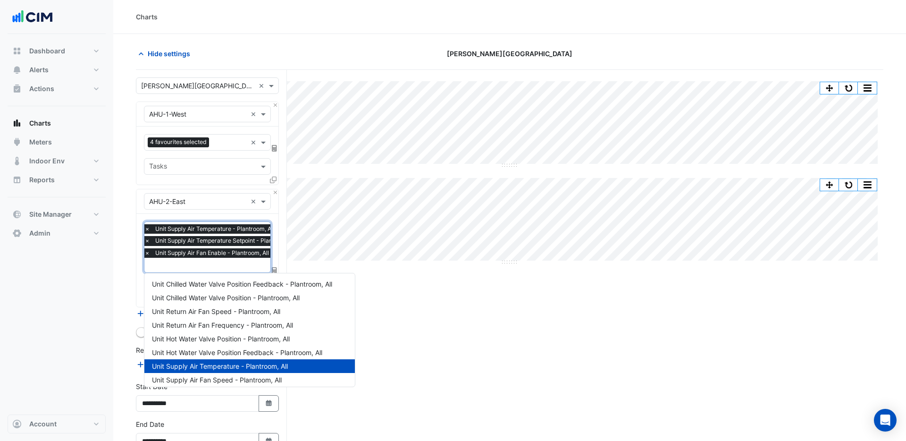
click at [193, 263] on input "text" at bounding box center [223, 266] width 158 height 10
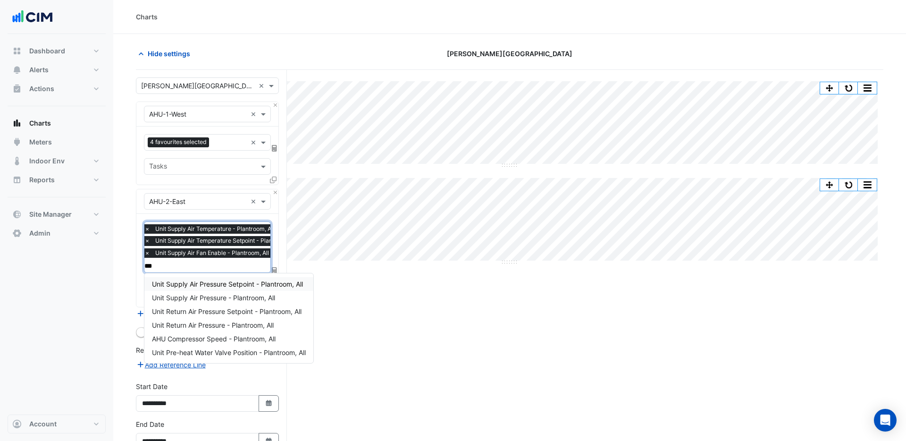
type input "****"
click at [201, 298] on span "Unit Supply Air Pressure - Plantroom, All" at bounding box center [213, 298] width 123 height 8
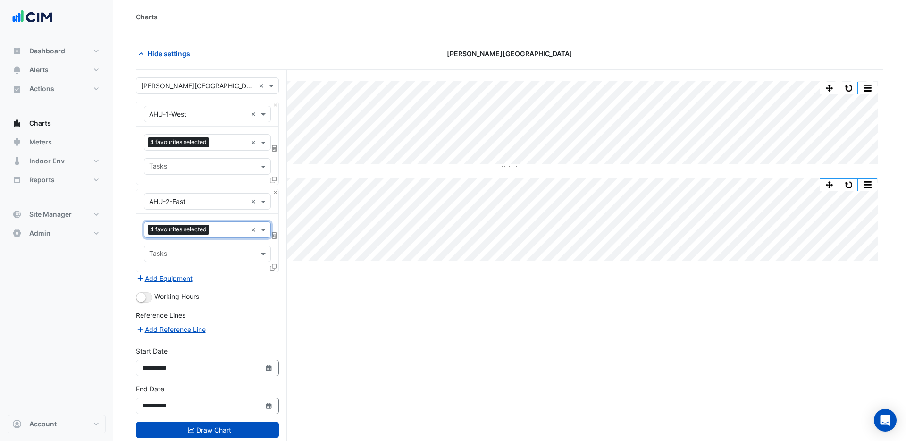
click at [225, 431] on button "Draw Chart" at bounding box center [207, 429] width 143 height 17
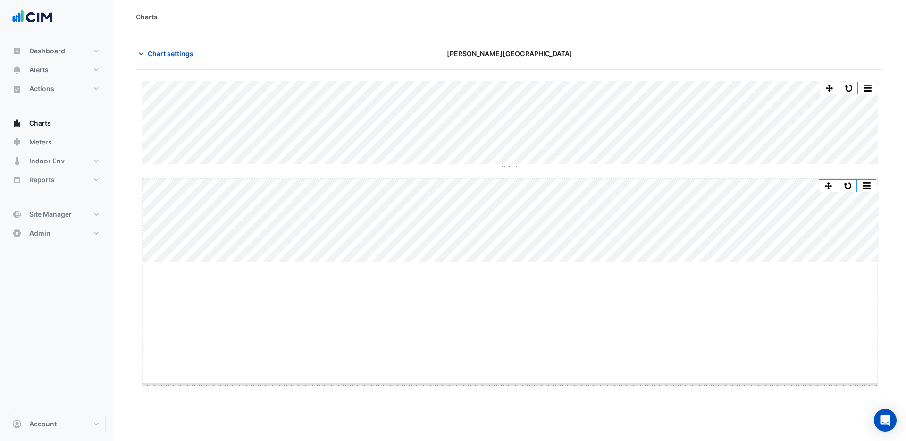
drag, startPoint x: 512, startPoint y: 261, endPoint x: 506, endPoint y: 381, distance: 120.0
drag, startPoint x: 511, startPoint y: 164, endPoint x: 506, endPoint y: 251, distance: 87.5
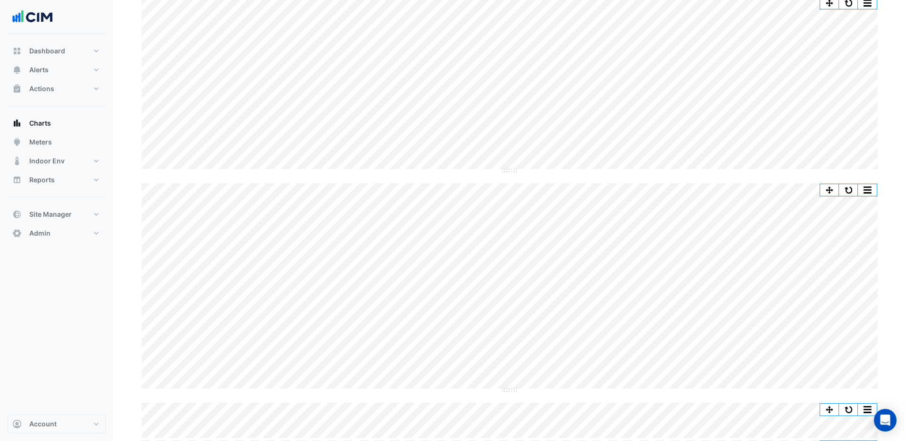
scroll to position [86, 0]
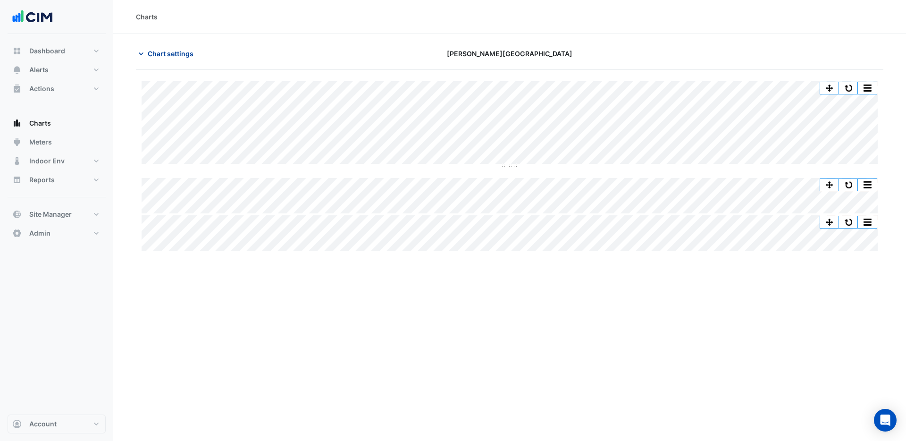
click at [163, 50] on span "Chart settings" at bounding box center [171, 54] width 46 height 10
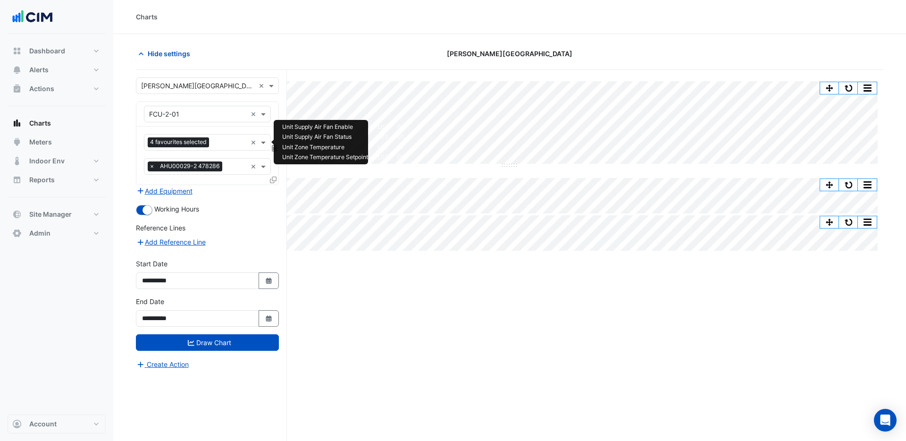
click at [223, 144] on input "text" at bounding box center [230, 143] width 34 height 10
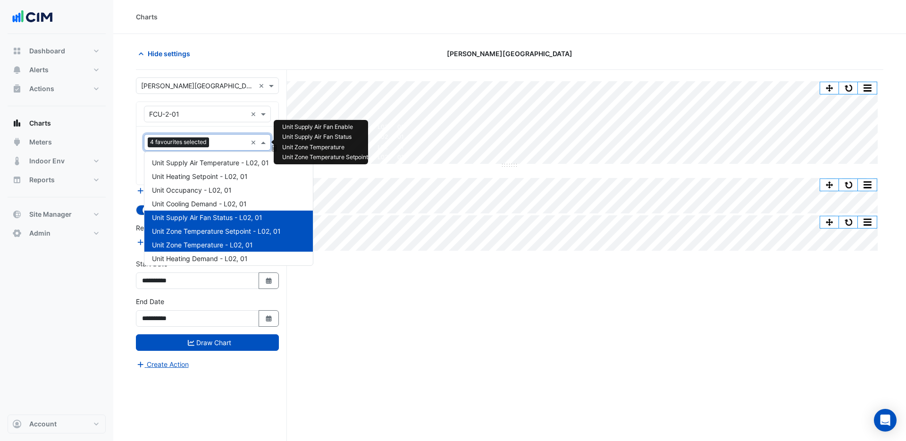
type input "*"
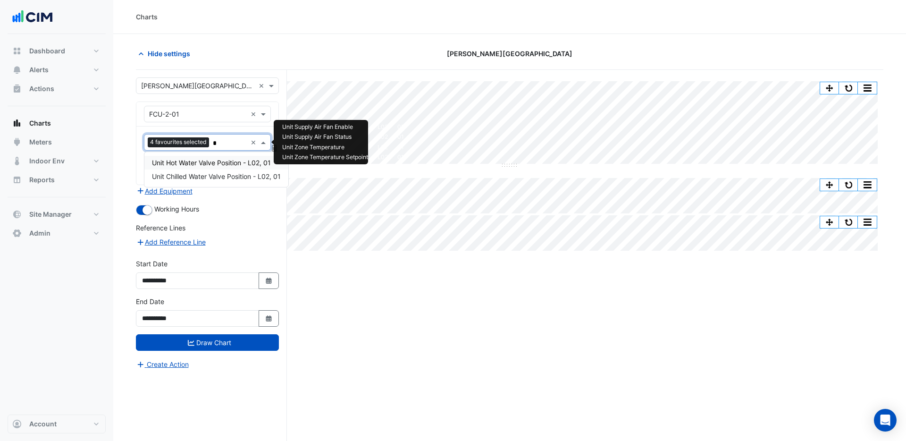
click at [210, 164] on span "Unit Hot Water Valve Position - L02, 01" at bounding box center [211, 163] width 119 height 8
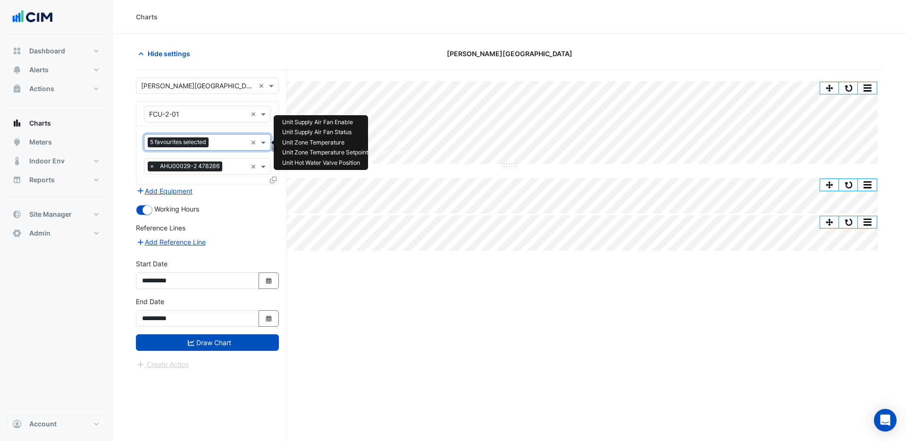
click at [223, 145] on input "text" at bounding box center [229, 143] width 34 height 10
type input "*"
drag, startPoint x: 221, startPoint y: 177, endPoint x: 222, endPoint y: 217, distance: 39.2
click at [221, 177] on span "Unit Chilled Water Valve Position - L02, 01" at bounding box center [216, 176] width 129 height 8
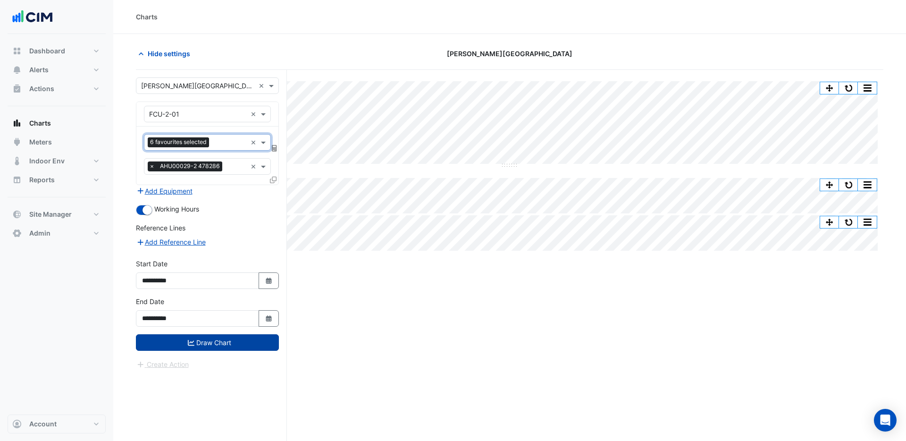
click at [247, 342] on button "Draw Chart" at bounding box center [207, 342] width 143 height 17
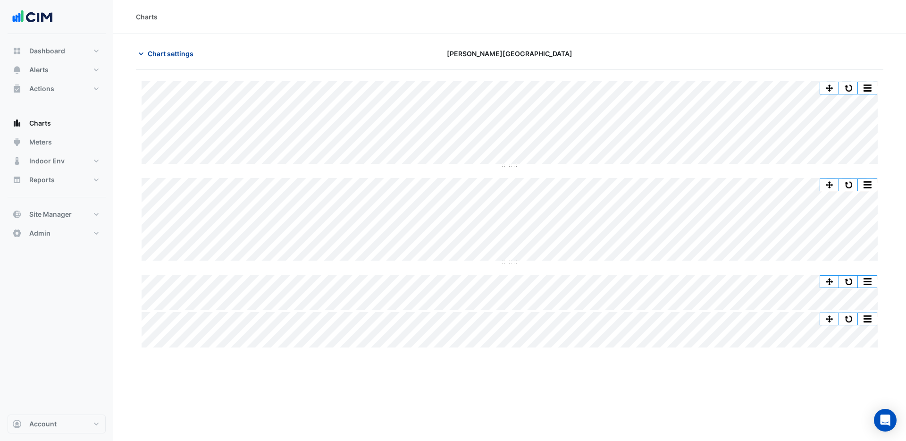
click at [170, 54] on span "Chart settings" at bounding box center [171, 54] width 46 height 10
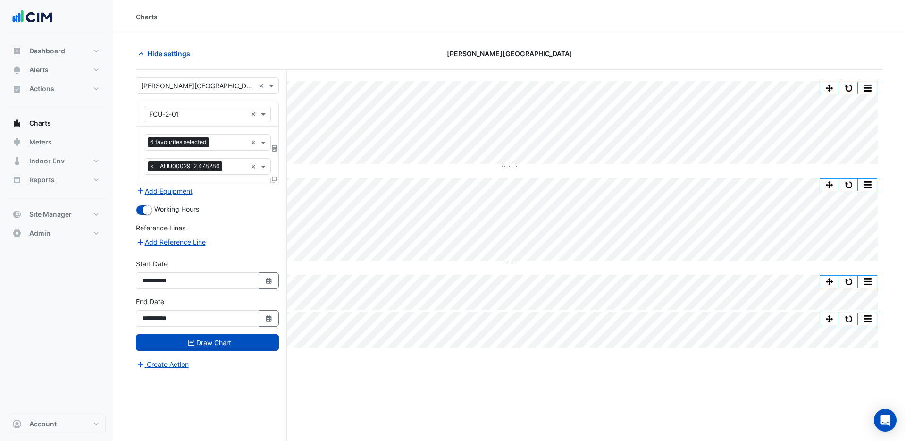
click at [275, 178] on icon at bounding box center [273, 179] width 7 height 7
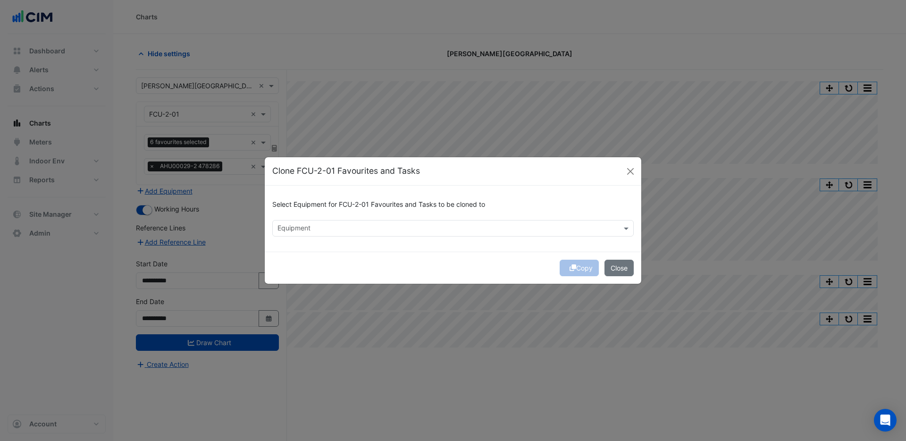
click at [326, 230] on input "text" at bounding box center [447, 229] width 340 height 10
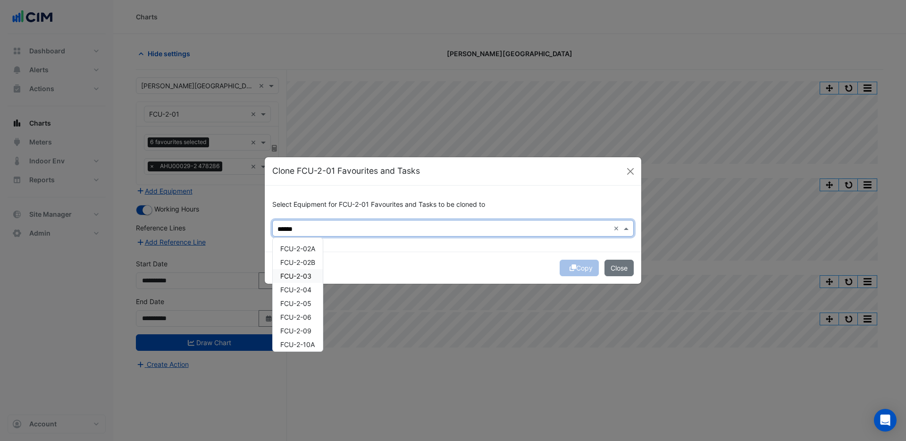
click at [297, 272] on span "FCU-2-03" at bounding box center [295, 276] width 31 height 8
click at [307, 287] on span "FCU-2-04" at bounding box center [295, 290] width 31 height 8
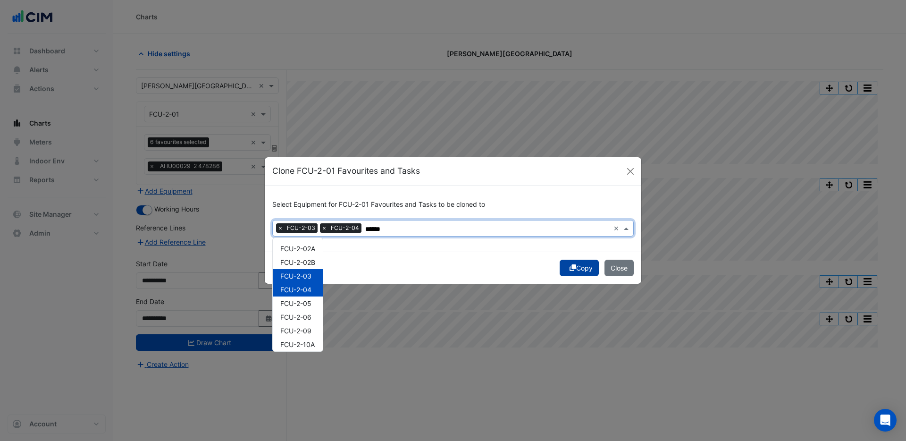
type input "******"
click at [579, 269] on button "Copy" at bounding box center [579, 268] width 39 height 17
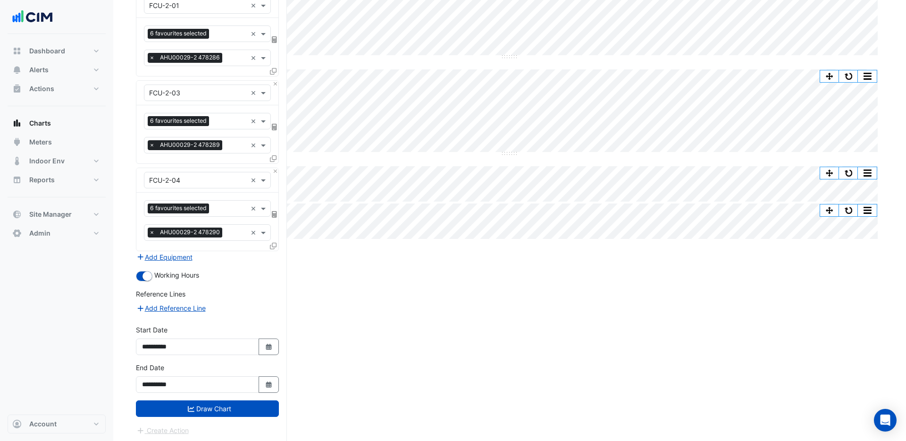
scroll to position [111, 0]
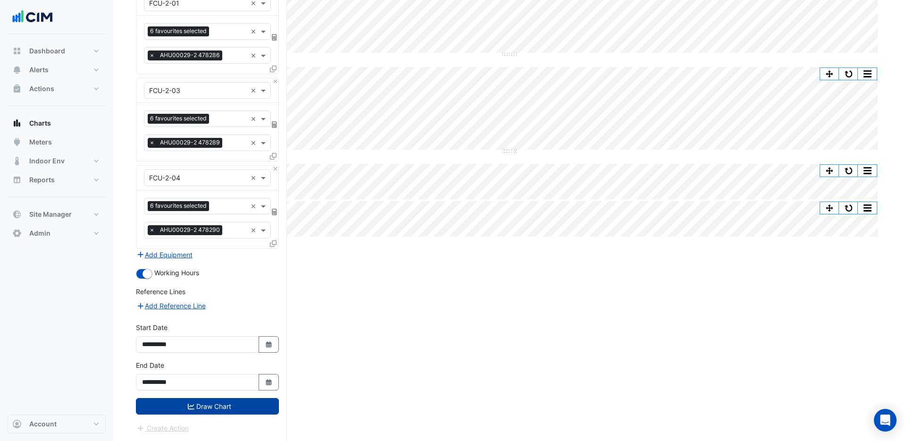
click at [245, 399] on button "Draw Chart" at bounding box center [207, 406] width 143 height 17
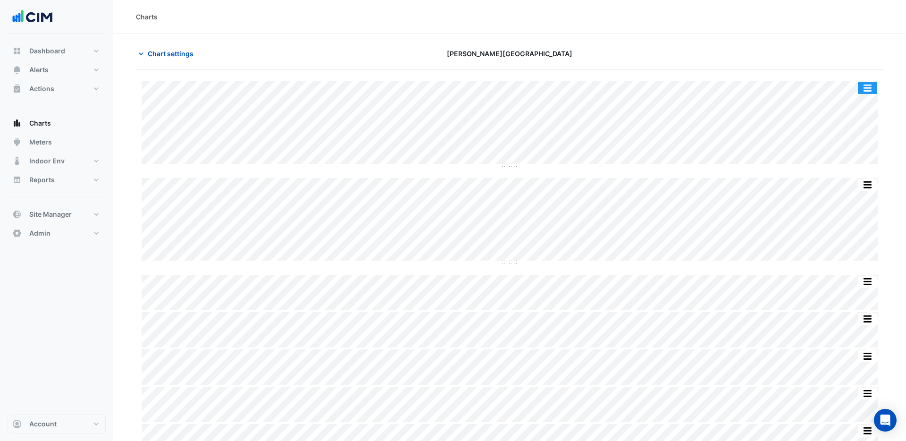
click at [871, 90] on button "button" at bounding box center [867, 88] width 19 height 12
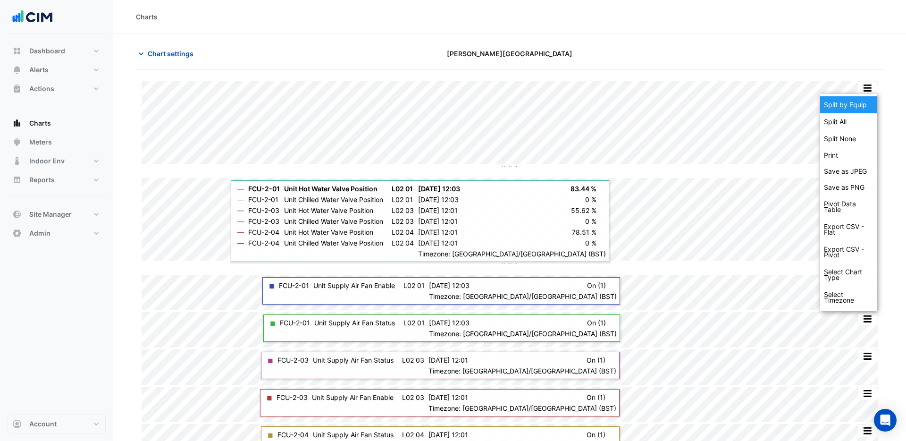
click at [860, 104] on div "Split by Equip" at bounding box center [848, 104] width 57 height 17
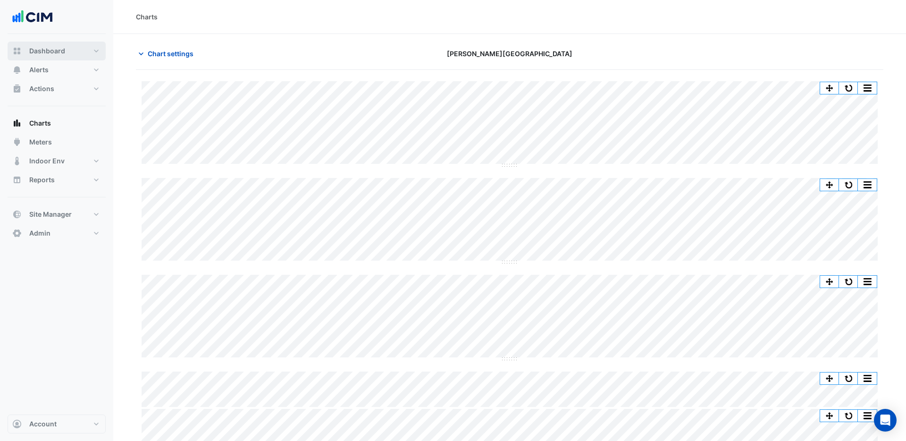
click at [51, 53] on span "Dashboard" at bounding box center [47, 50] width 36 height 9
select select "***"
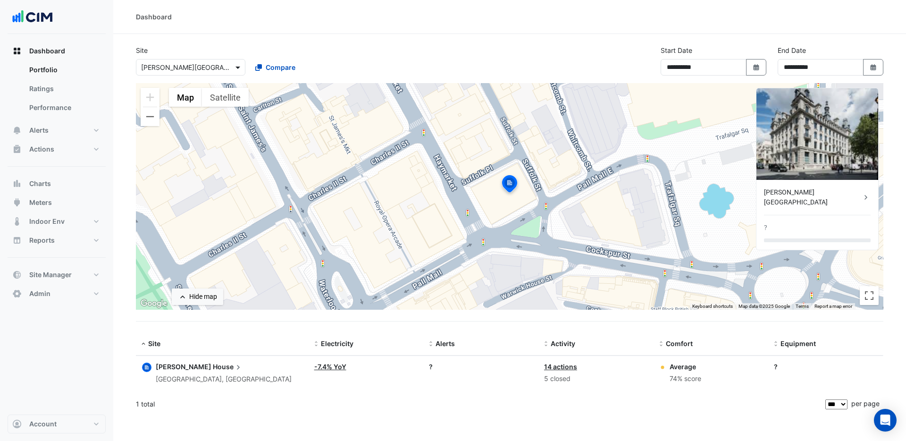
click at [236, 70] on span at bounding box center [239, 67] width 12 height 10
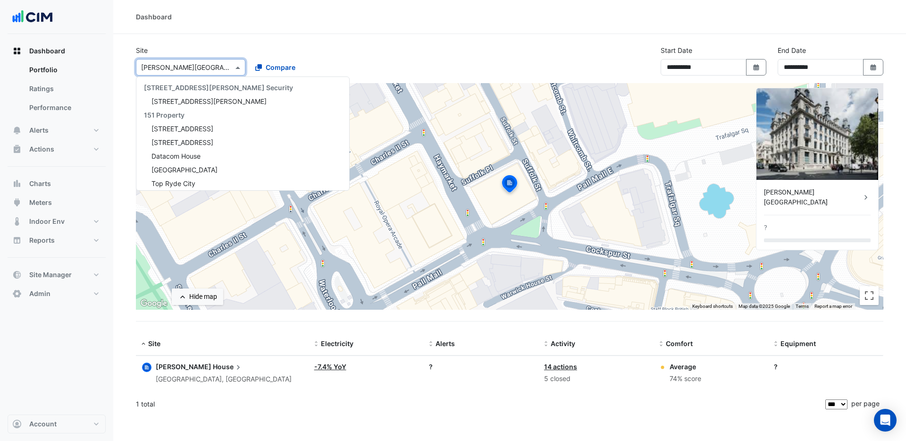
scroll to position [8721, 0]
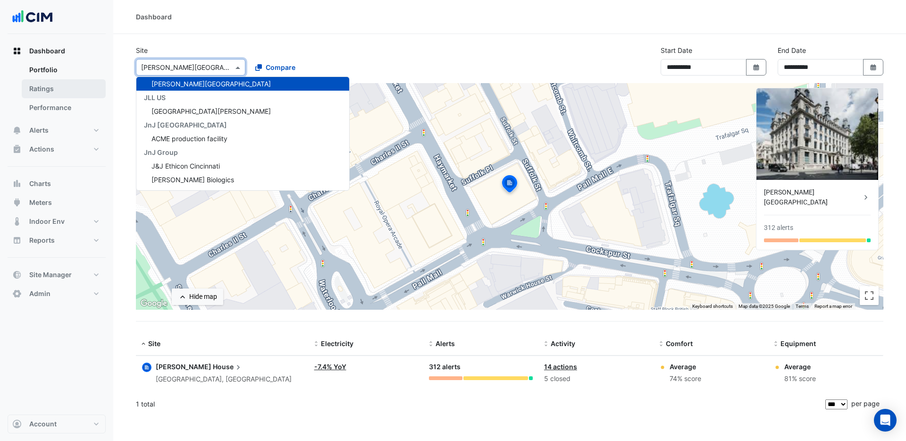
click at [37, 92] on link "Ratings" at bounding box center [64, 88] width 84 height 19
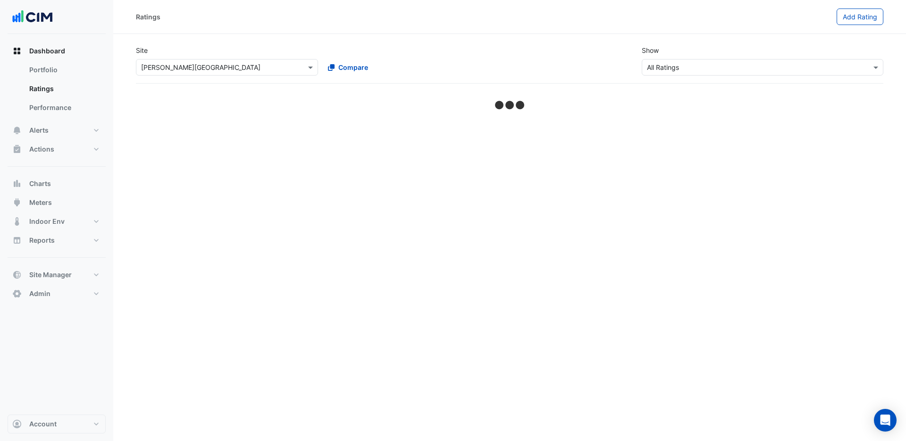
click at [174, 72] on div "× [PERSON_NAME][GEOGRAPHIC_DATA]" at bounding box center [227, 67] width 182 height 17
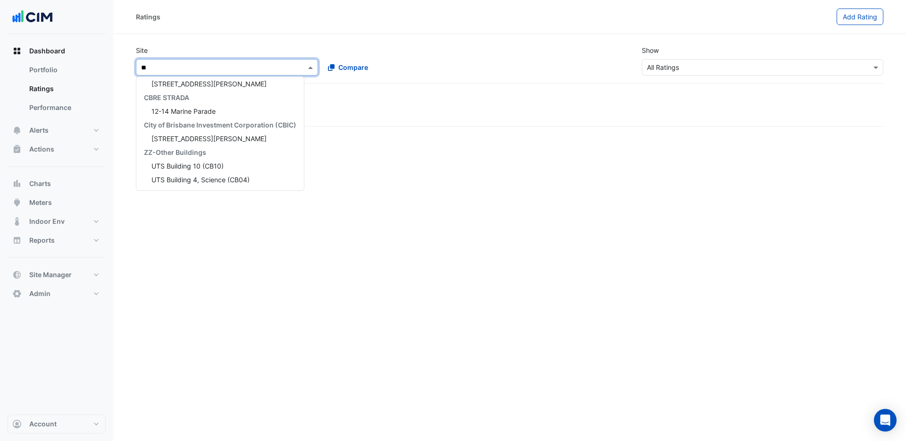
scroll to position [2768, 0]
type input "****"
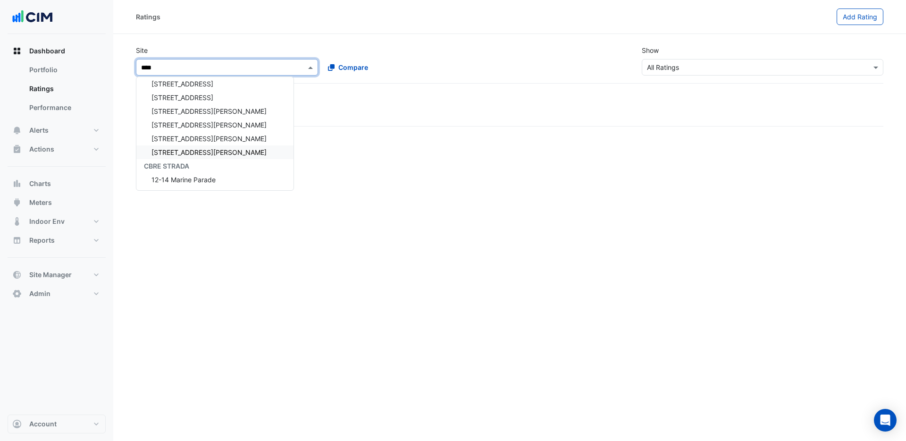
click at [185, 156] on span "[STREET_ADDRESS][PERSON_NAME]" at bounding box center [208, 152] width 115 height 8
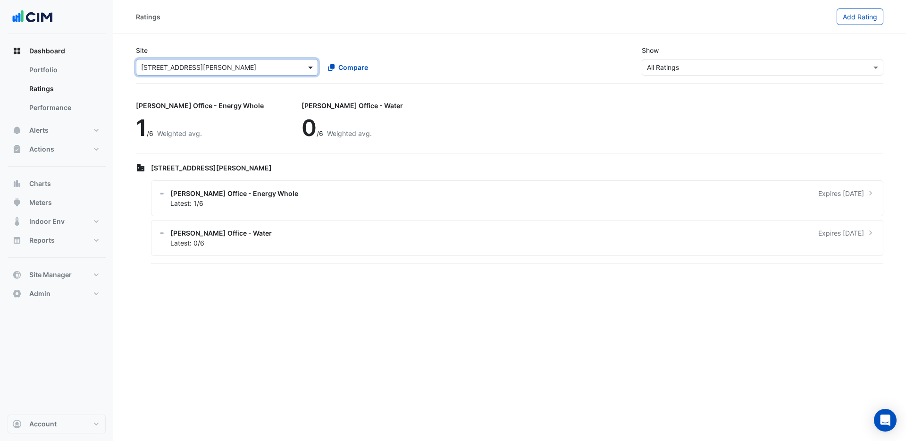
click at [310, 69] on span at bounding box center [312, 67] width 12 height 10
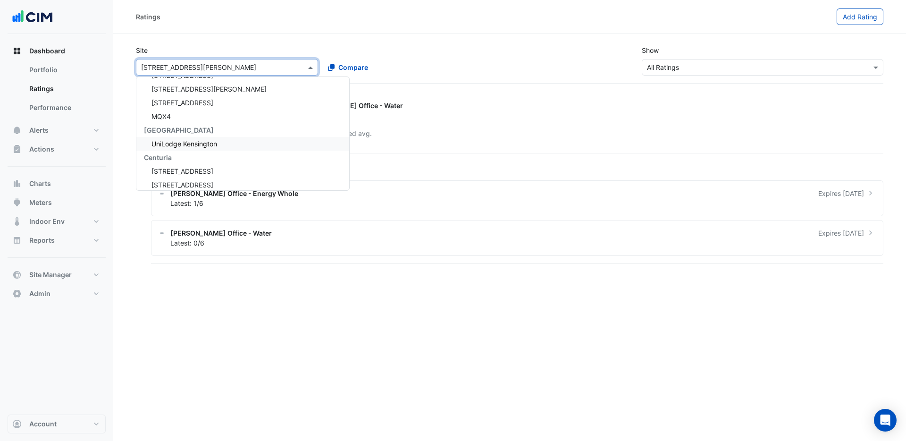
scroll to position [4597, 0]
click at [195, 144] on span "UniLodge Kensington" at bounding box center [184, 143] width 66 height 8
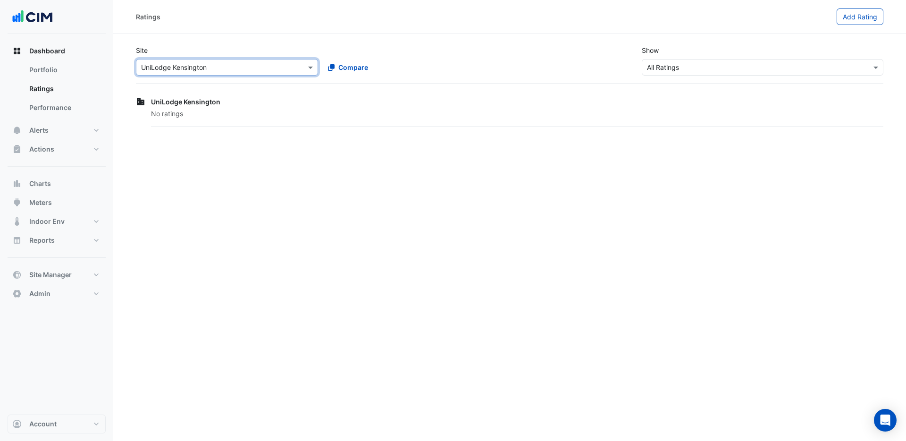
drag, startPoint x: 251, startPoint y: 68, endPoint x: 244, endPoint y: 74, distance: 8.3
click at [251, 68] on input "text" at bounding box center [217, 68] width 153 height 10
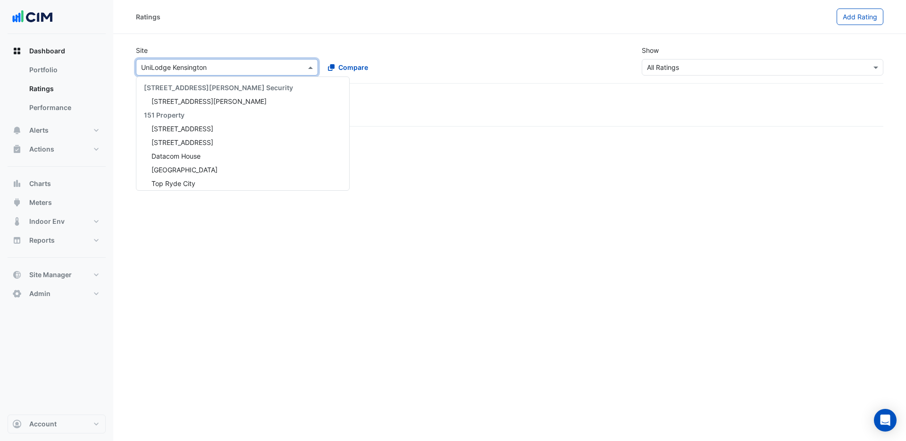
scroll to position [4657, 0]
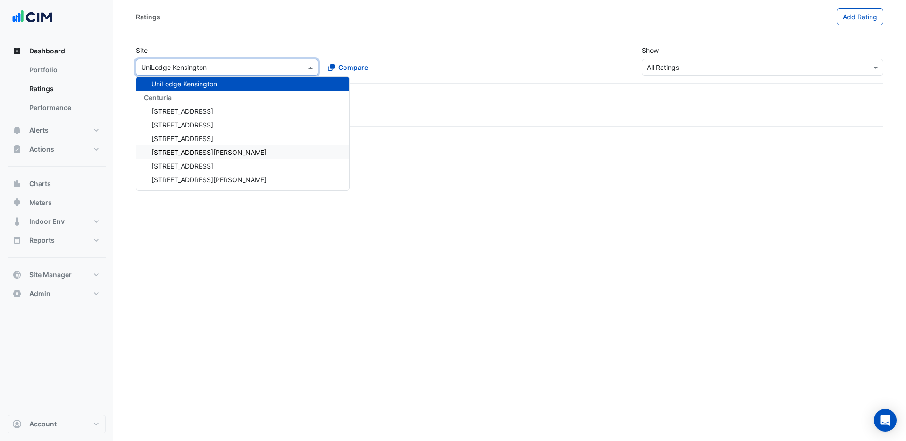
click at [192, 151] on span "[STREET_ADDRESS][PERSON_NAME]" at bounding box center [208, 152] width 115 height 8
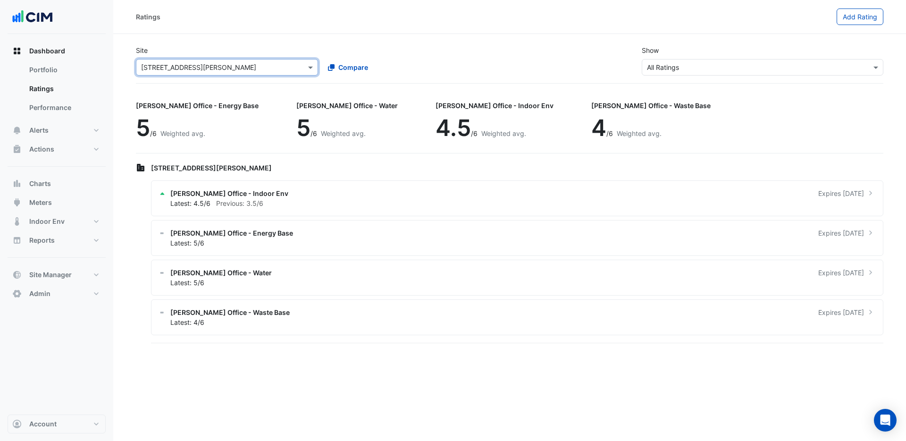
click at [679, 69] on input "text" at bounding box center [753, 68] width 212 height 10
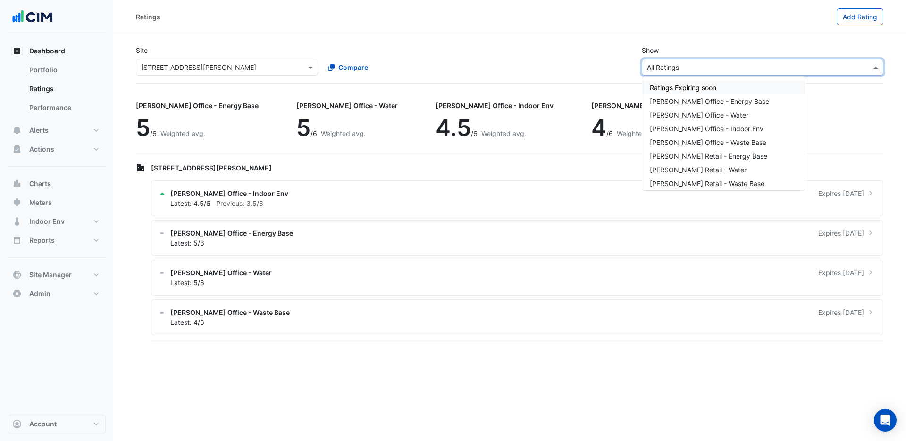
click at [728, 69] on input "text" at bounding box center [753, 68] width 212 height 10
click at [865, 14] on span "Add Rating" at bounding box center [860, 17] width 34 height 8
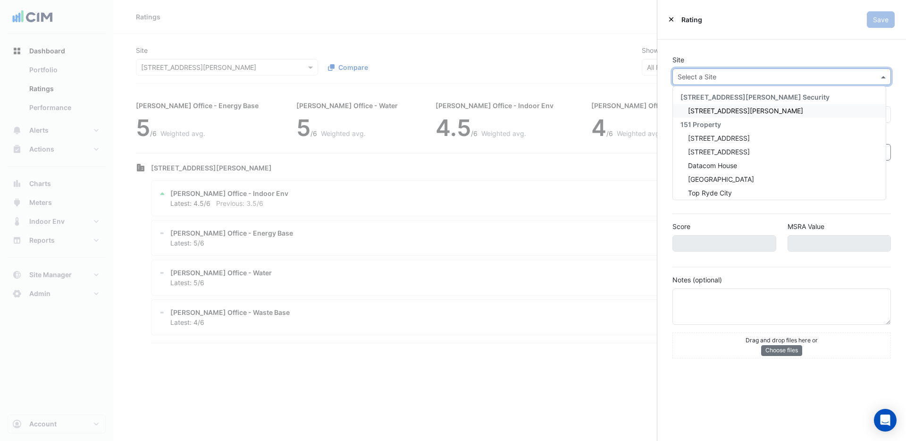
click at [752, 75] on input "text" at bounding box center [772, 77] width 189 height 10
click at [747, 49] on div "Site Select a Site [STREET_ADDRESS][PERSON_NAME] Security [STREET_ADDRESS][PERS…" at bounding box center [781, 207] width 249 height 334
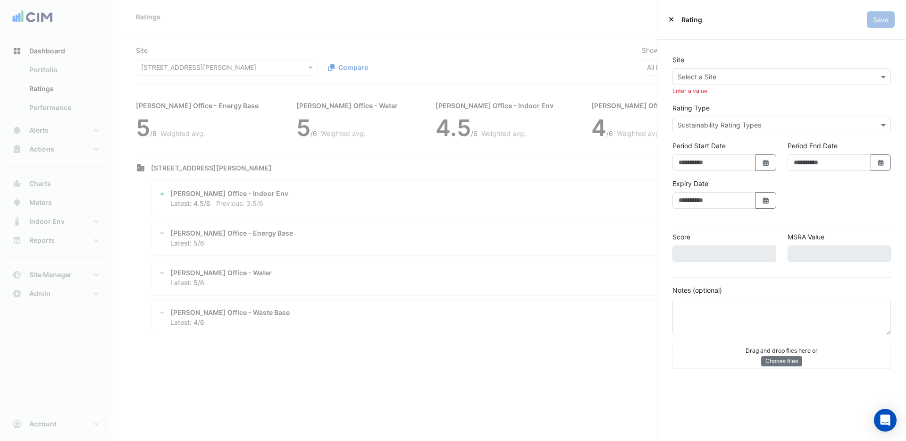
click at [729, 124] on input "text" at bounding box center [772, 125] width 189 height 10
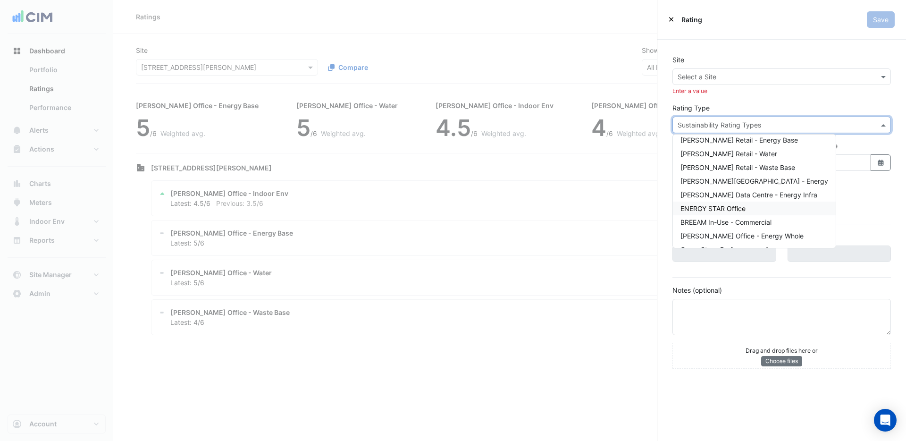
scroll to position [59, 0]
click at [717, 210] on span "ENERGY STAR Office" at bounding box center [712, 209] width 65 height 8
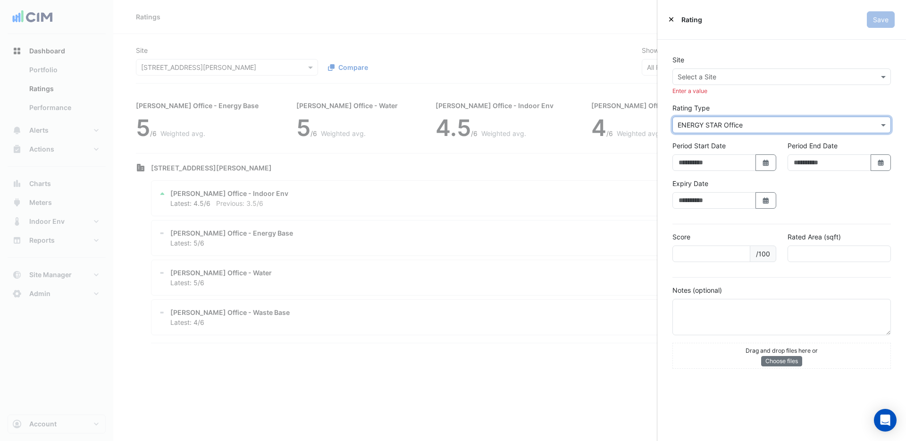
click at [755, 124] on input "text" at bounding box center [772, 125] width 189 height 10
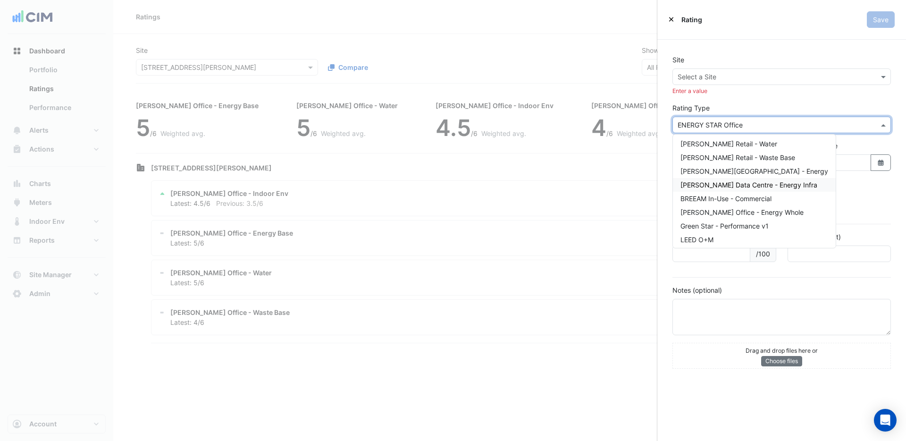
scroll to position [72, 0]
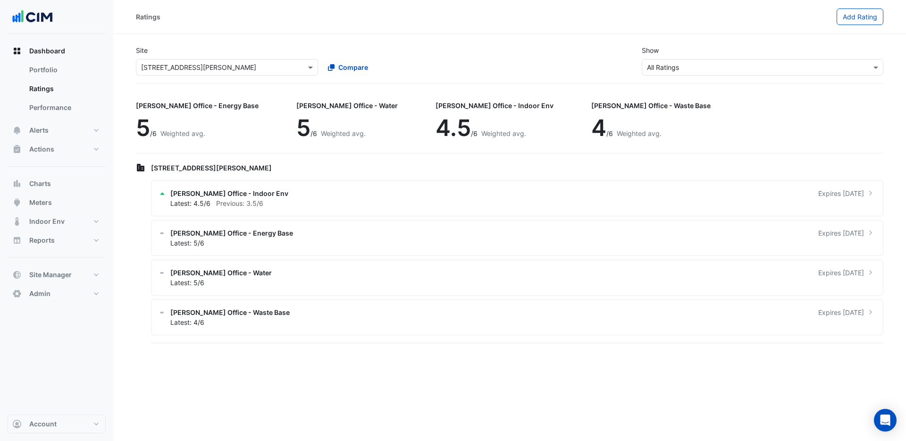
click at [538, 189] on ngb-offcanvas-backdrop at bounding box center [453, 220] width 906 height 441
click at [54, 220] on span "Indoor Env" at bounding box center [46, 221] width 35 height 9
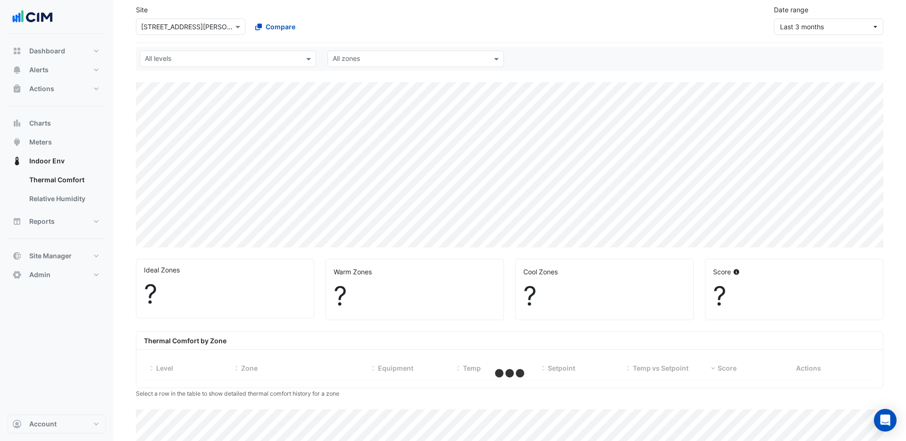
select select "***"
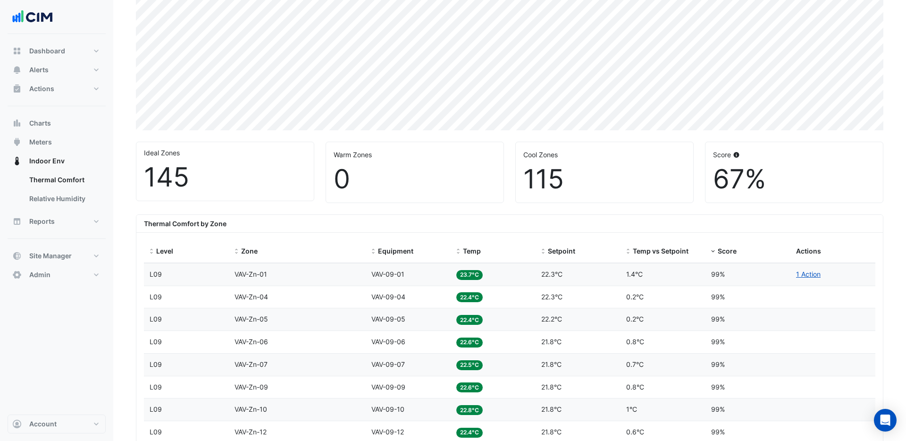
scroll to position [160, 0]
click at [478, 249] on span "Temp" at bounding box center [472, 249] width 18 height 8
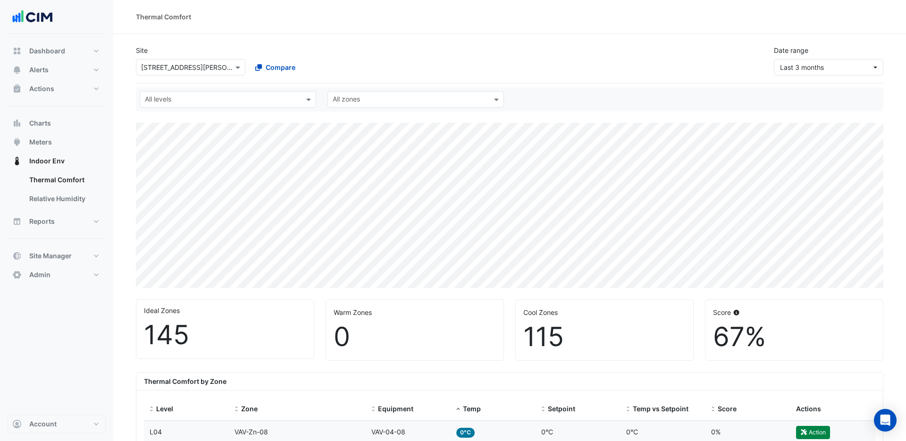
click at [212, 63] on input "text" at bounding box center [181, 68] width 80 height 10
type input "*******"
click at [186, 100] on span "[PERSON_NAME][GEOGRAPHIC_DATA]" at bounding box center [210, 101] width 119 height 8
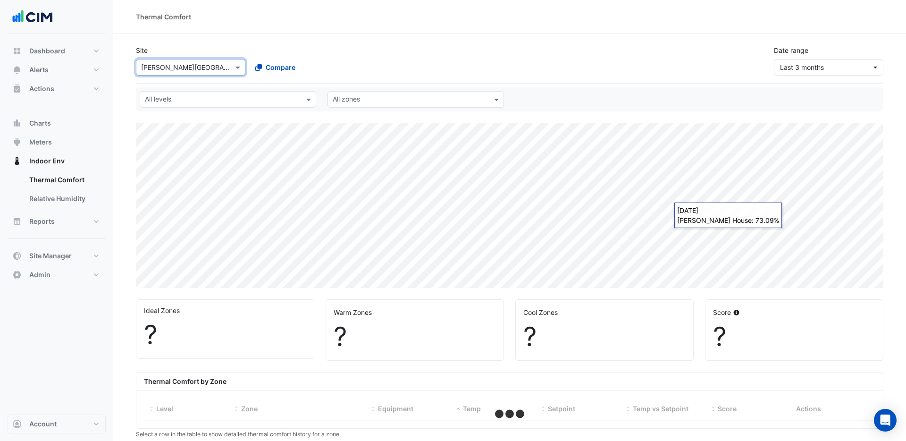
select select "***"
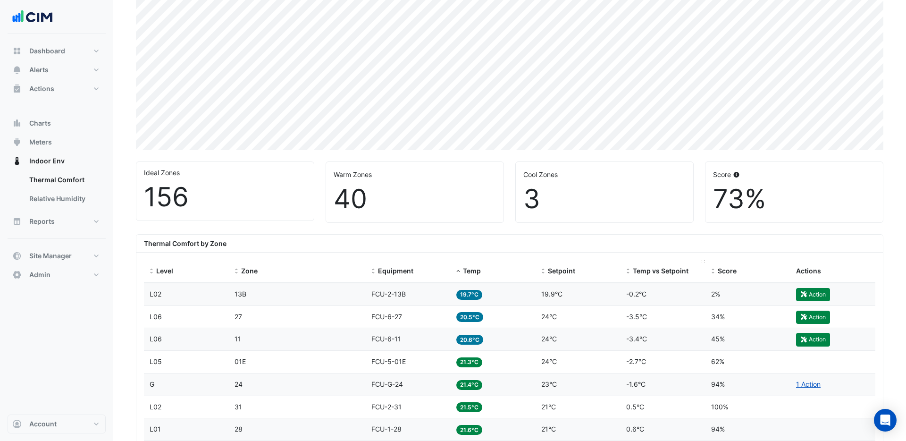
scroll to position [139, 0]
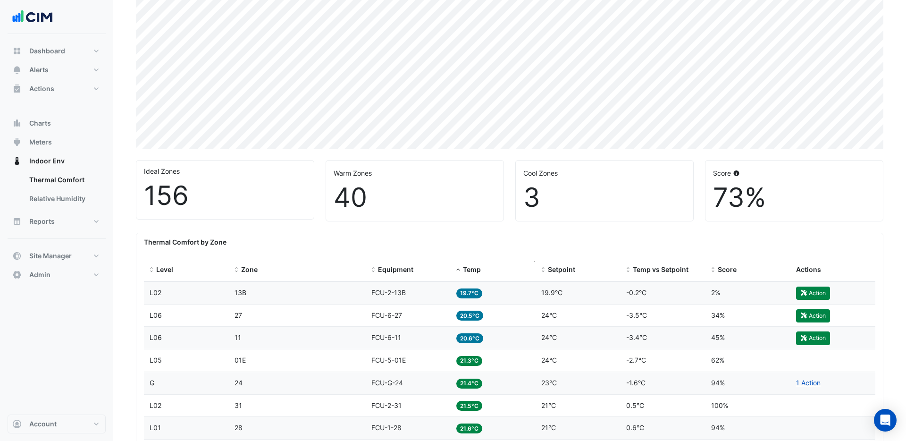
click at [475, 267] on span "Temp" at bounding box center [472, 269] width 18 height 8
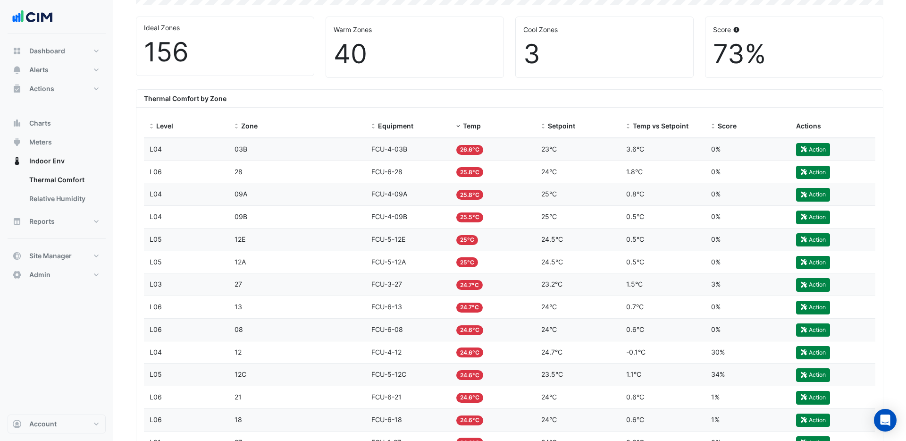
scroll to position [284, 0]
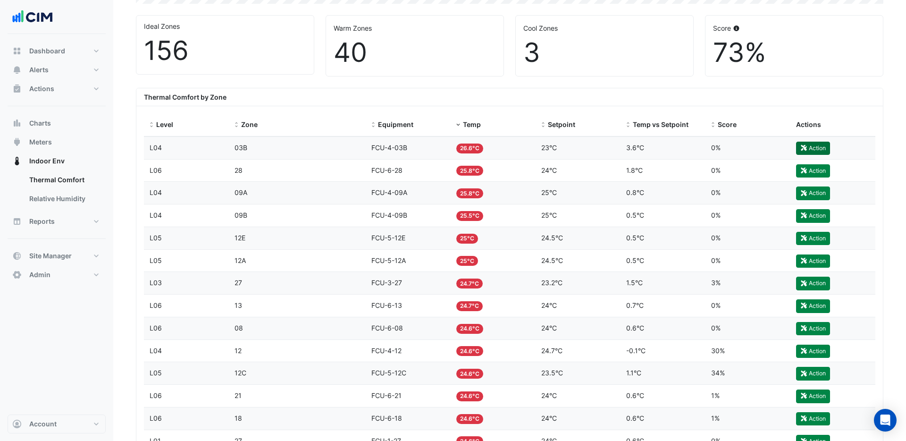
click at [808, 152] on button "Action" at bounding box center [813, 148] width 34 height 13
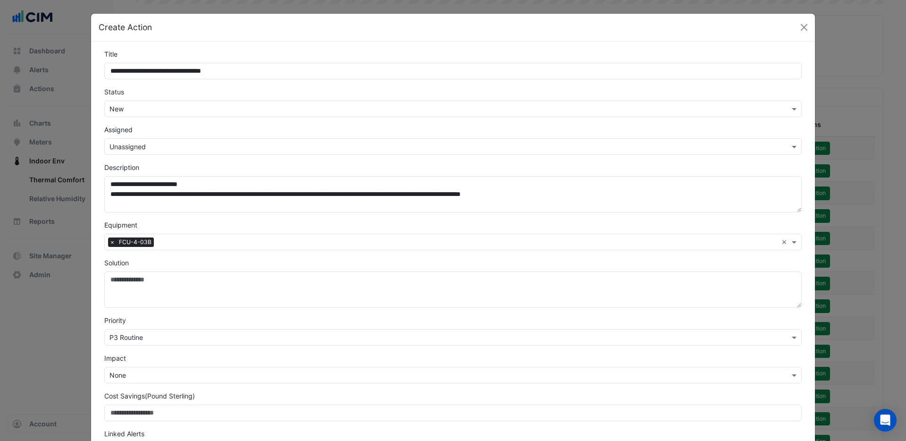
click at [806, 30] on button "Close" at bounding box center [804, 27] width 14 height 14
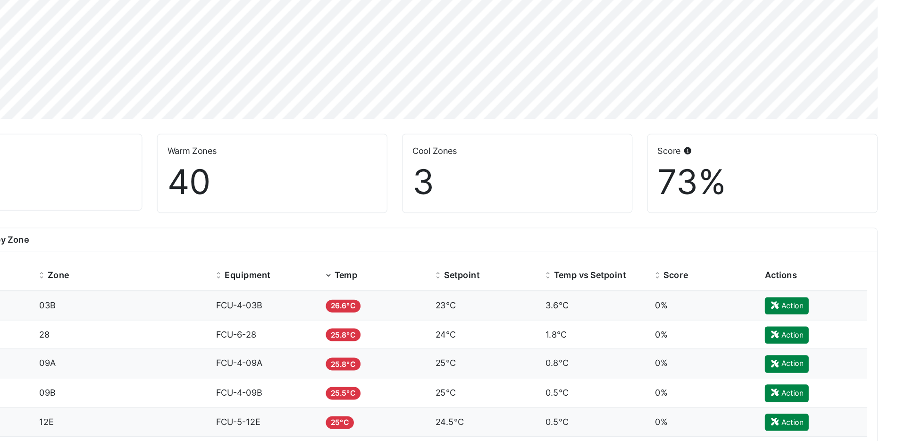
scroll to position [161, 0]
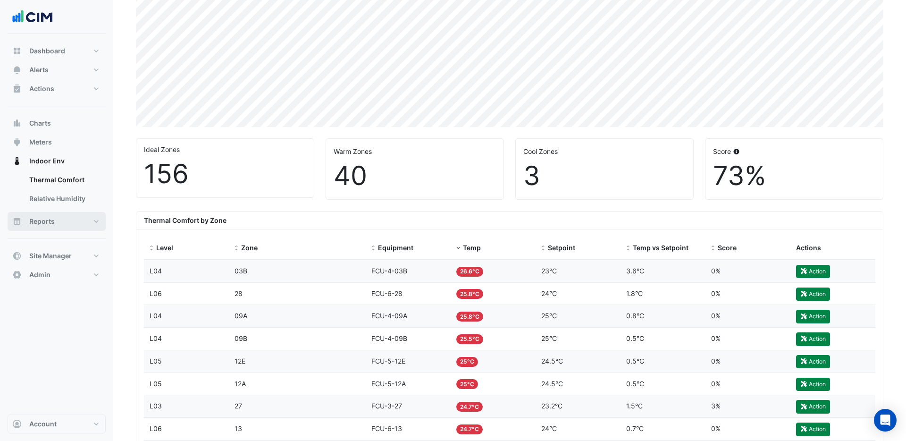
click at [41, 222] on span "Reports" at bounding box center [41, 221] width 25 height 9
select select "***"
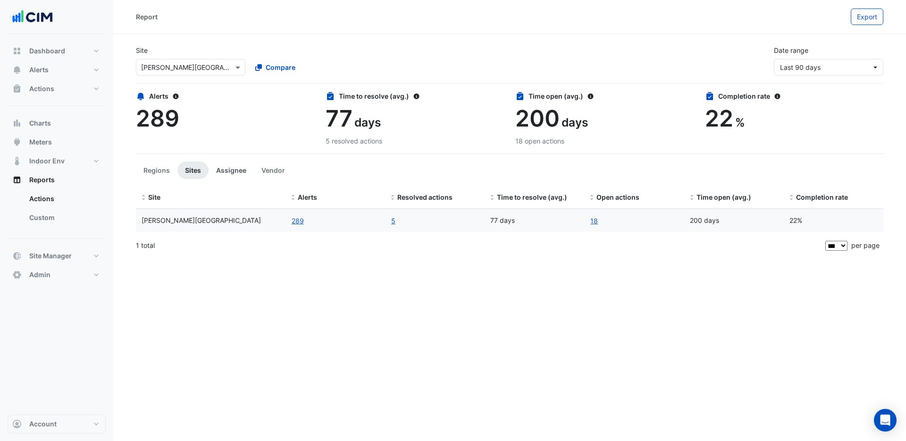
click at [228, 170] on button "Assignee" at bounding box center [231, 169] width 45 height 17
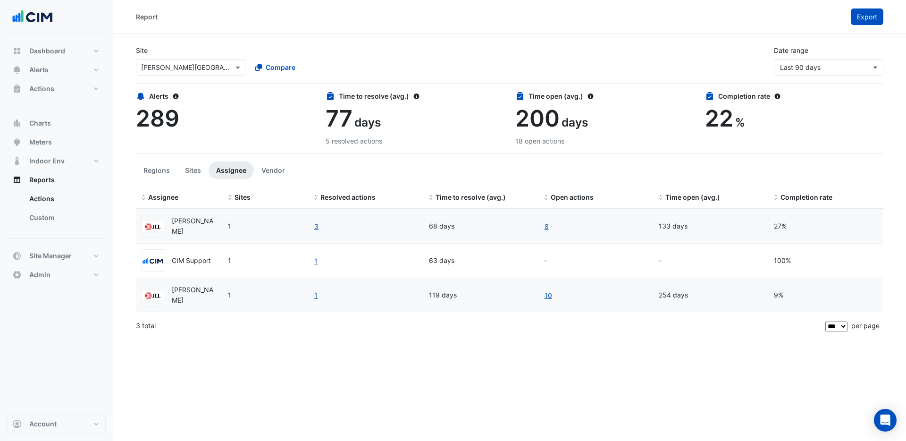
click at [865, 18] on span "Export" at bounding box center [867, 17] width 20 height 8
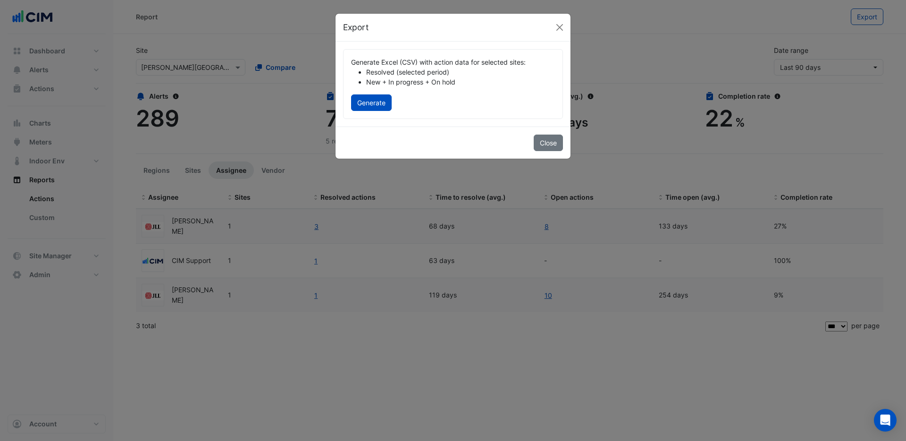
click at [554, 144] on button "Close" at bounding box center [548, 142] width 29 height 17
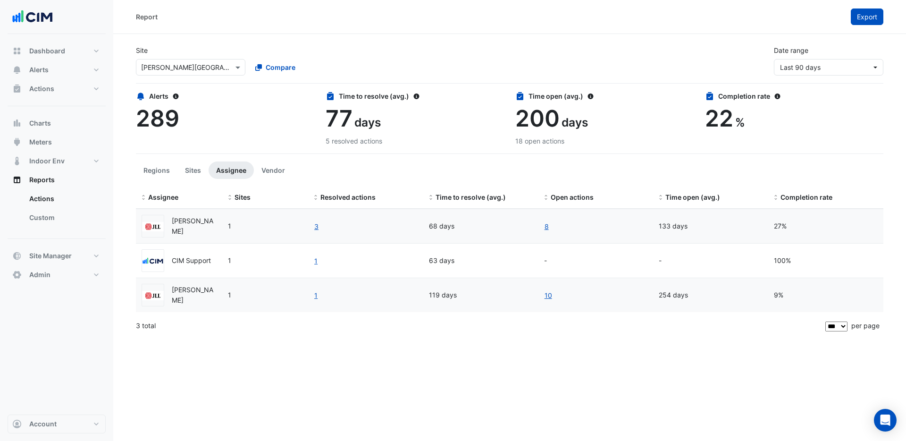
click at [864, 19] on span "Export" at bounding box center [867, 17] width 20 height 8
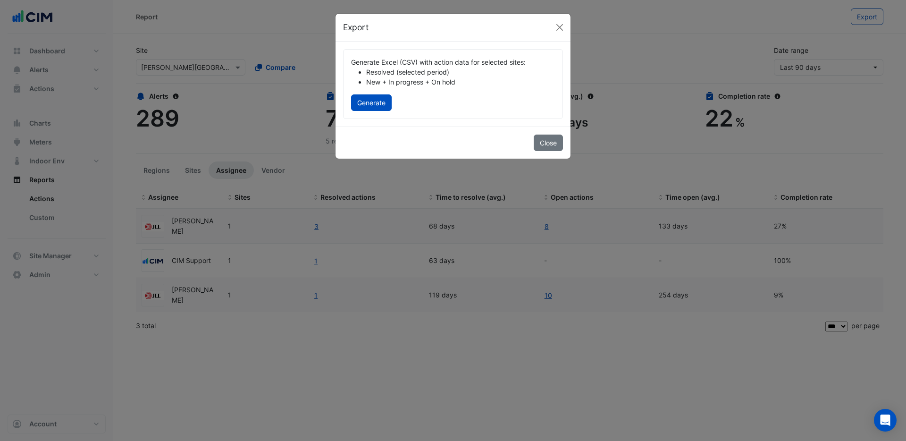
click at [370, 103] on button "Generate" at bounding box center [371, 102] width 41 height 17
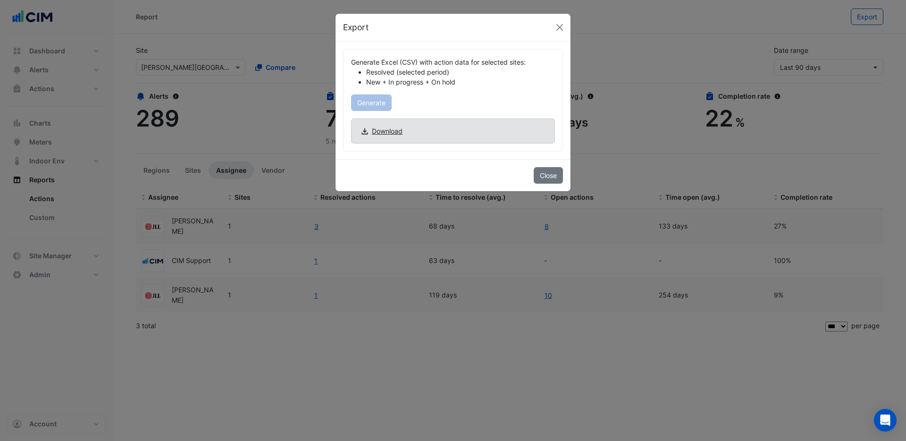
click at [383, 128] on span "Download" at bounding box center [387, 131] width 31 height 10
click at [558, 30] on button "Close" at bounding box center [560, 27] width 14 height 14
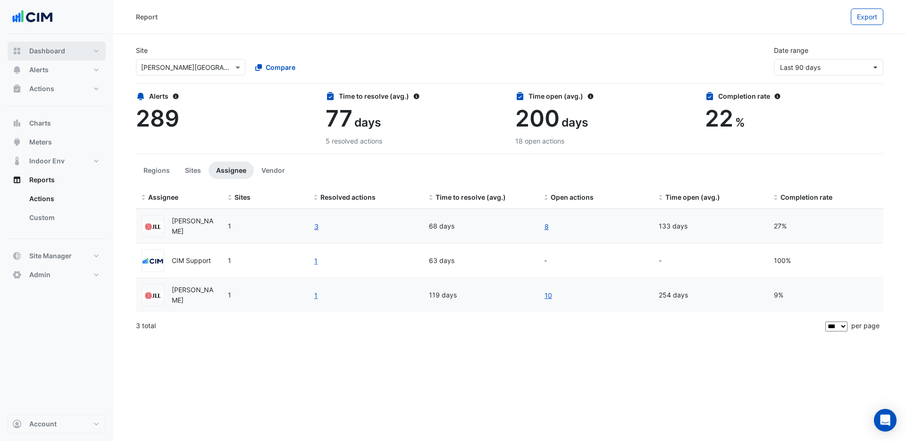
drag, startPoint x: 54, startPoint y: 54, endPoint x: 77, endPoint y: 56, distance: 22.7
click at [54, 54] on span "Dashboard" at bounding box center [47, 50] width 36 height 9
select select "***"
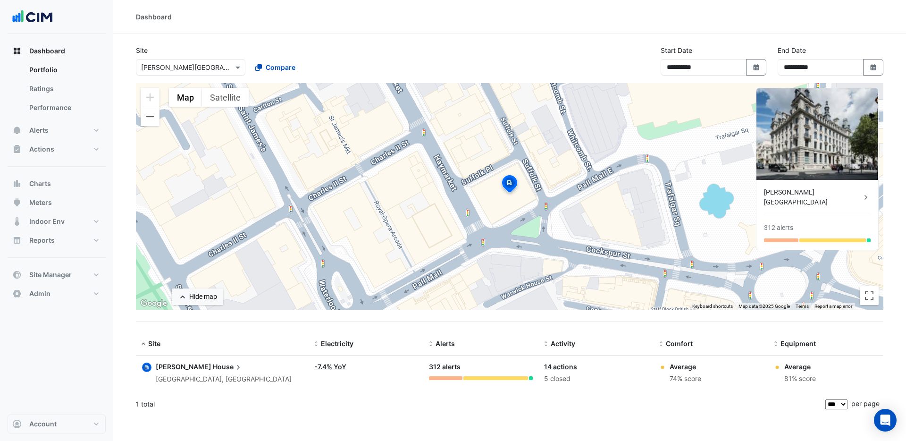
click at [819, 192] on div "[PERSON_NAME][GEOGRAPHIC_DATA]" at bounding box center [812, 197] width 97 height 20
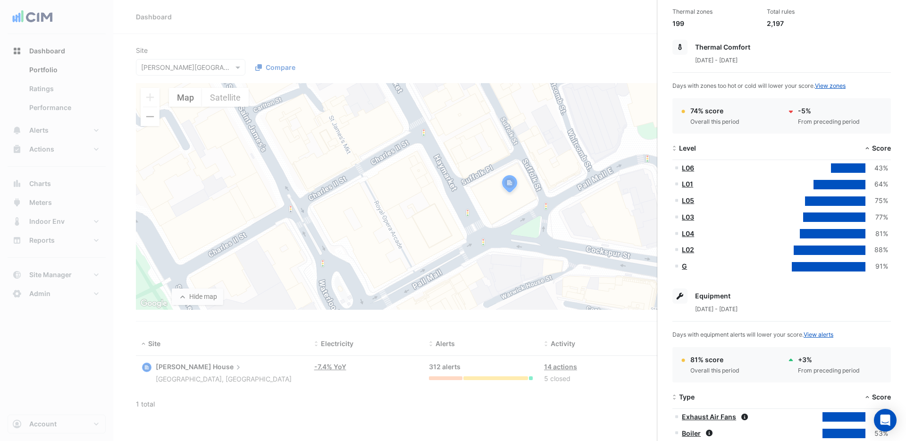
scroll to position [121, 0]
click at [693, 166] on link "L06" at bounding box center [688, 167] width 12 height 8
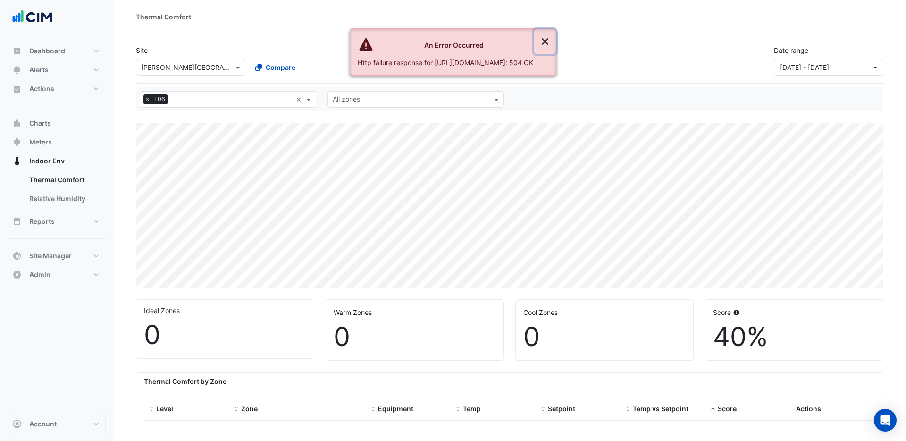
click at [556, 42] on button "Close" at bounding box center [545, 41] width 22 height 25
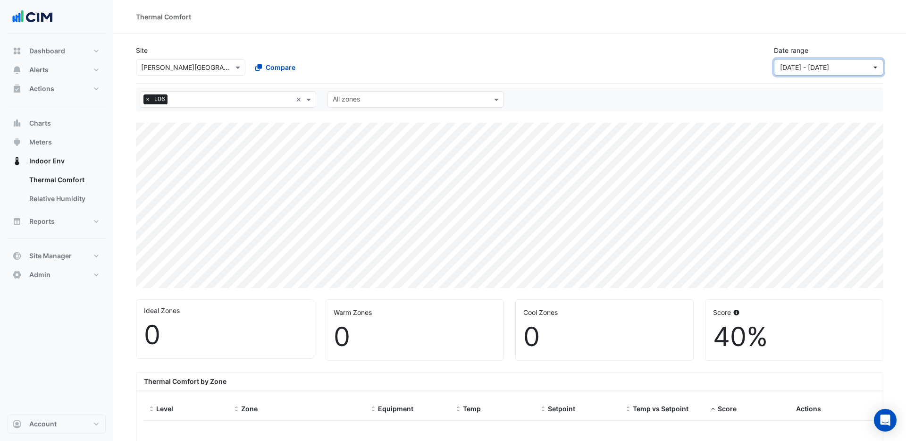
click at [824, 70] on span "[DATE] - [DATE]" at bounding box center [804, 67] width 49 height 8
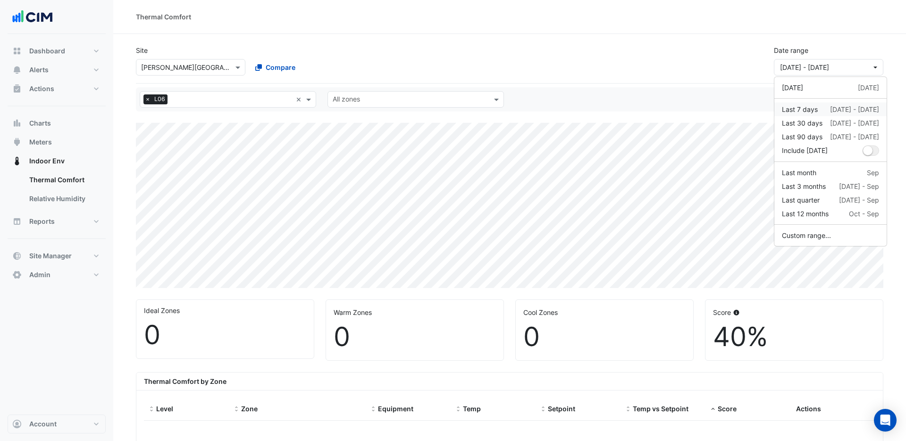
click at [817, 112] on div "Last 7 days [DATE] - [DATE]" at bounding box center [830, 109] width 97 height 10
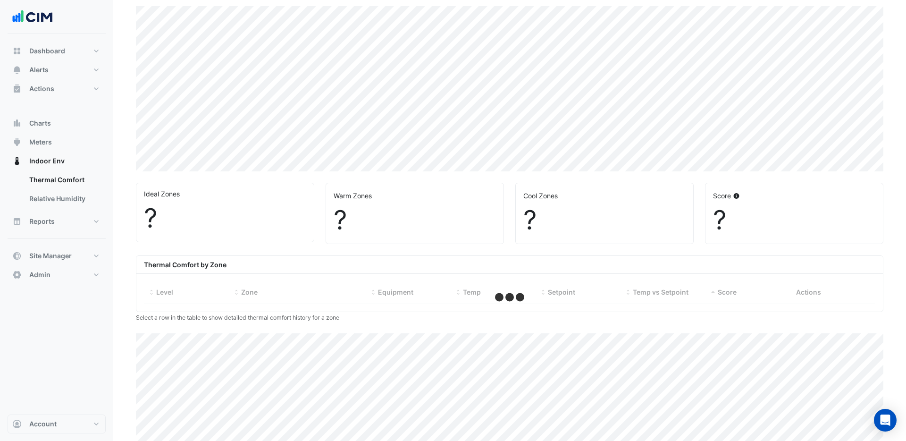
scroll to position [117, 0]
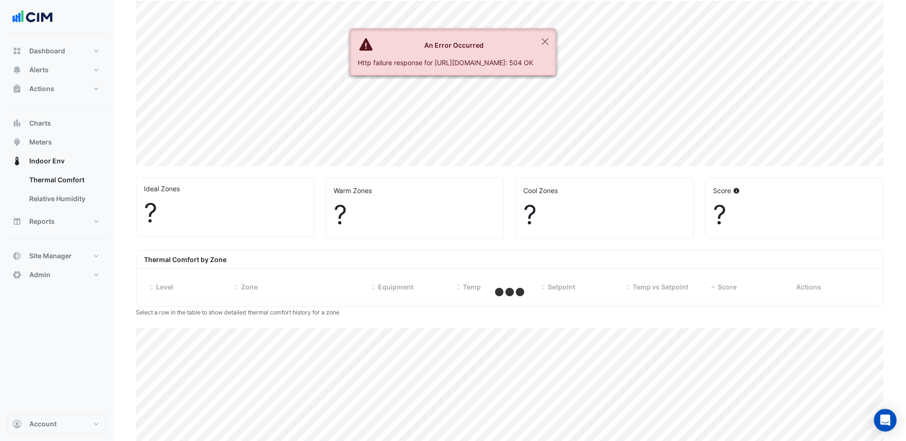
scroll to position [123, 0]
